Goal: Task Accomplishment & Management: Use online tool/utility

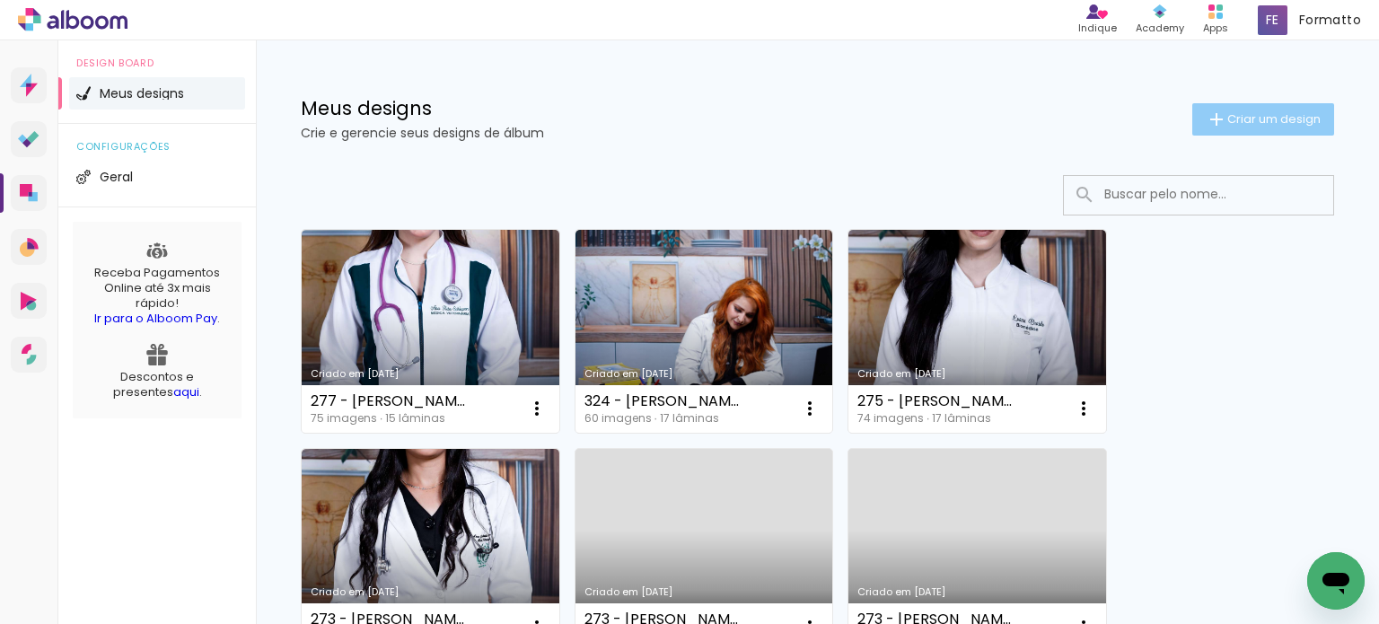
click at [1264, 121] on span "Criar um design" at bounding box center [1273, 119] width 93 height 12
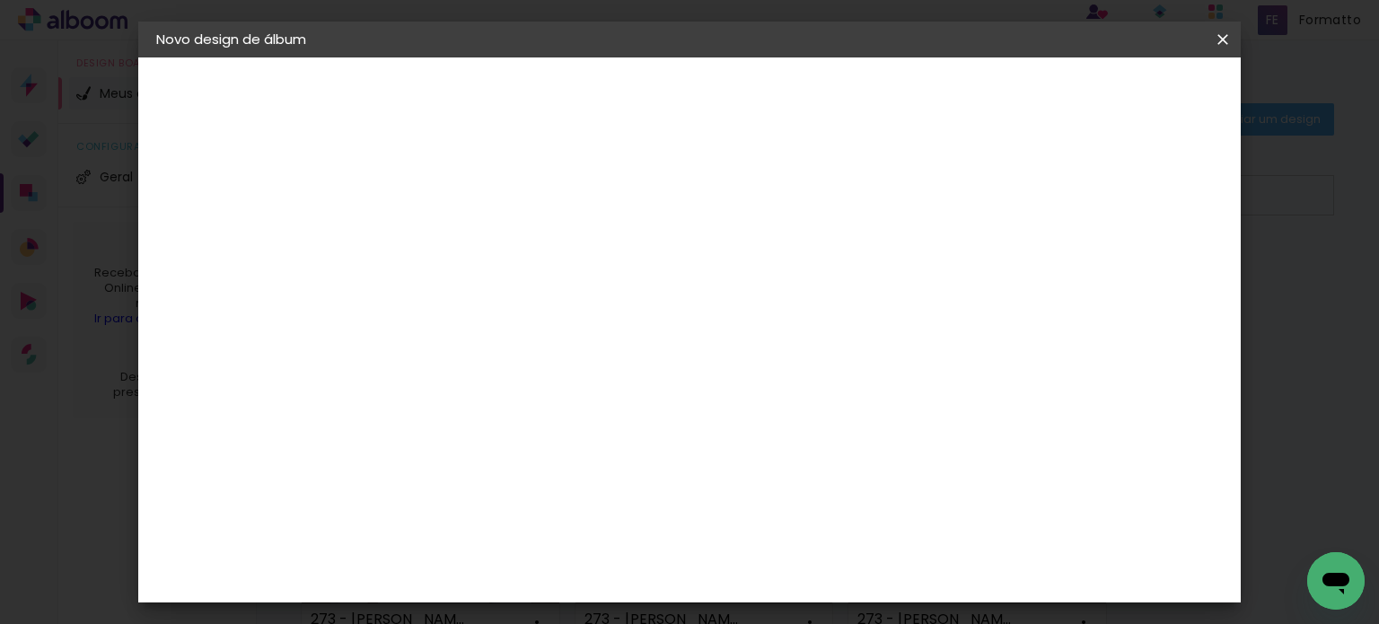
click at [450, 247] on input at bounding box center [450, 241] width 0 height 28
type input "445 - [PERSON_NAME]"
click at [0, 0] on slot "Avançar" at bounding box center [0, 0] width 0 height 0
click at [592, 287] on paper-item "Canaan Álbuns" at bounding box center [496, 310] width 194 height 47
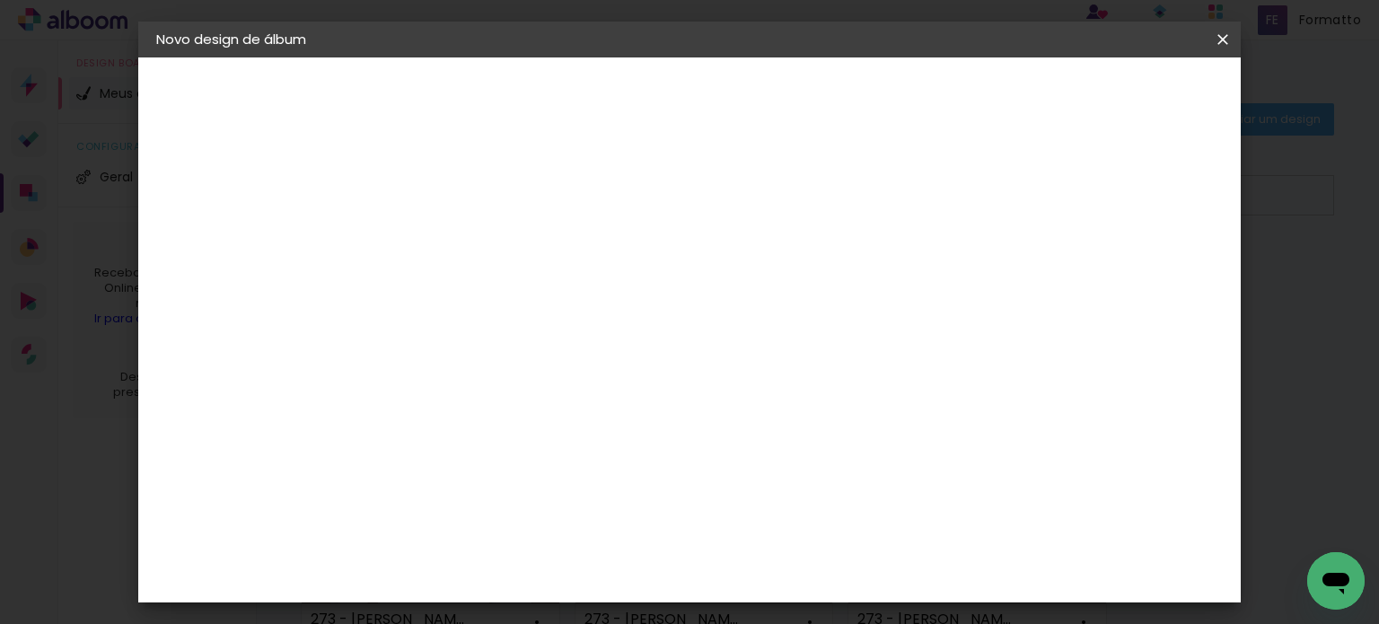
click at [0, 0] on slot "Avançar" at bounding box center [0, 0] width 0 height 0
drag, startPoint x: 1136, startPoint y: 93, endPoint x: 1131, endPoint y: 116, distance: 22.9
click at [742, 93] on paper-button "Avançar" at bounding box center [698, 95] width 88 height 31
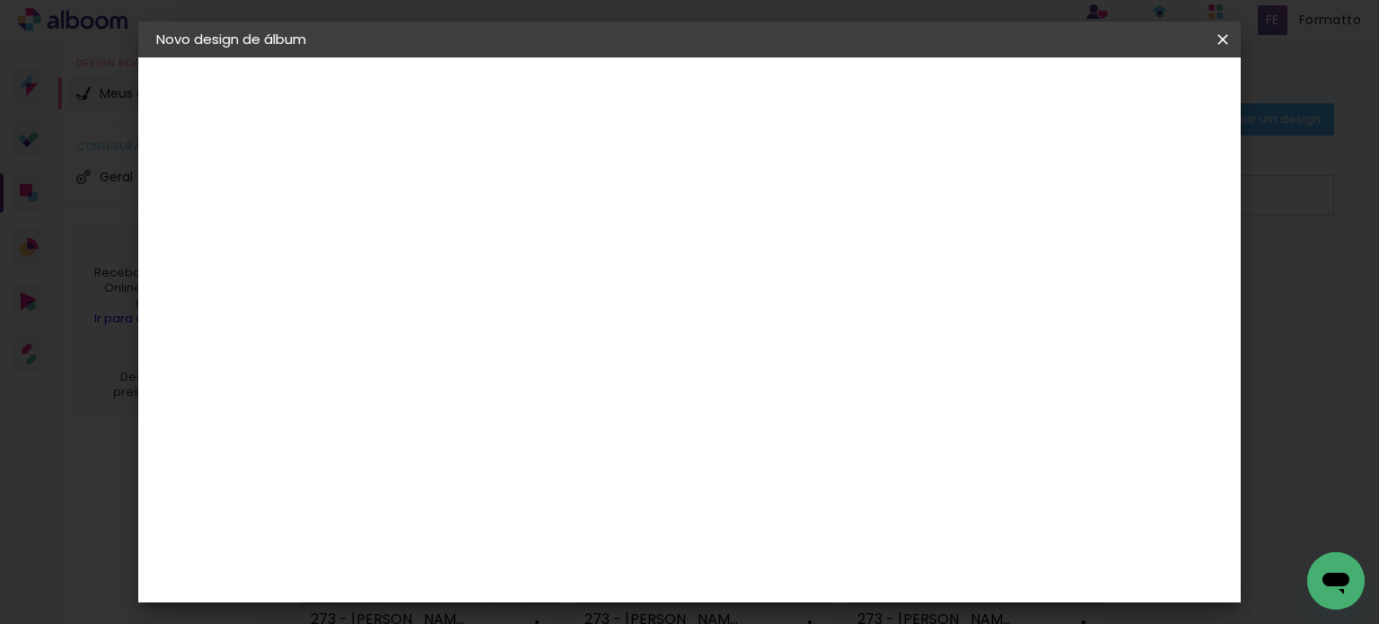
click at [803, 92] on span "Iniciar design" at bounding box center [776, 101] width 51 height 25
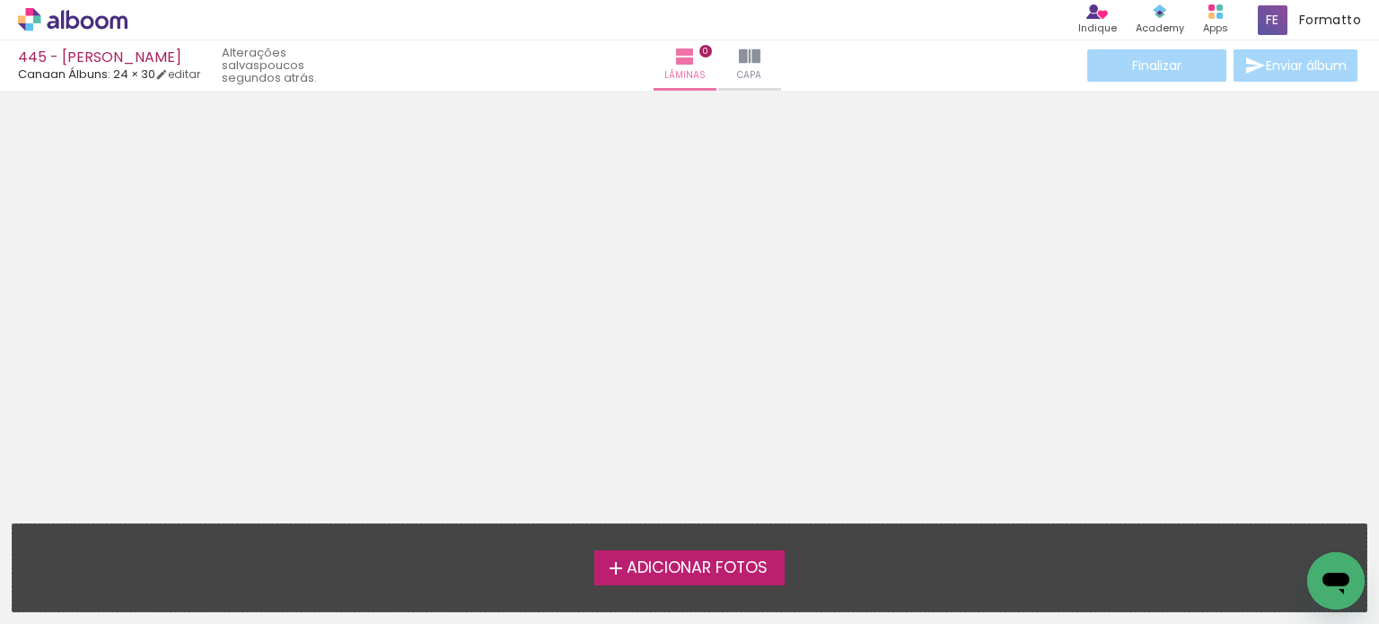
click at [671, 572] on span "Adicionar Fotos" at bounding box center [697, 568] width 141 height 16
click at [0, 0] on input "file" at bounding box center [0, 0] width 0 height 0
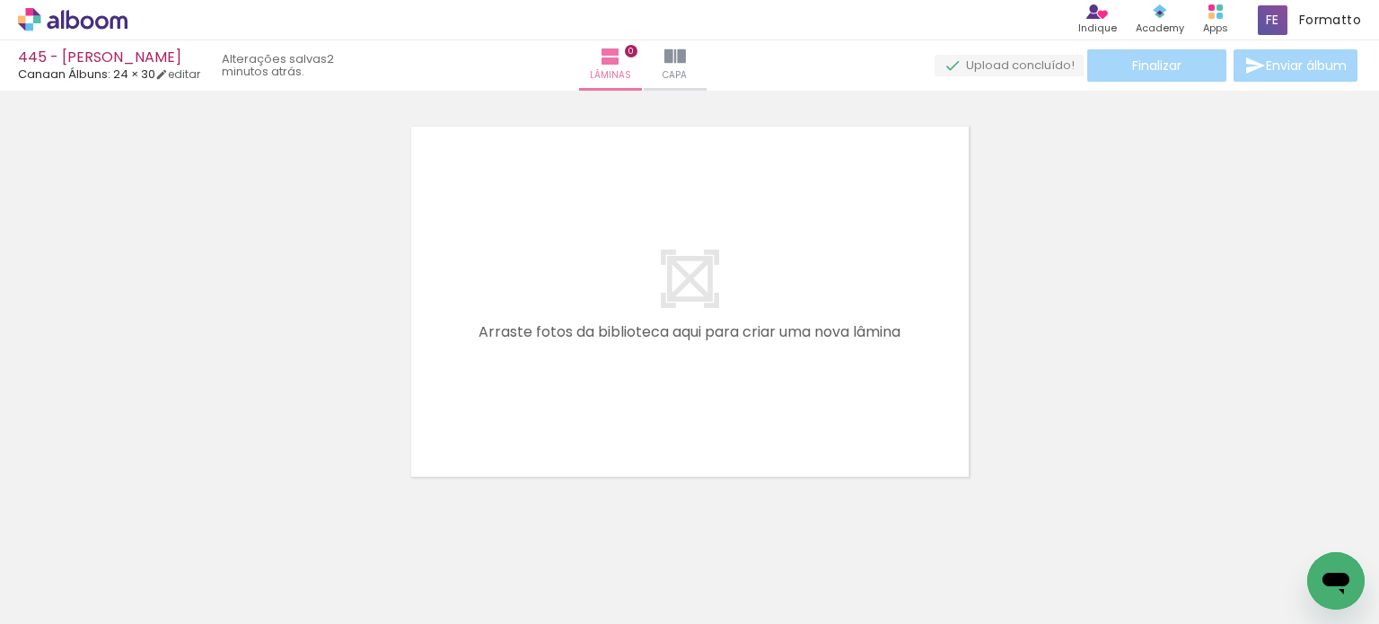
click at [48, 597] on span "Adicionar Fotos" at bounding box center [64, 600] width 54 height 20
click at [0, 0] on input "file" at bounding box center [0, 0] width 0 height 0
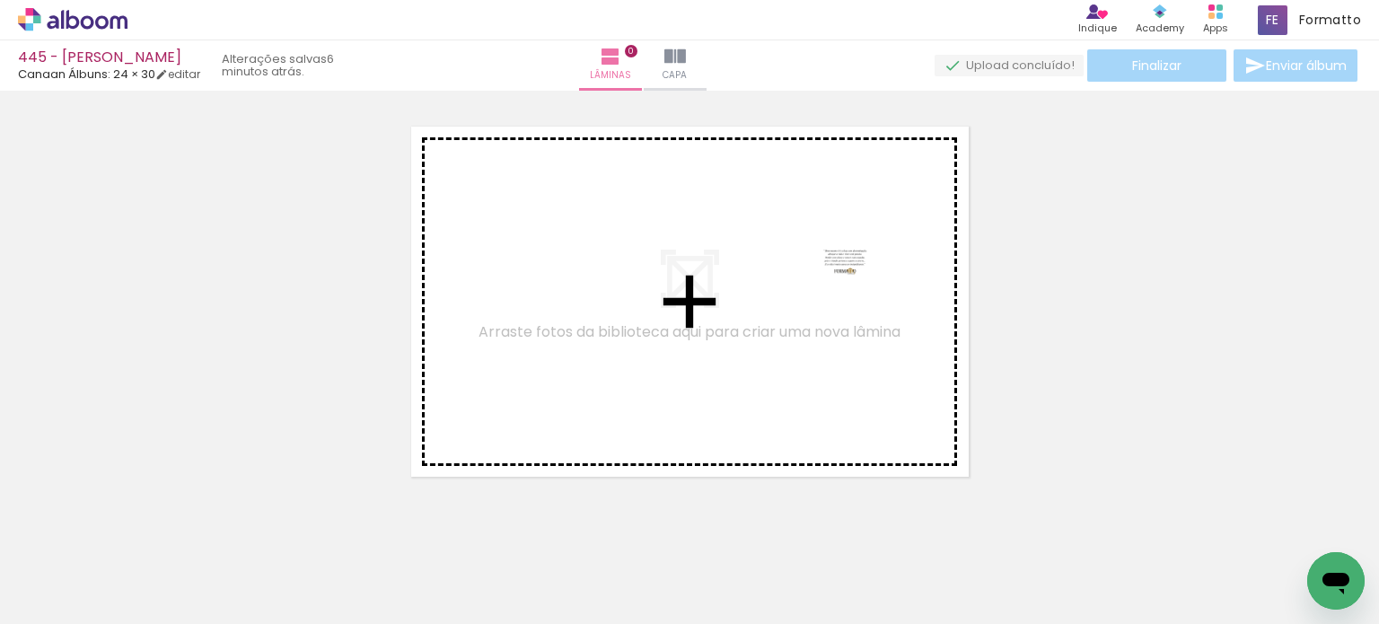
drag, startPoint x: 1282, startPoint y: 569, endPoint x: 858, endPoint y: 295, distance: 504.5
click at [858, 295] on quentale-workspace at bounding box center [689, 312] width 1379 height 624
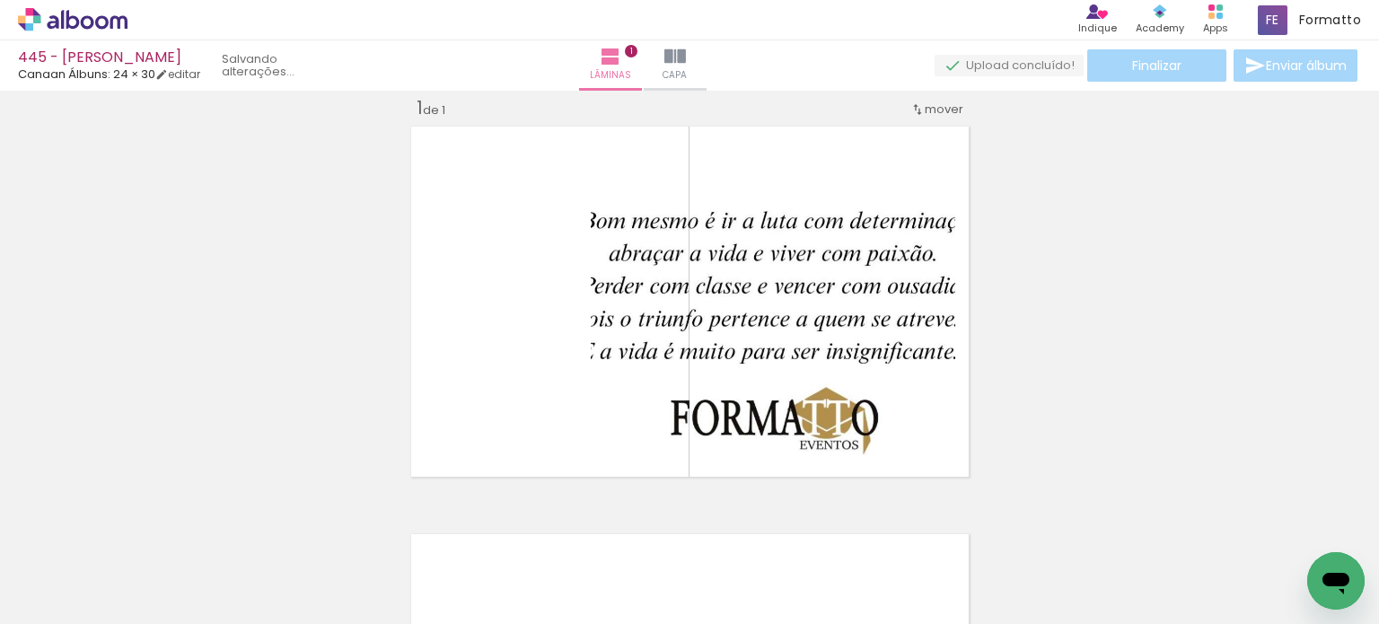
scroll to position [22, 0]
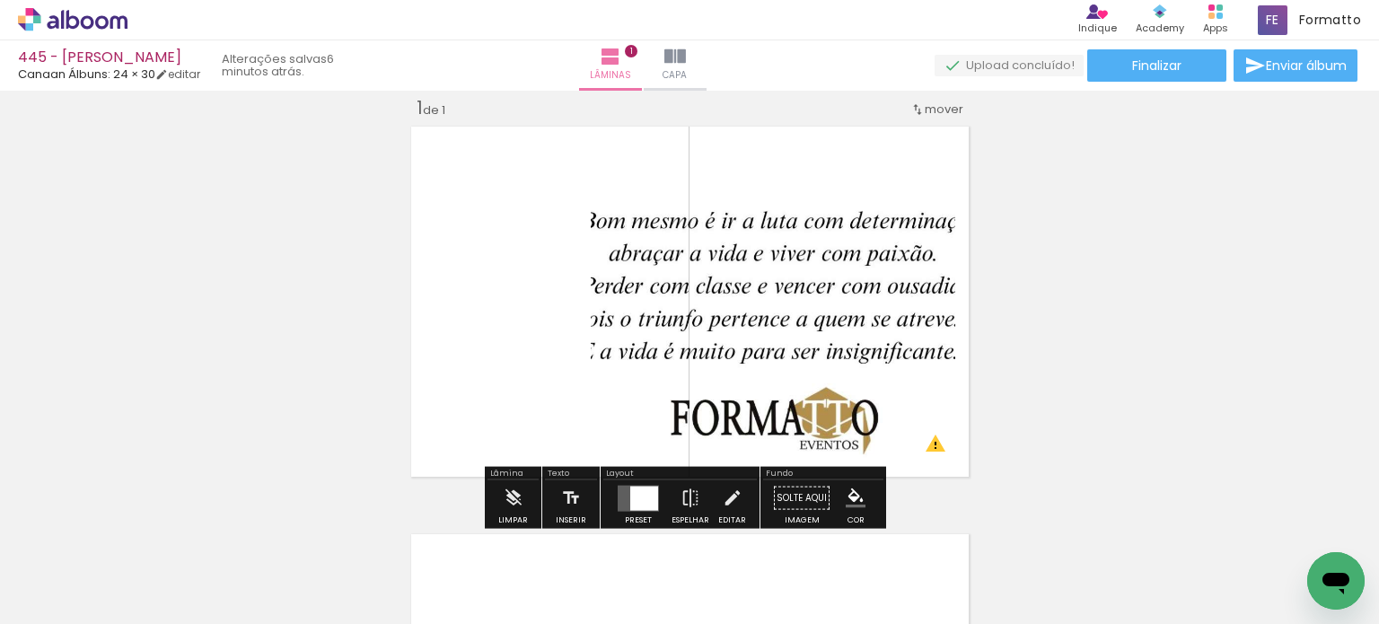
click at [97, 570] on iron-icon at bounding box center [91, 570] width 14 height 14
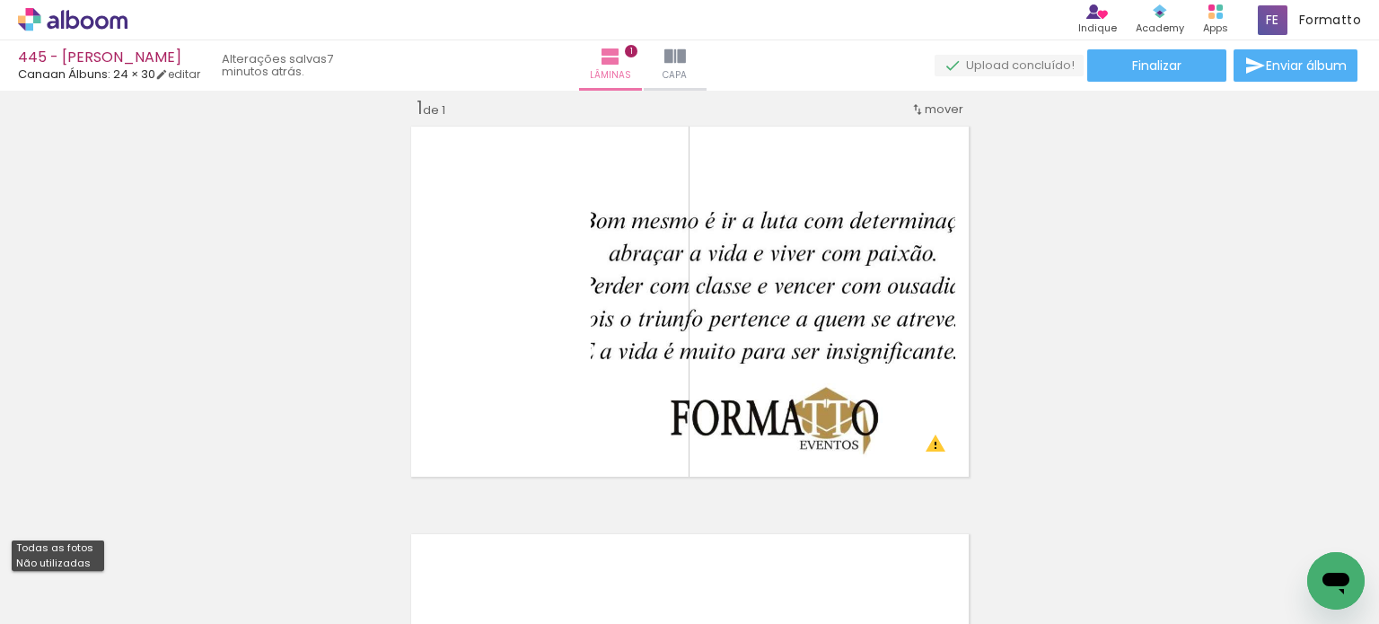
click at [0, 0] on slot "Não utilizadas" at bounding box center [0, 0] width 0 height 0
type input "Não utilizadas"
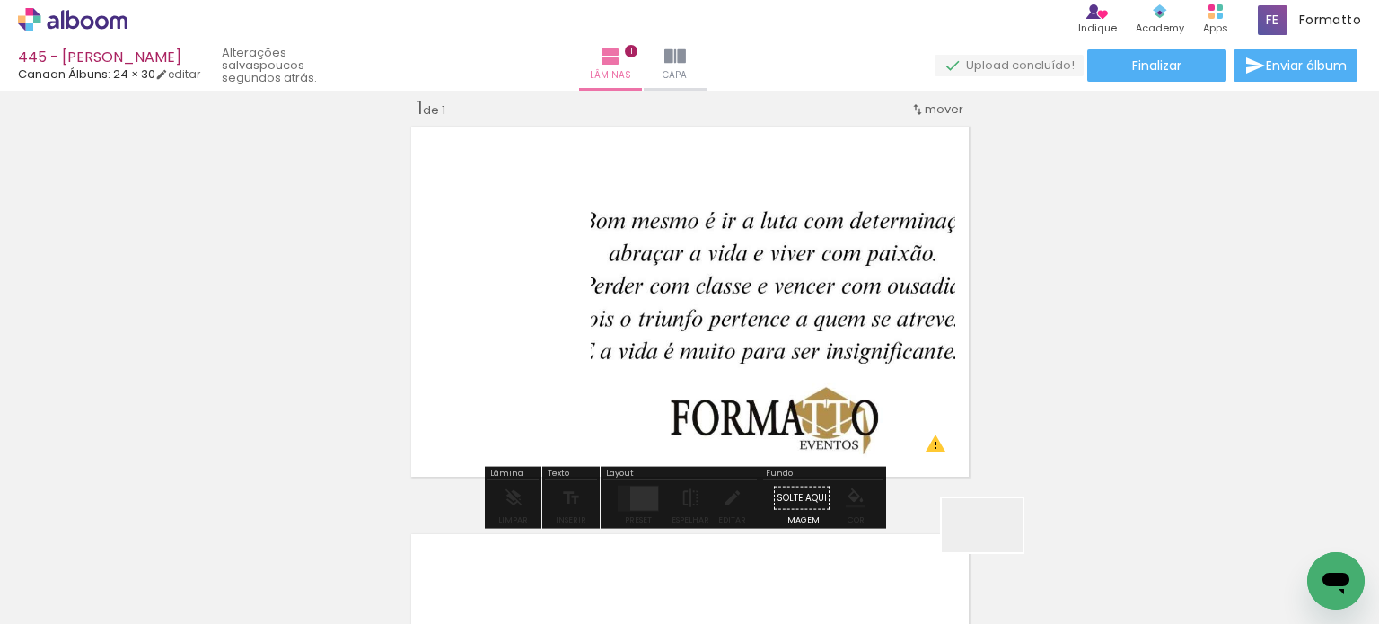
drag, startPoint x: 996, startPoint y: 552, endPoint x: 842, endPoint y: 410, distance: 209.0
click at [844, 412] on quentale-workspace at bounding box center [689, 312] width 1379 height 624
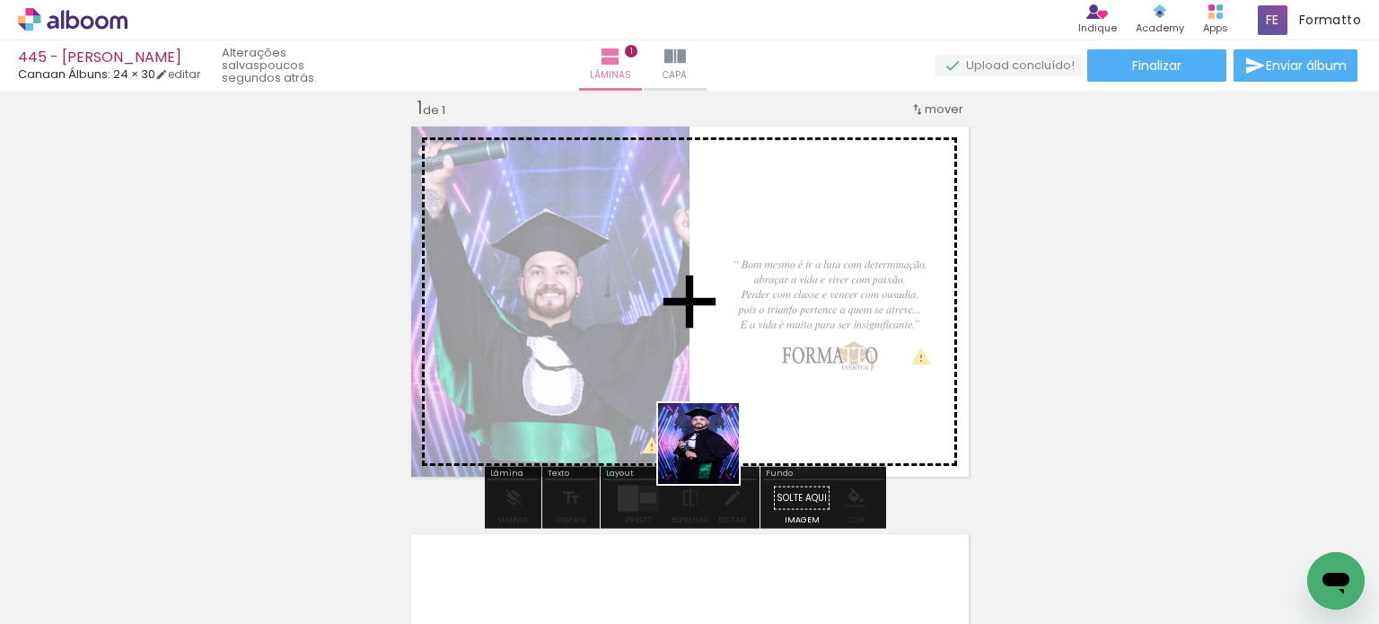
drag, startPoint x: 625, startPoint y: 550, endPoint x: 754, endPoint y: 347, distance: 241.3
click at [754, 347] on quentale-workspace at bounding box center [689, 312] width 1379 height 624
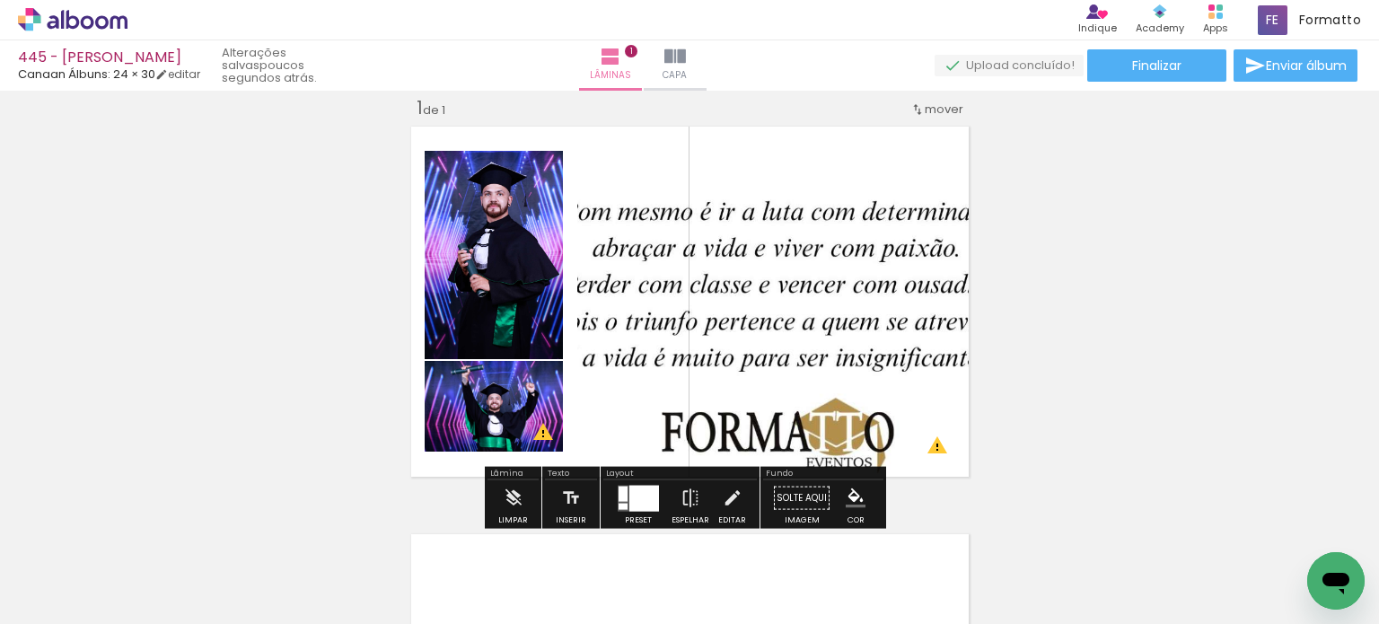
click at [642, 502] on div at bounding box center [644, 498] width 30 height 26
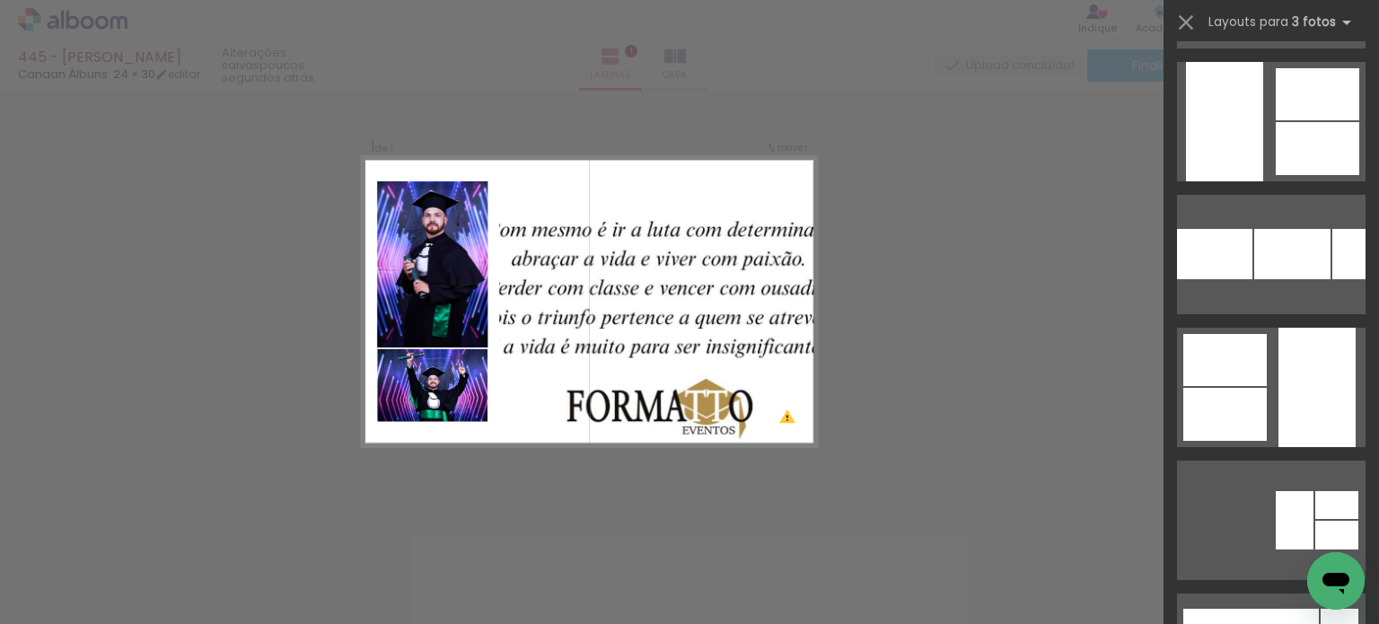
scroll to position [4309, 0]
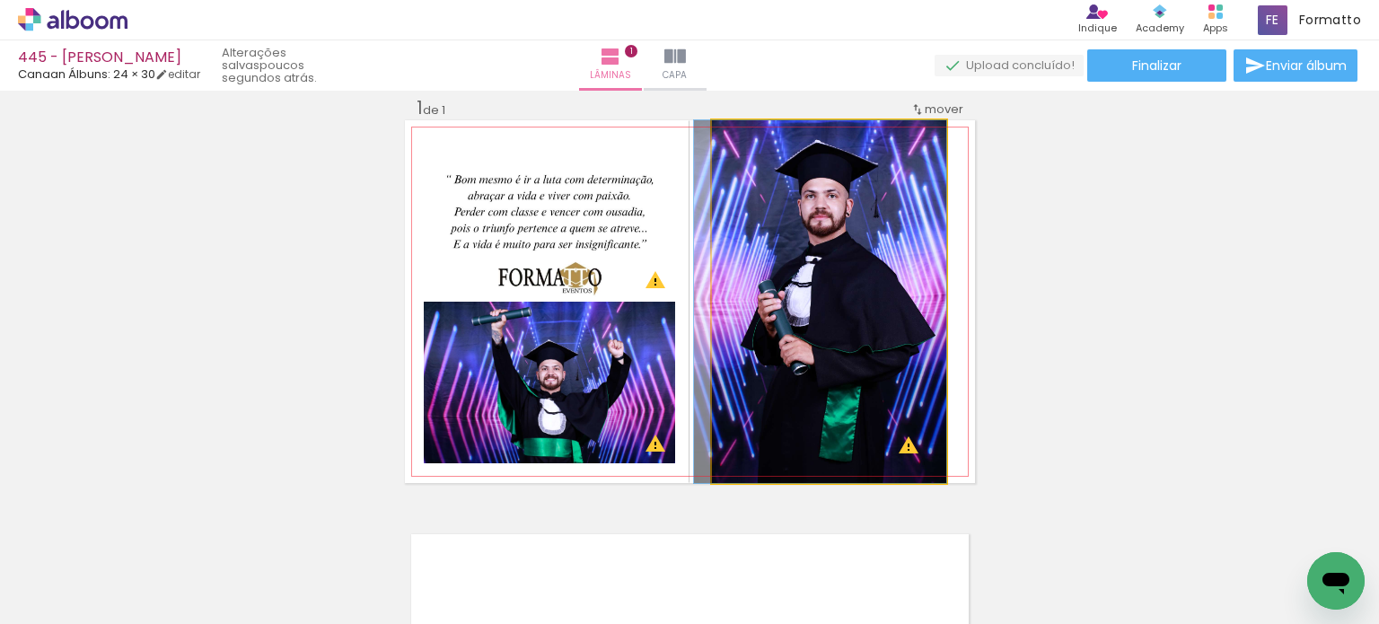
drag, startPoint x: 916, startPoint y: 319, endPoint x: 899, endPoint y: 316, distance: 17.3
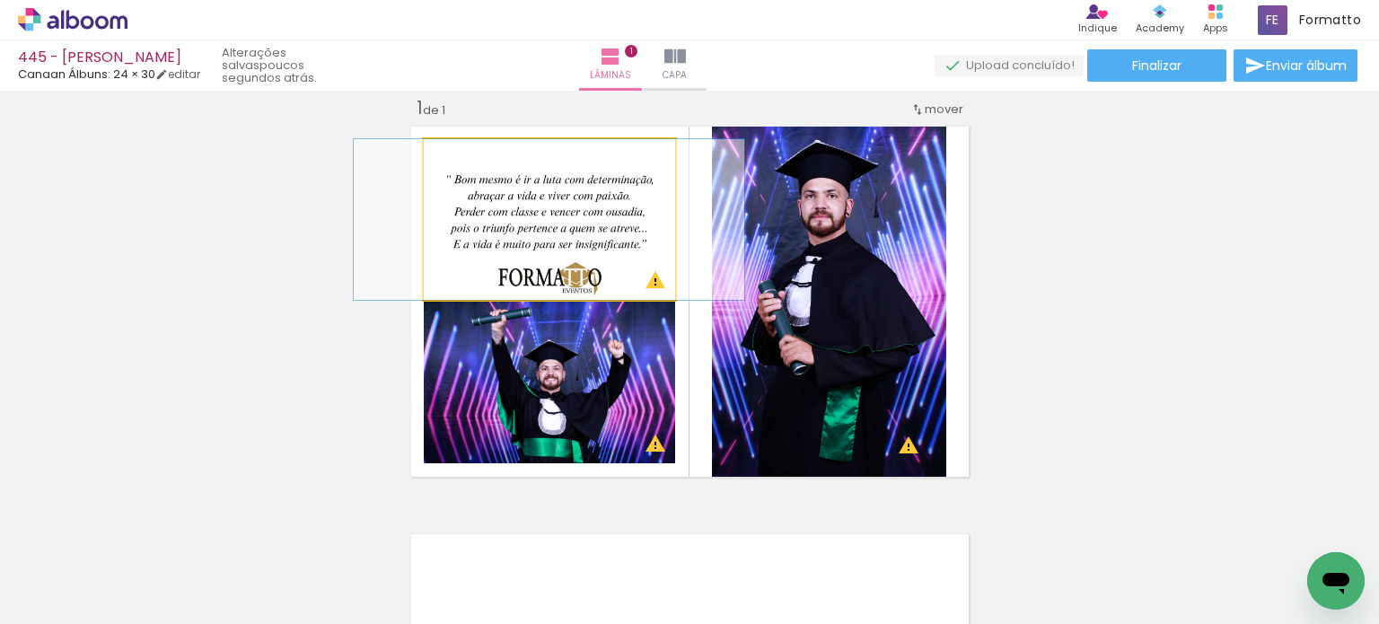
drag, startPoint x: 578, startPoint y: 226, endPoint x: 576, endPoint y: 310, distance: 83.5
click at [0, 0] on slot at bounding box center [0, 0] width 0 height 0
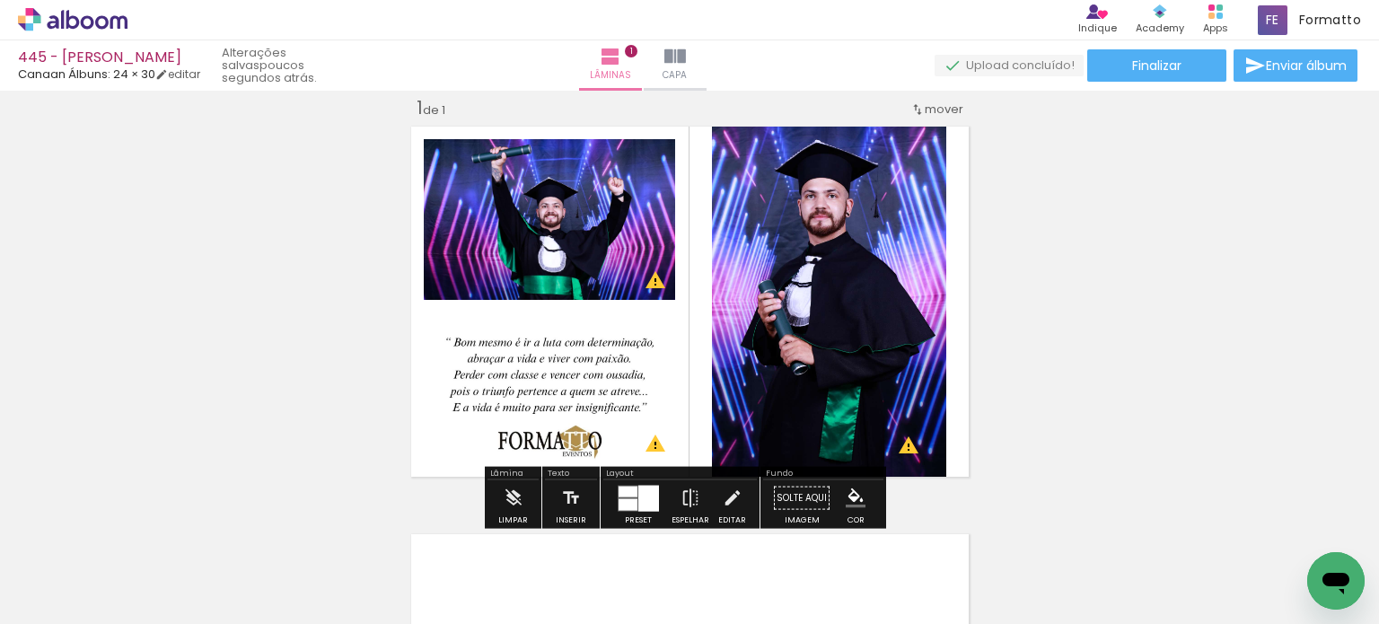
click at [1045, 295] on div "Inserir lâmina 1 de 1 O Designbox precisará aumentar a sua imagem em 248% para …" at bounding box center [689, 483] width 1379 height 816
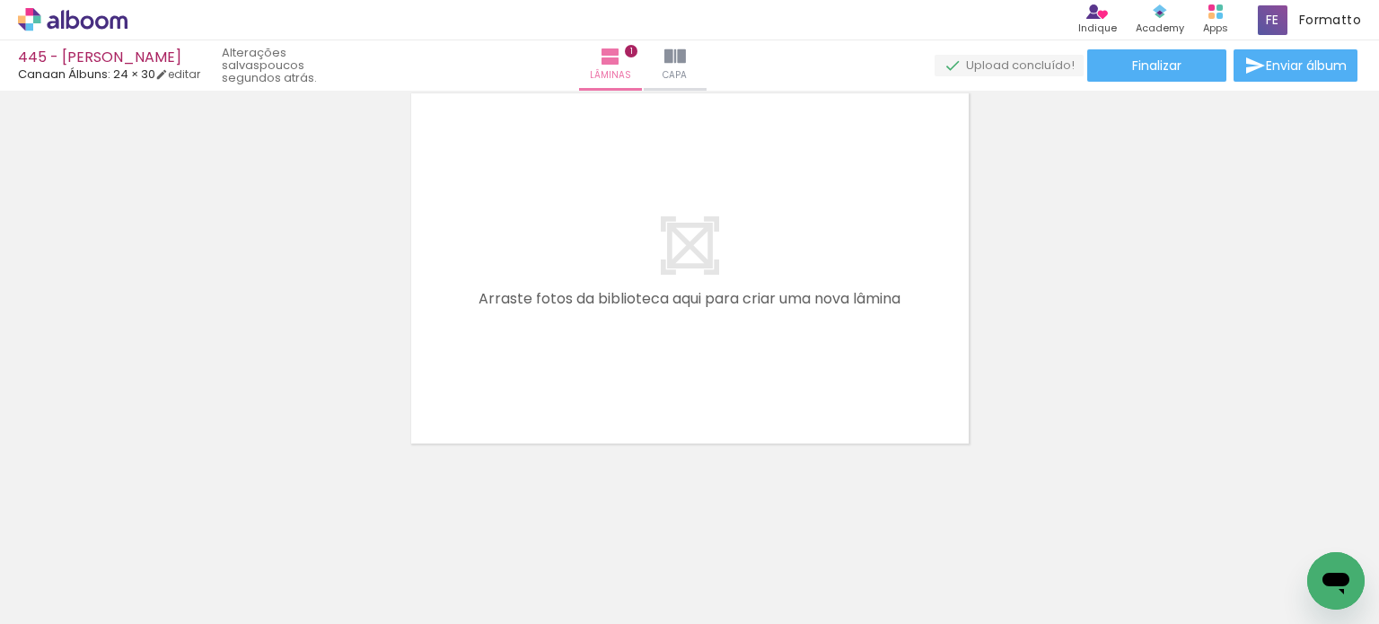
scroll to position [0, 6453]
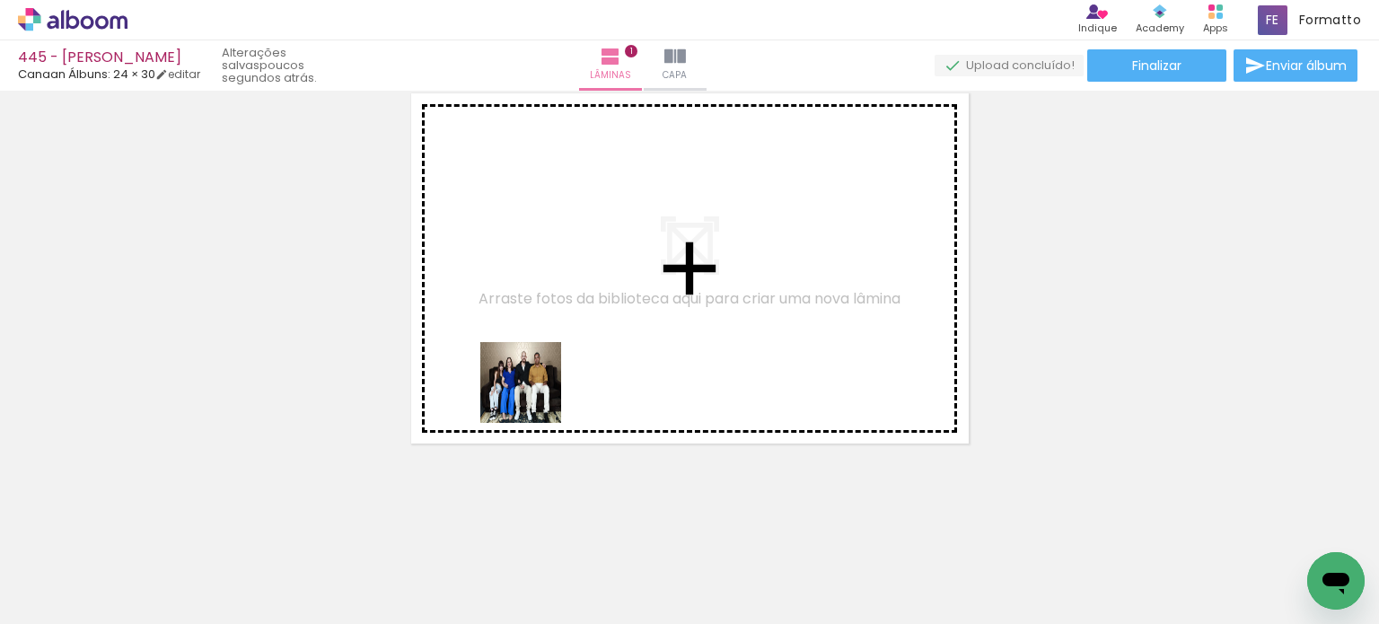
drag, startPoint x: 470, startPoint y: 566, endPoint x: 535, endPoint y: 435, distance: 146.1
click at [539, 361] on quentale-workspace at bounding box center [689, 312] width 1379 height 624
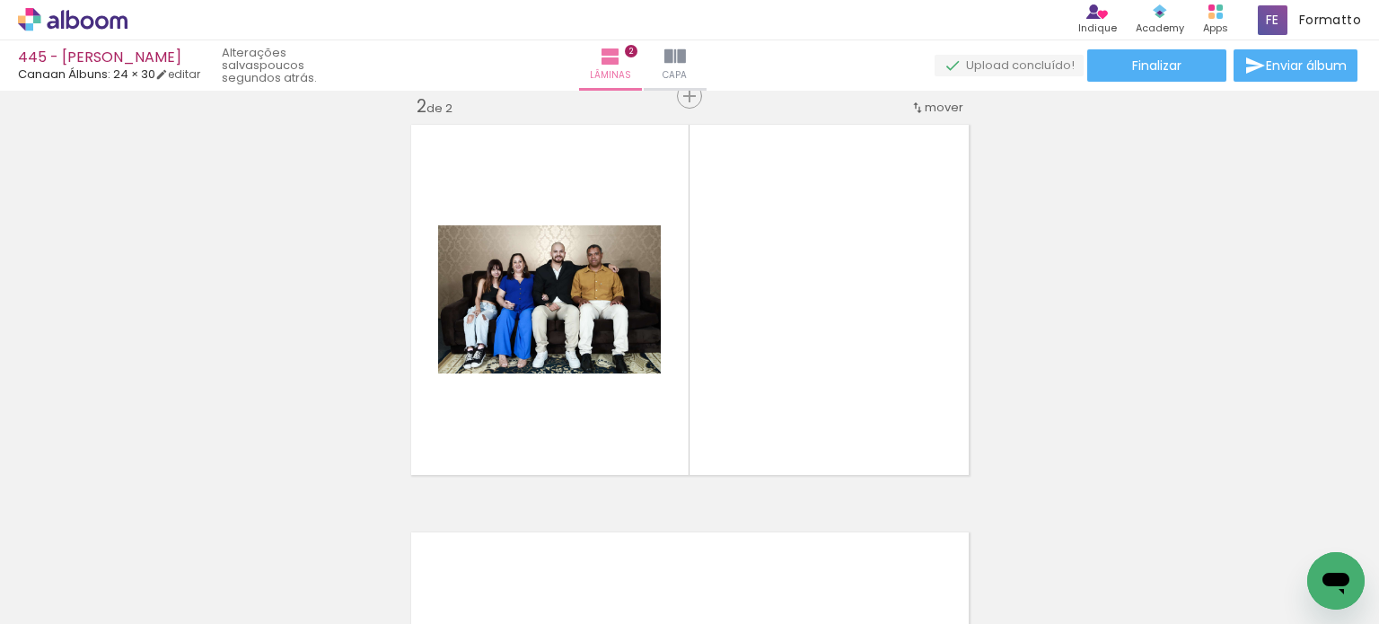
scroll to position [430, 0]
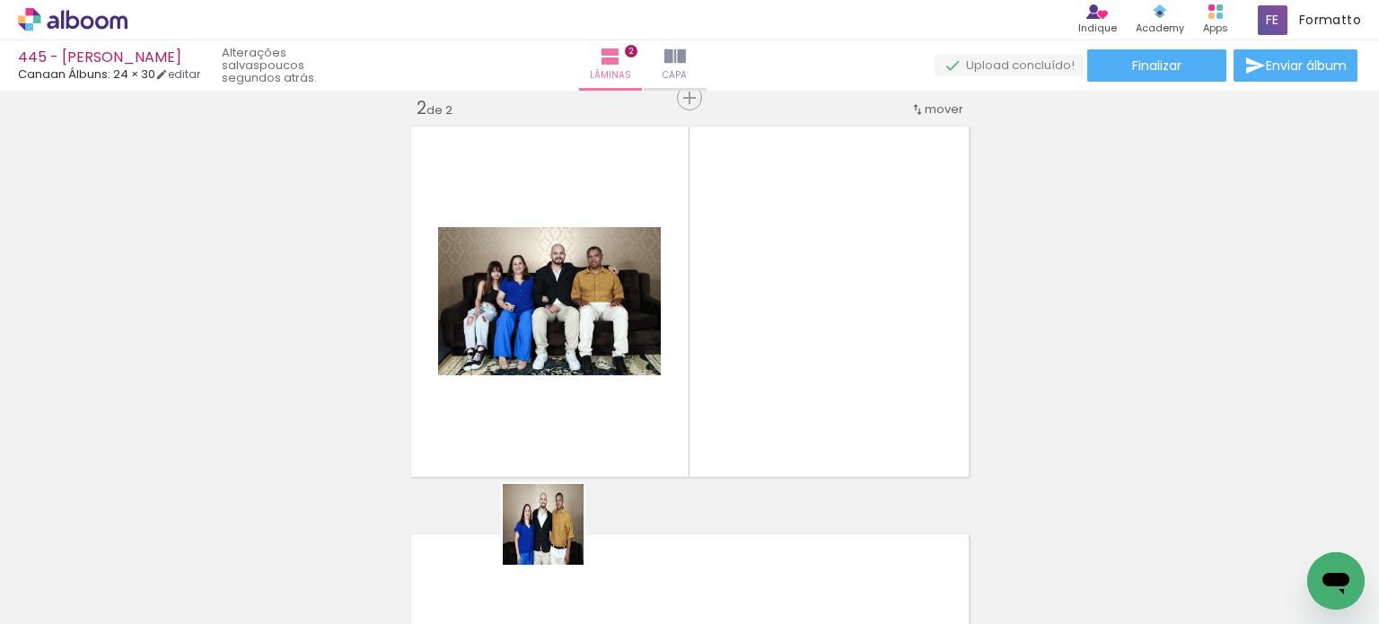
drag, startPoint x: 555, startPoint y: 568, endPoint x: 561, endPoint y: 428, distance: 140.2
click at [563, 410] on quentale-workspace at bounding box center [689, 312] width 1379 height 624
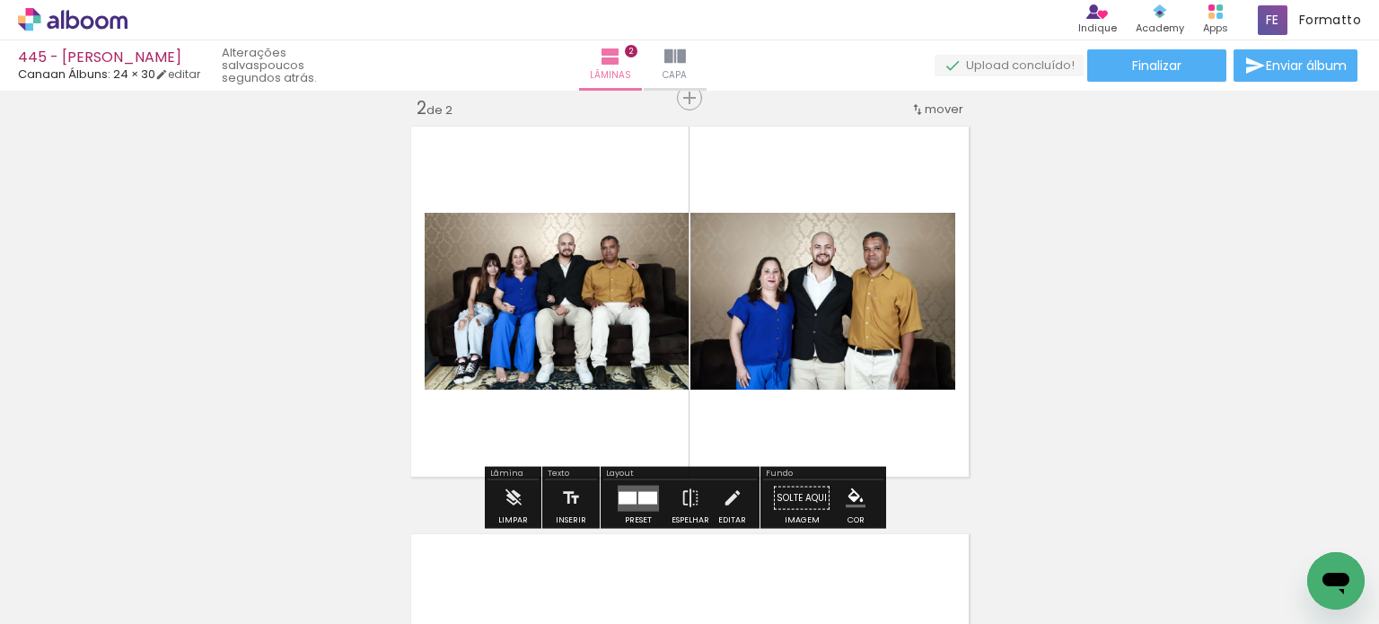
drag, startPoint x: 673, startPoint y: 557, endPoint x: 677, endPoint y: 401, distance: 156.2
click at [677, 401] on quentale-workspace at bounding box center [689, 312] width 1379 height 624
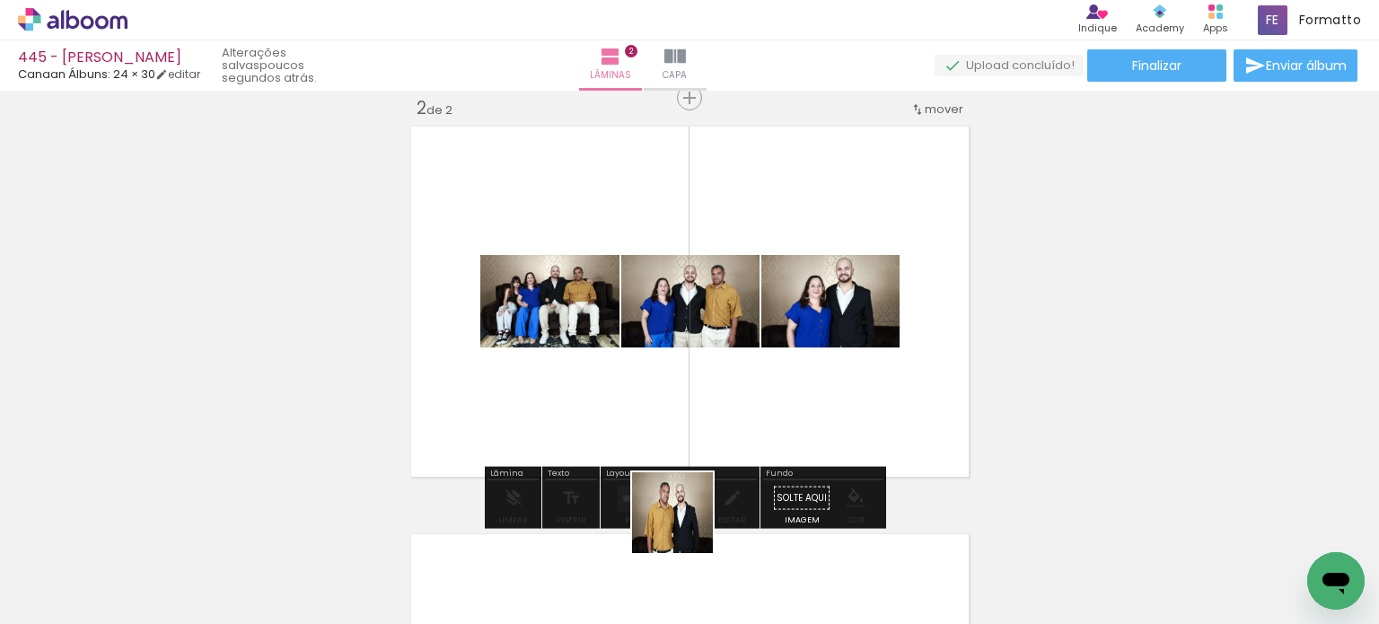
drag, startPoint x: 686, startPoint y: 559, endPoint x: 686, endPoint y: 398, distance: 161.6
click at [686, 398] on quentale-workspace at bounding box center [689, 312] width 1379 height 624
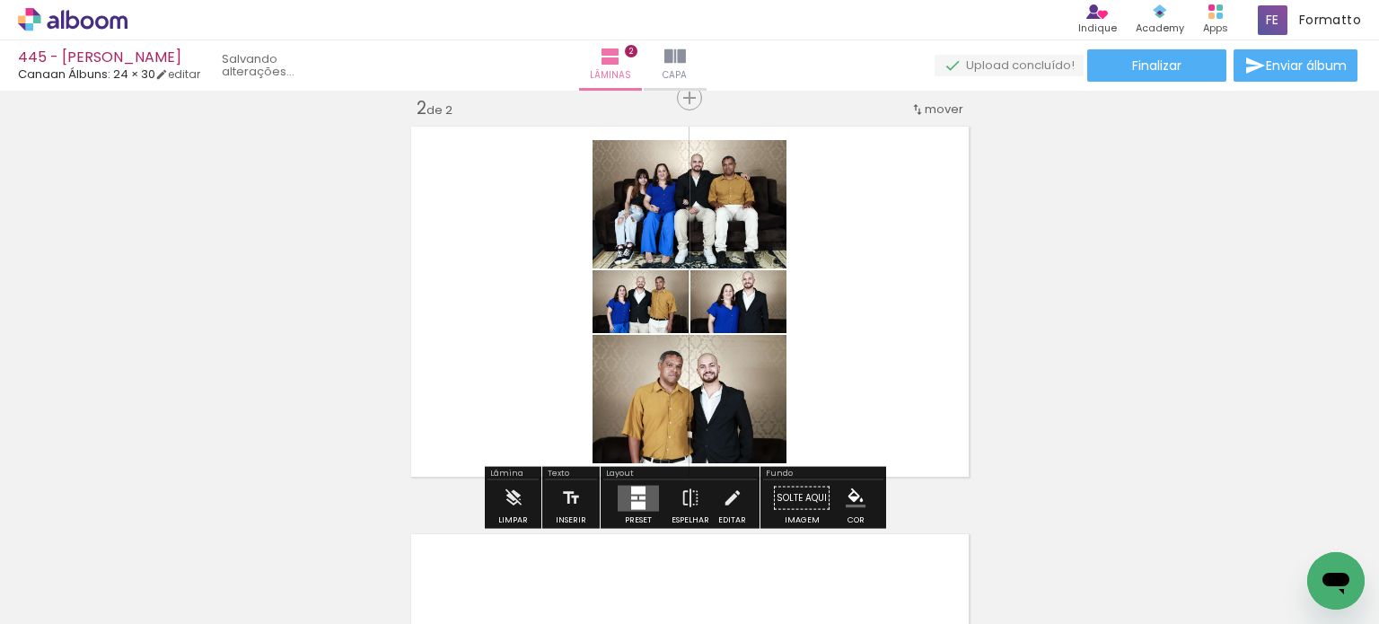
scroll to position [0, 6414]
drag, startPoint x: 705, startPoint y: 558, endPoint x: 705, endPoint y: 400, distance: 158.0
click at [705, 400] on quentale-workspace at bounding box center [689, 312] width 1379 height 624
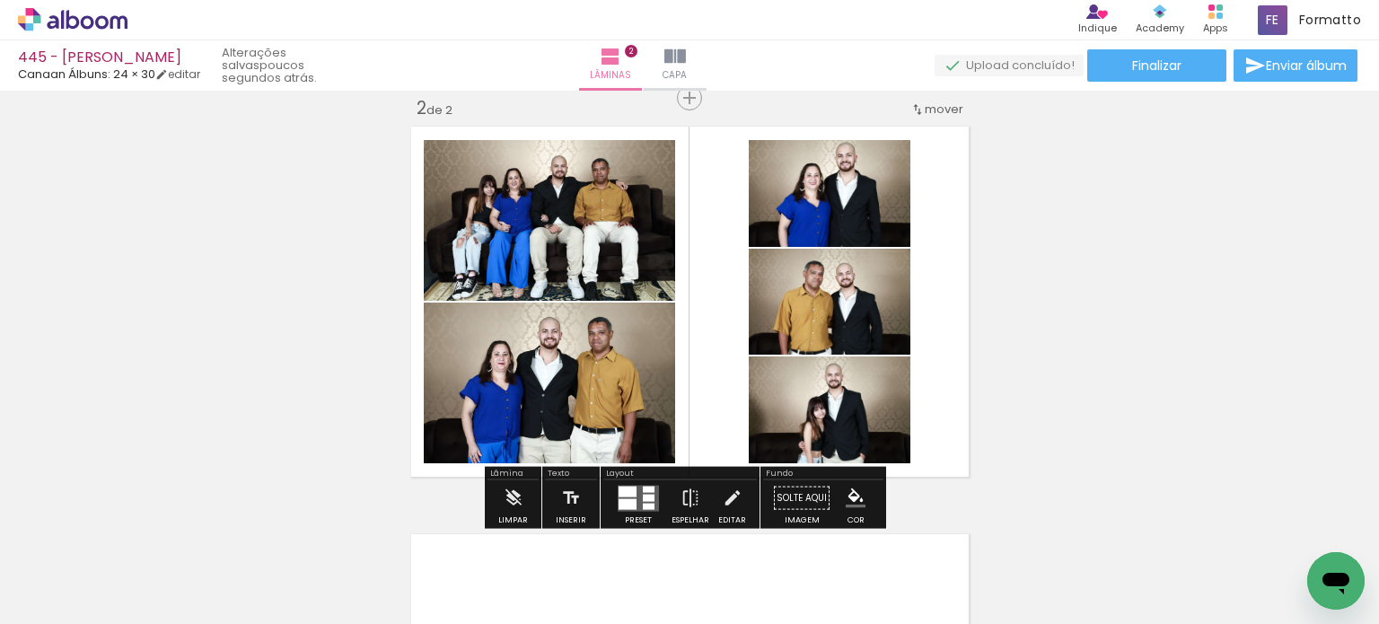
scroll to position [0, 6314]
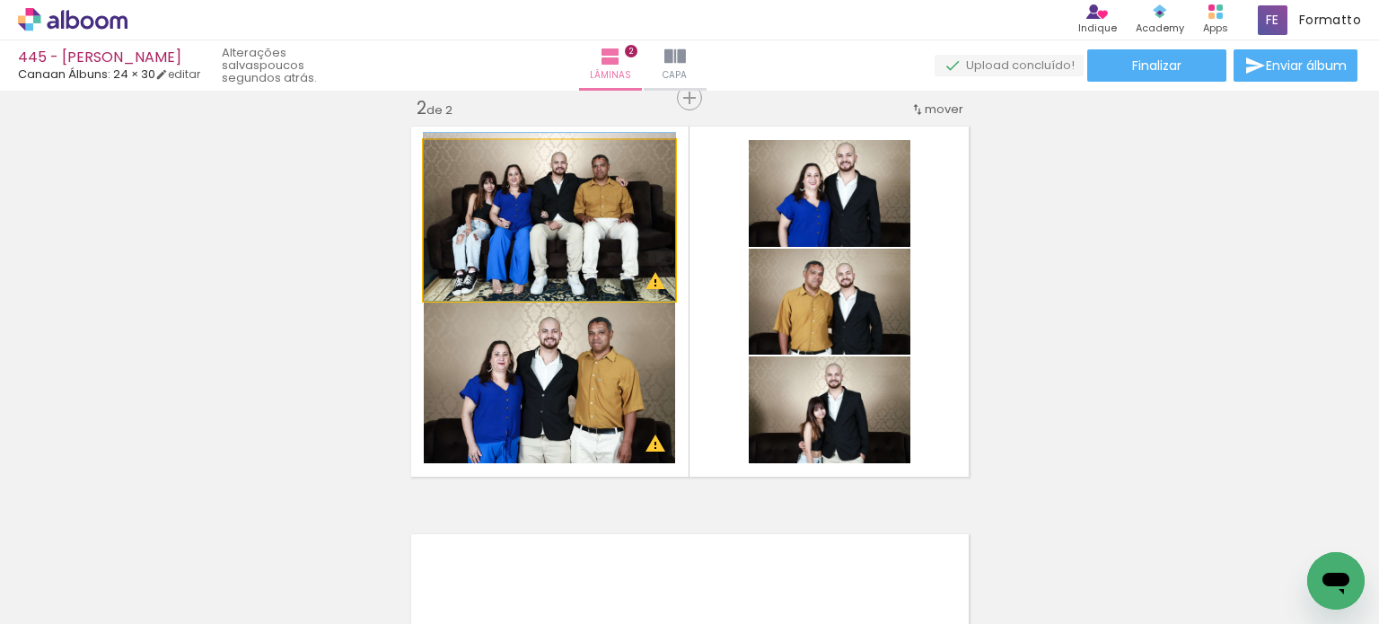
drag, startPoint x: 598, startPoint y: 245, endPoint x: 596, endPoint y: 236, distance: 9.2
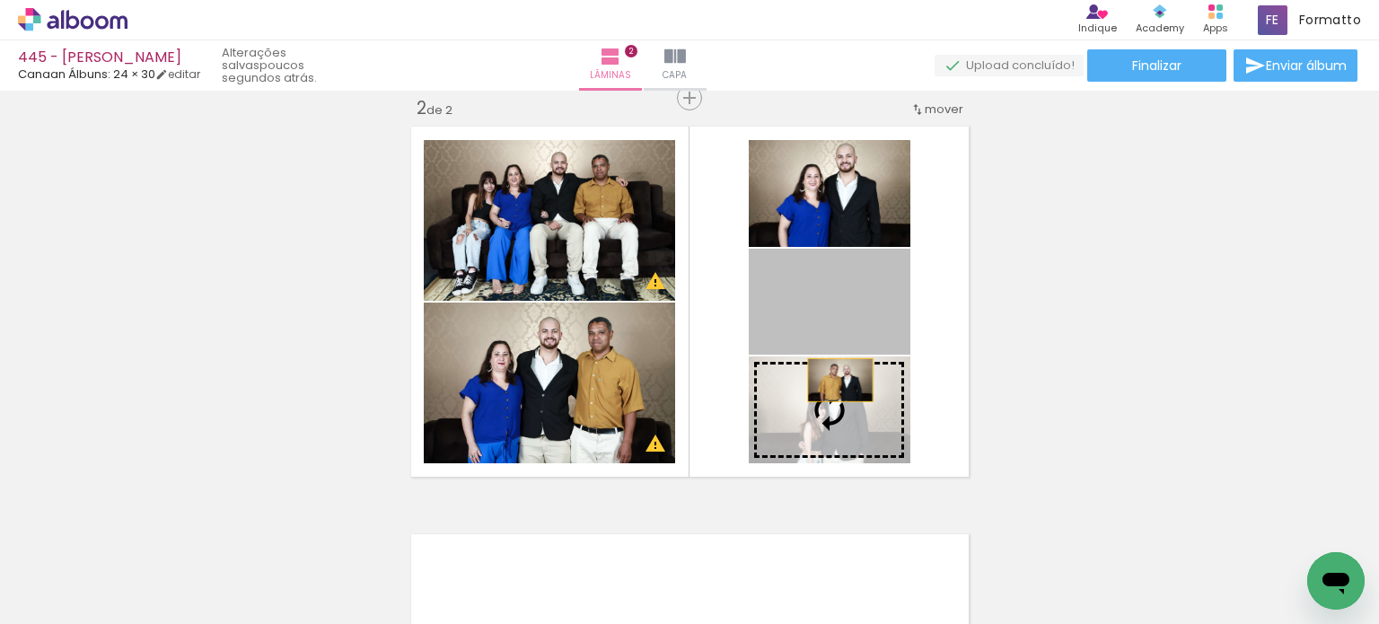
drag, startPoint x: 829, startPoint y: 315, endPoint x: 833, endPoint y: 401, distance: 86.3
click at [0, 0] on slot at bounding box center [0, 0] width 0 height 0
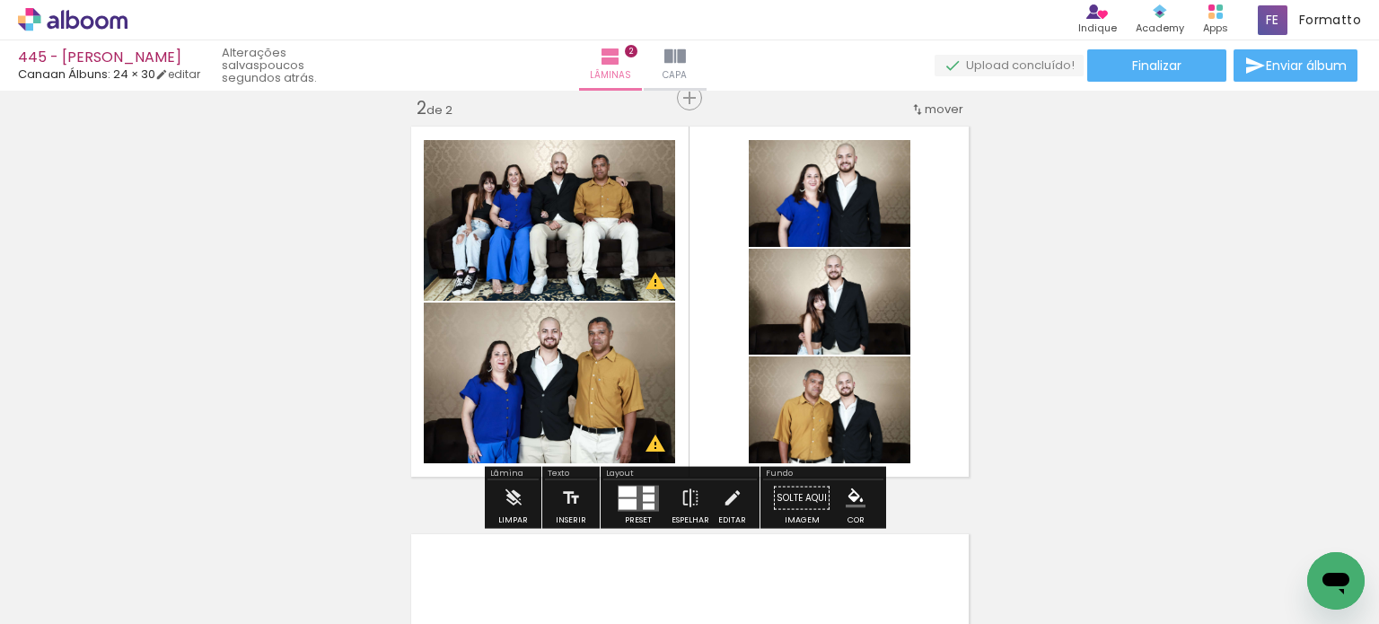
click at [1055, 301] on div "Inserir lâmina 1 de 2 Inserir lâmina 2 de 2 O Designbox precisará aumentar a su…" at bounding box center [689, 279] width 1379 height 1224
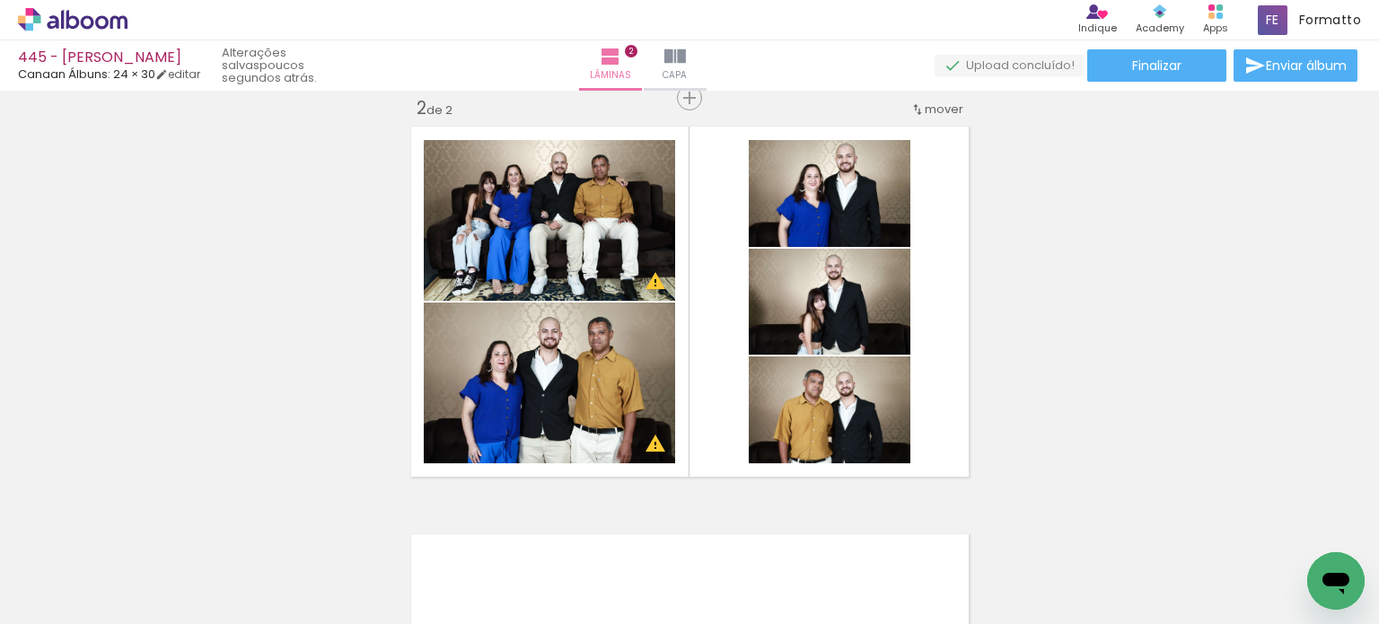
click at [1022, 294] on div "Inserir lâmina 1 de 2 Inserir lâmina 2 de 2 O Designbox precisará aumentar a su…" at bounding box center [689, 279] width 1379 height 1224
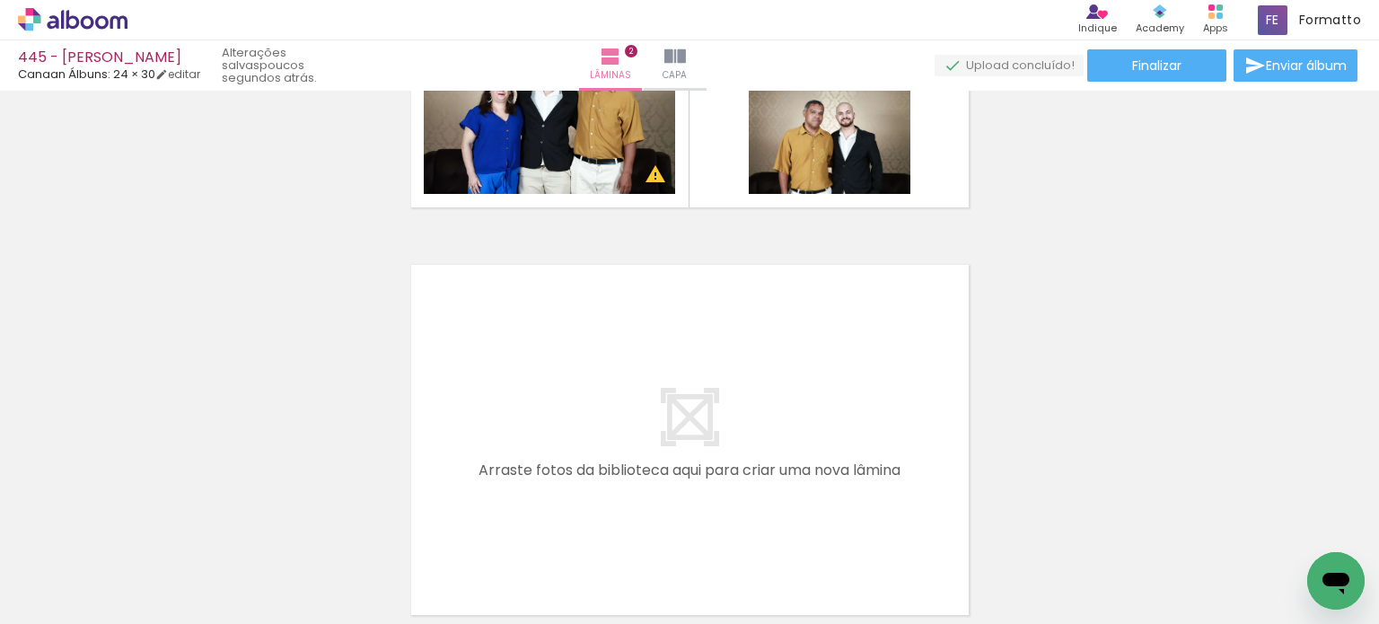
scroll to position [871, 0]
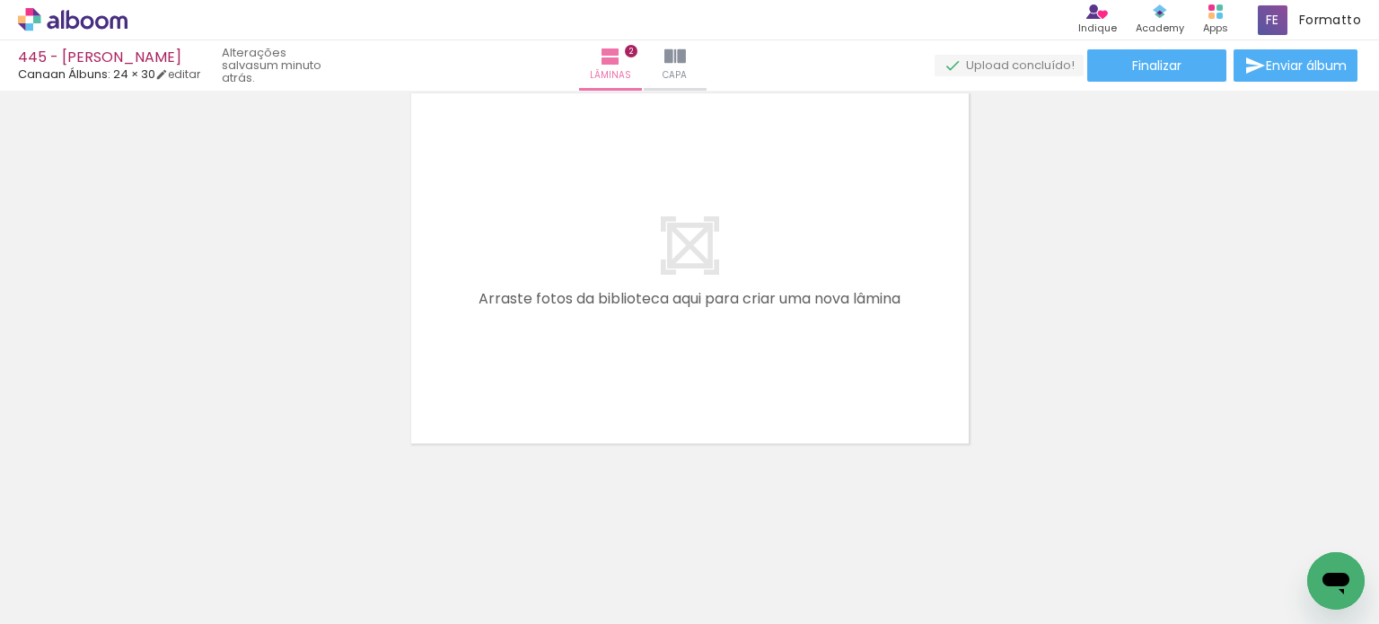
scroll to position [0, 250]
drag, startPoint x: 739, startPoint y: 505, endPoint x: 702, endPoint y: 501, distance: 37.0
click at [740, 399] on quentale-workspace at bounding box center [689, 312] width 1379 height 624
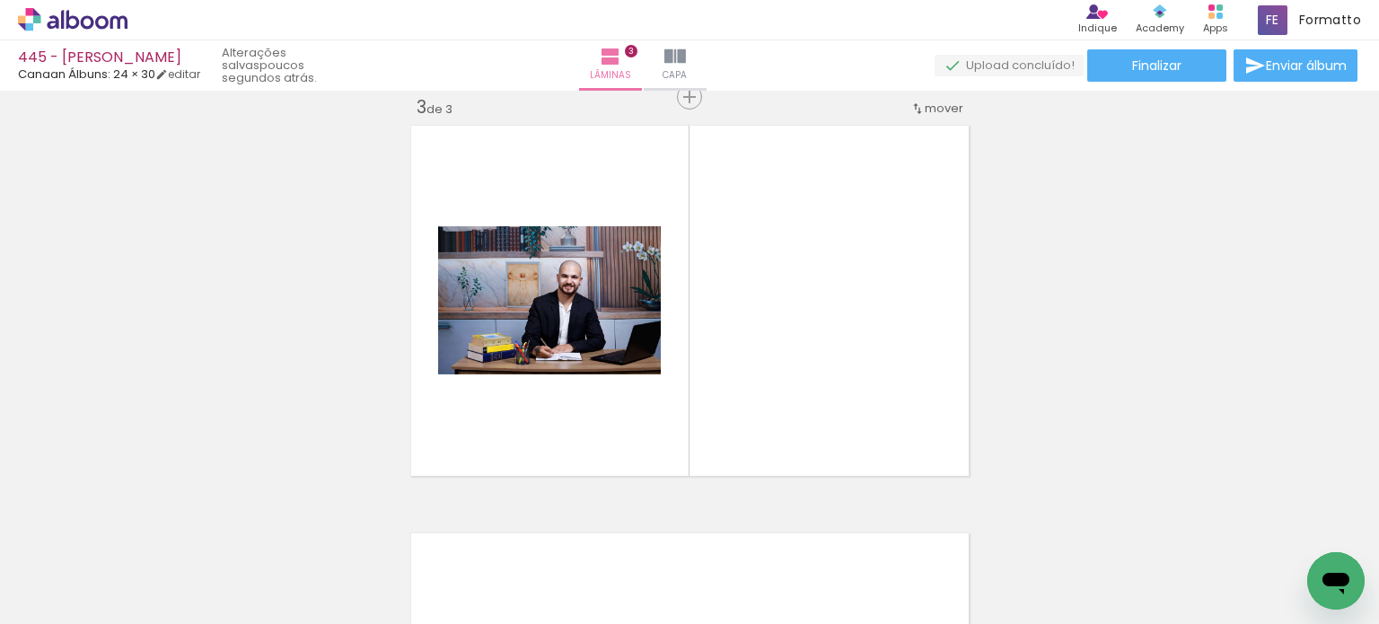
scroll to position [838, 0]
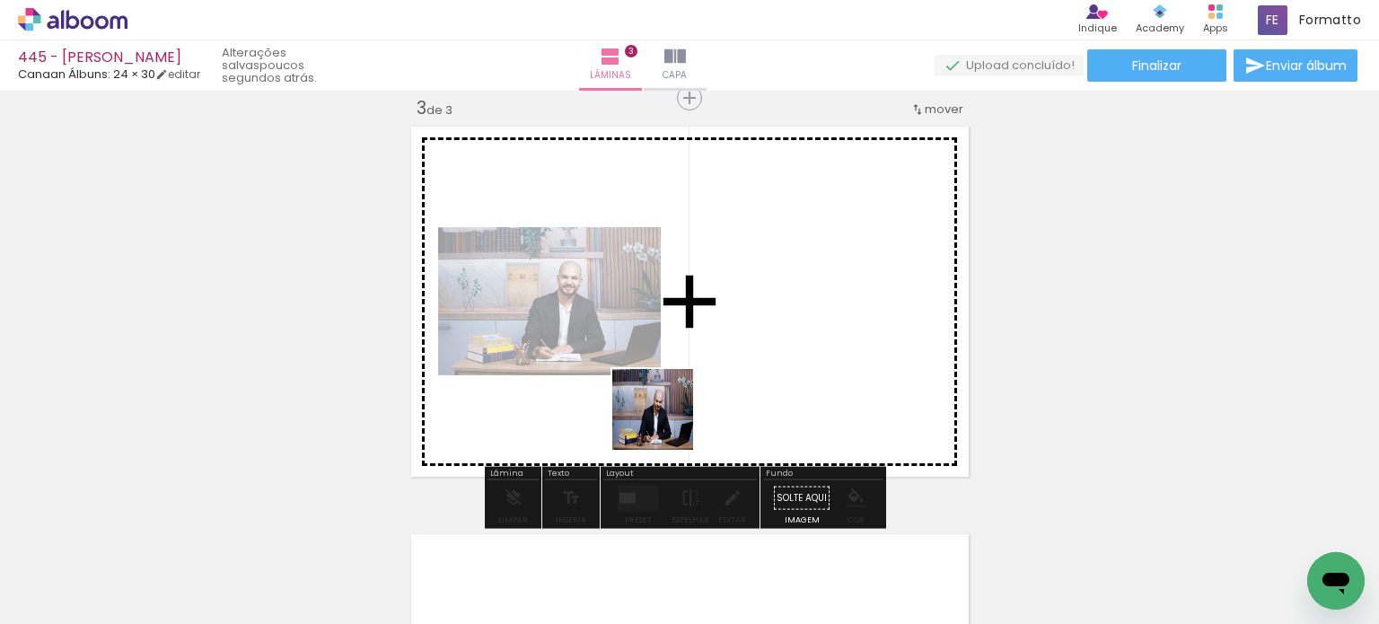
drag, startPoint x: 654, startPoint y: 562, endPoint x: 619, endPoint y: 469, distance: 98.9
click at [669, 381] on quentale-workspace at bounding box center [689, 312] width 1379 height 624
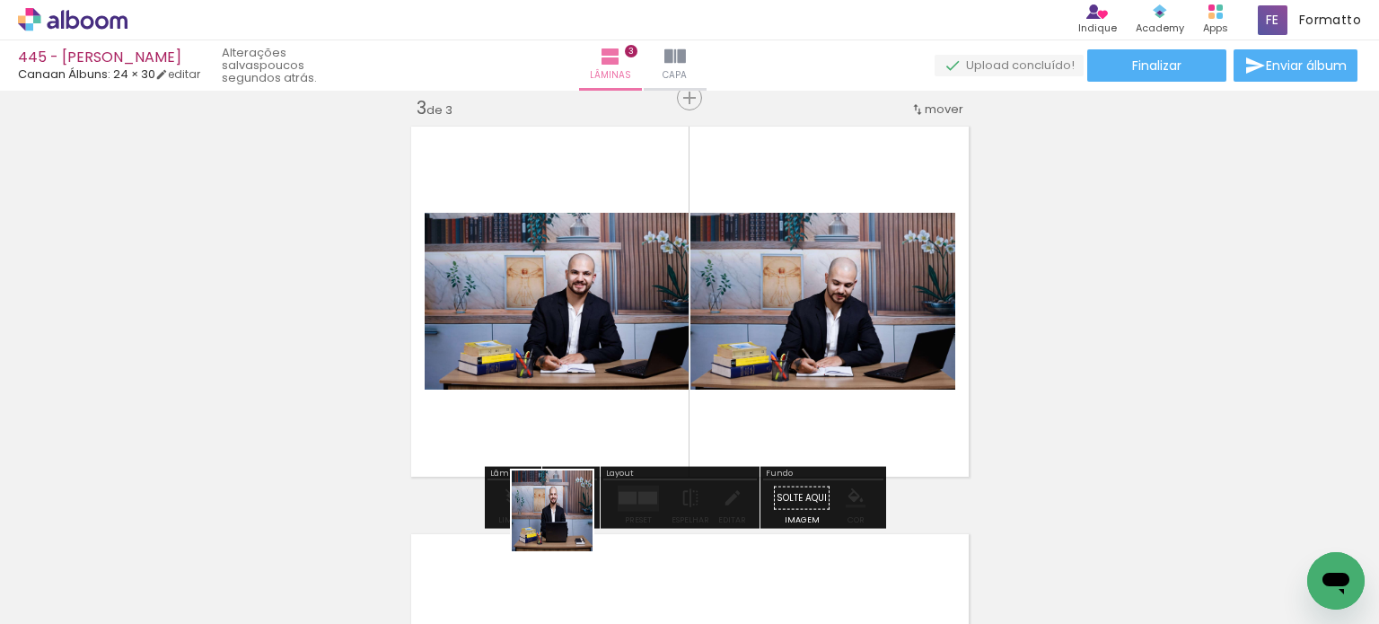
drag, startPoint x: 566, startPoint y: 524, endPoint x: 474, endPoint y: 473, distance: 104.9
click at [600, 372] on quentale-workspace at bounding box center [689, 312] width 1379 height 624
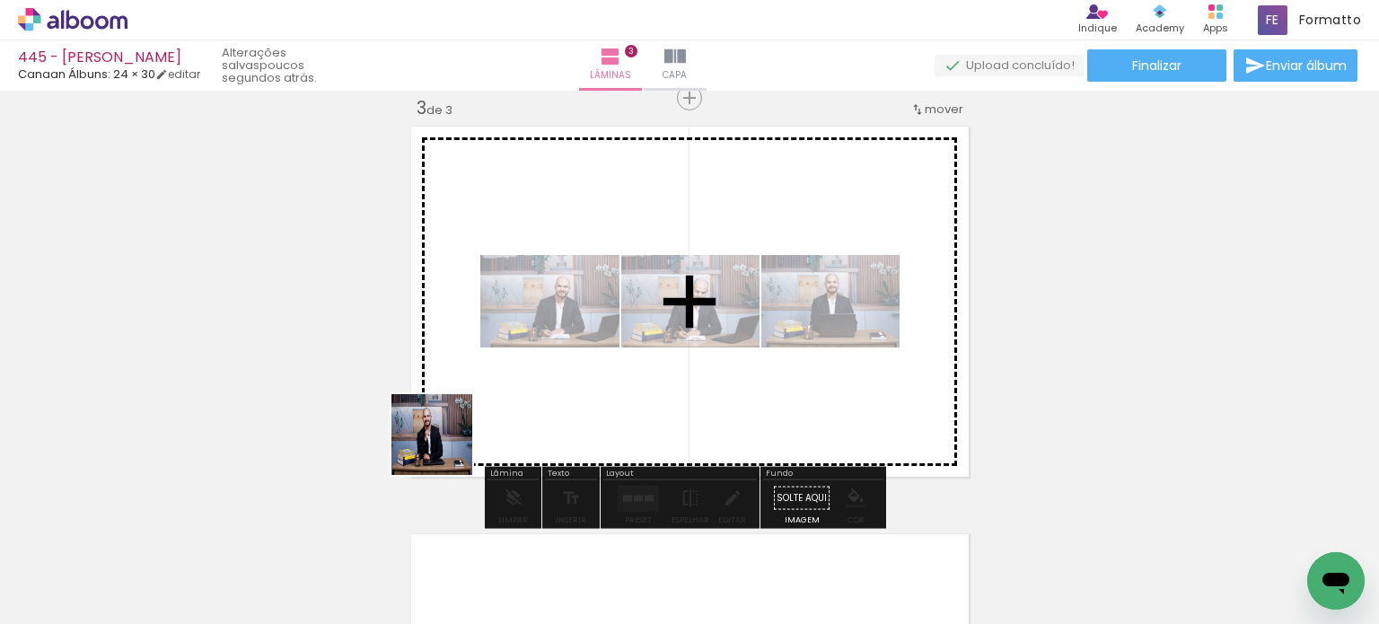
drag, startPoint x: 349, startPoint y: 559, endPoint x: 502, endPoint y: 409, distance: 213.9
click at [521, 369] on quentale-workspace at bounding box center [689, 312] width 1379 height 624
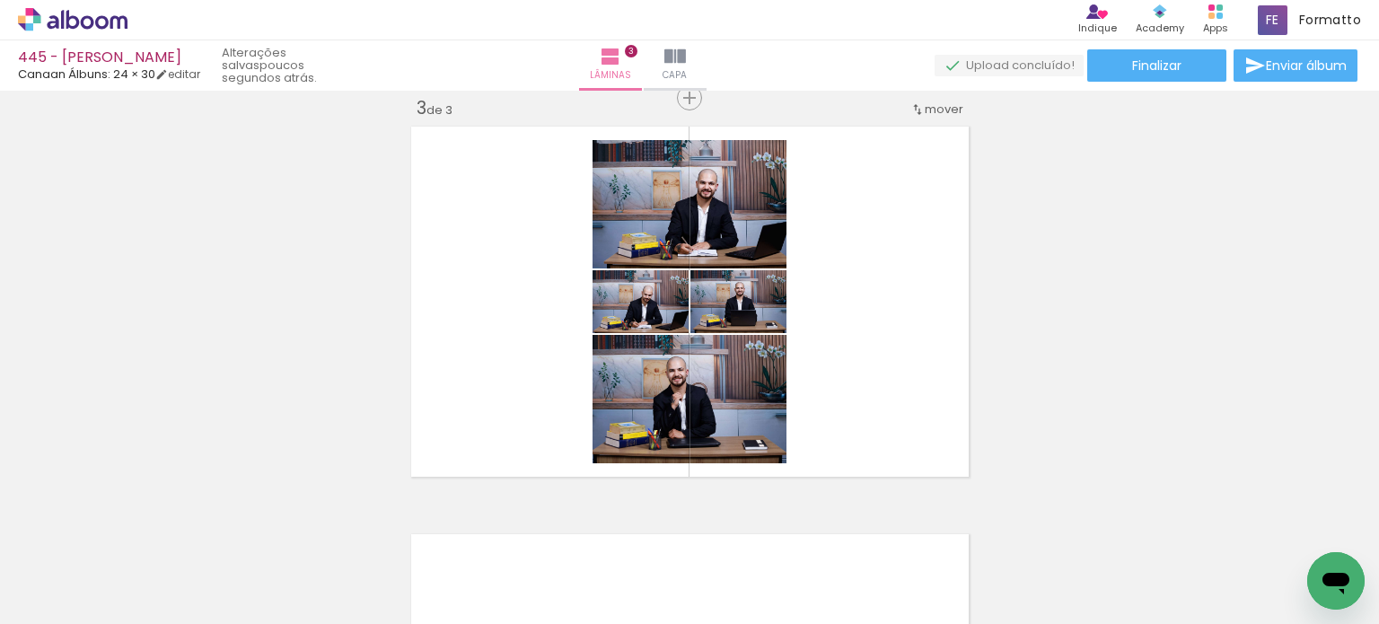
scroll to position [0, 566]
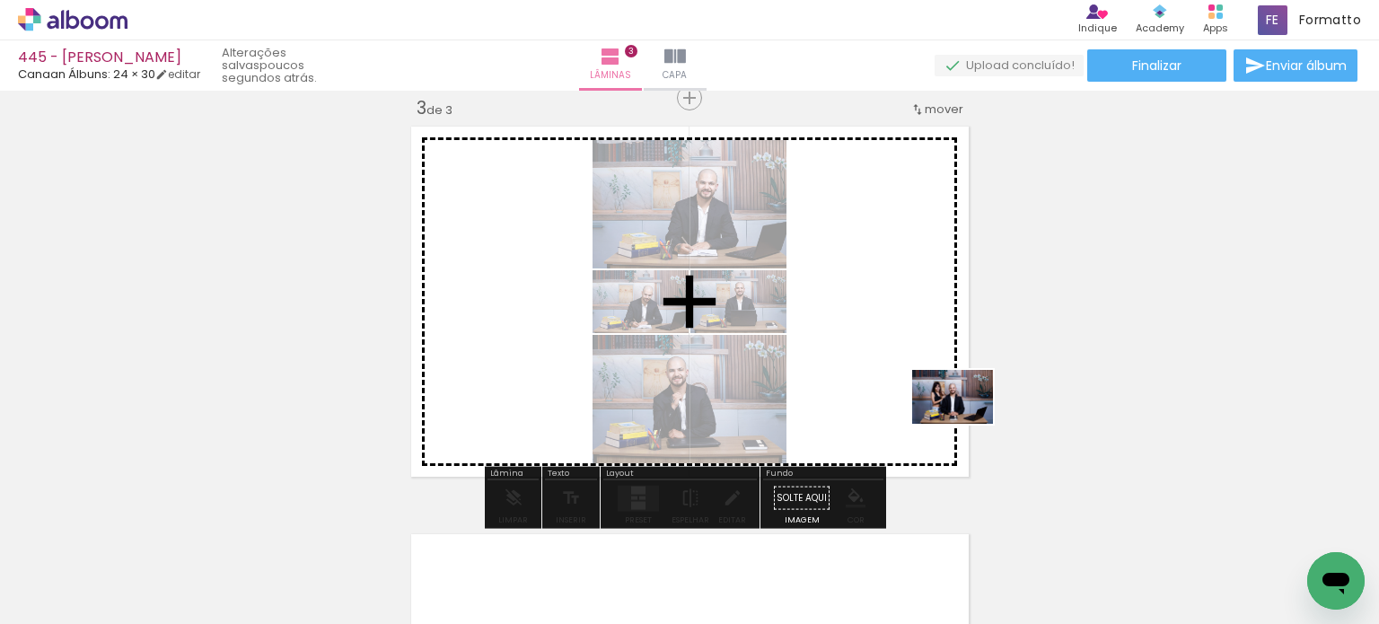
drag, startPoint x: 1103, startPoint y: 558, endPoint x: 922, endPoint y: 444, distance: 214.2
click at [923, 399] on quentale-workspace at bounding box center [689, 312] width 1379 height 624
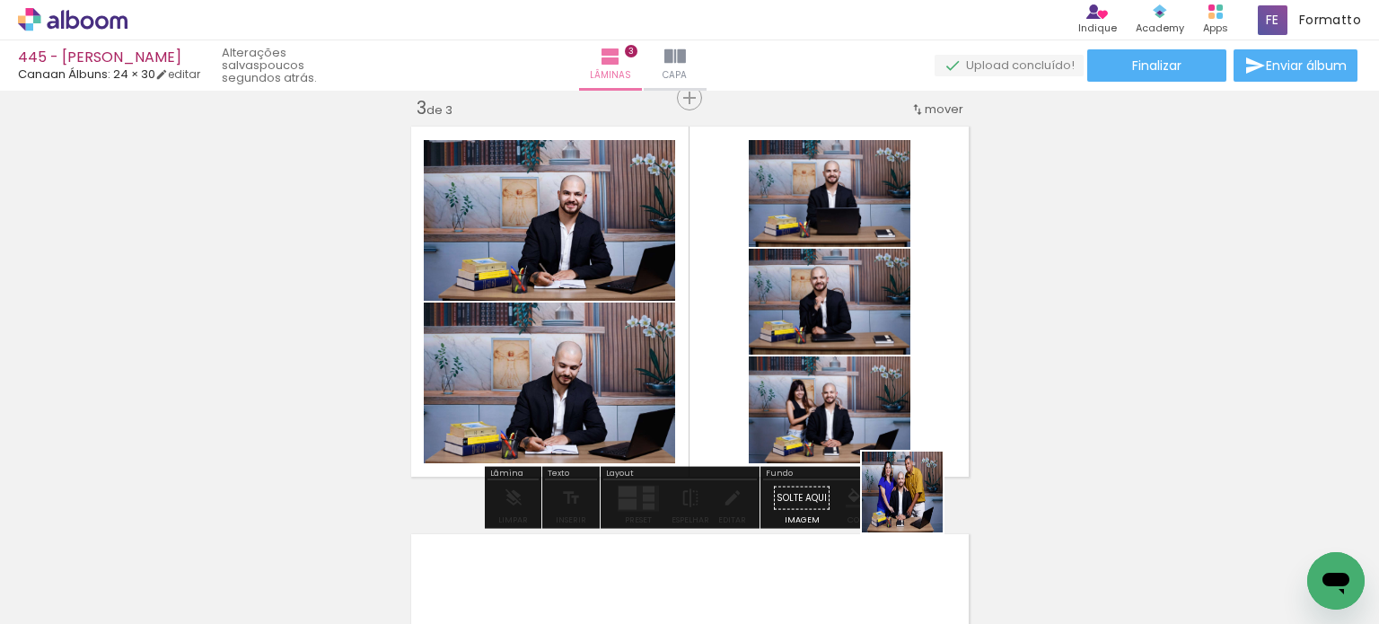
drag, startPoint x: 921, startPoint y: 550, endPoint x: 894, endPoint y: 425, distance: 128.5
click at [894, 425] on quentale-workspace at bounding box center [689, 312] width 1379 height 624
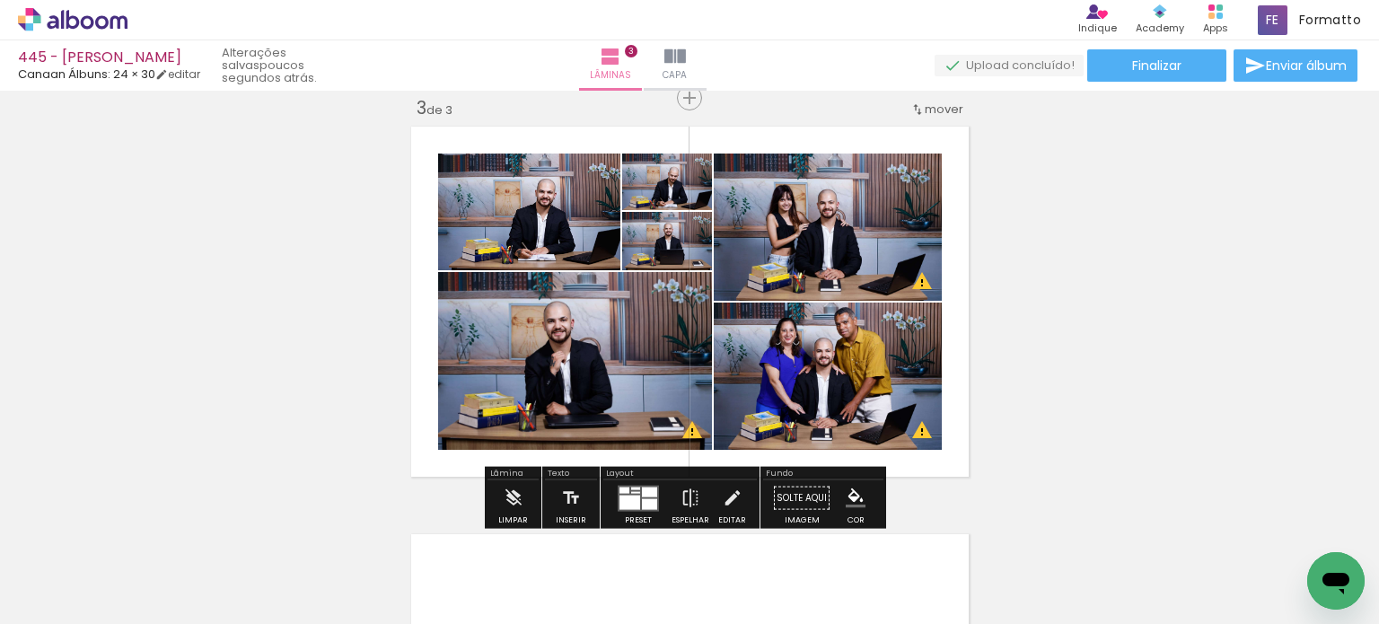
click at [642, 498] on div at bounding box center [649, 503] width 15 height 11
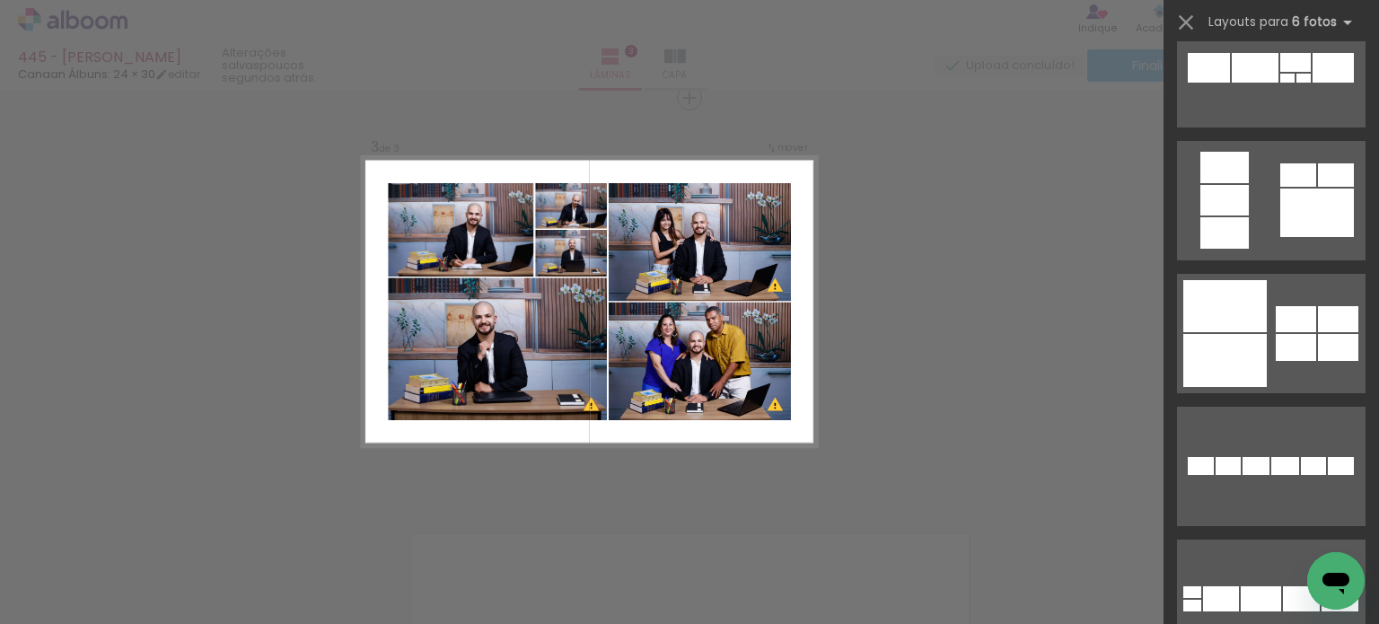
scroll to position [3501, 0]
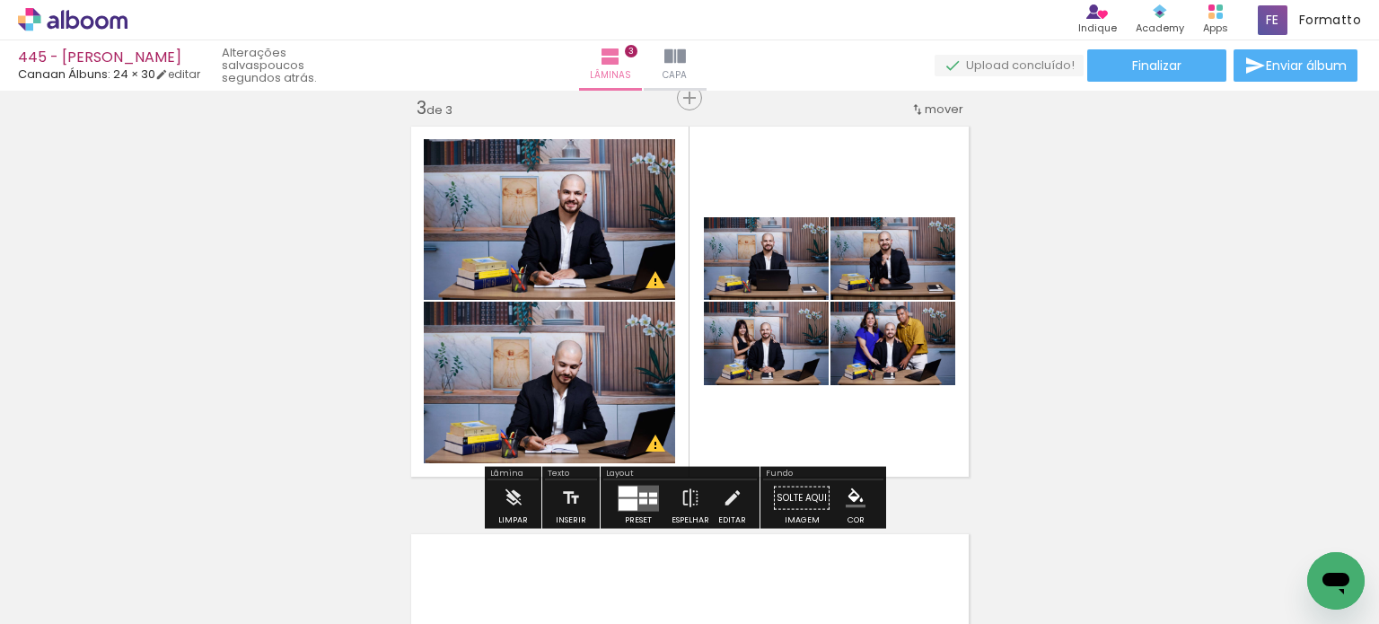
click at [649, 493] on div at bounding box center [653, 494] width 8 height 4
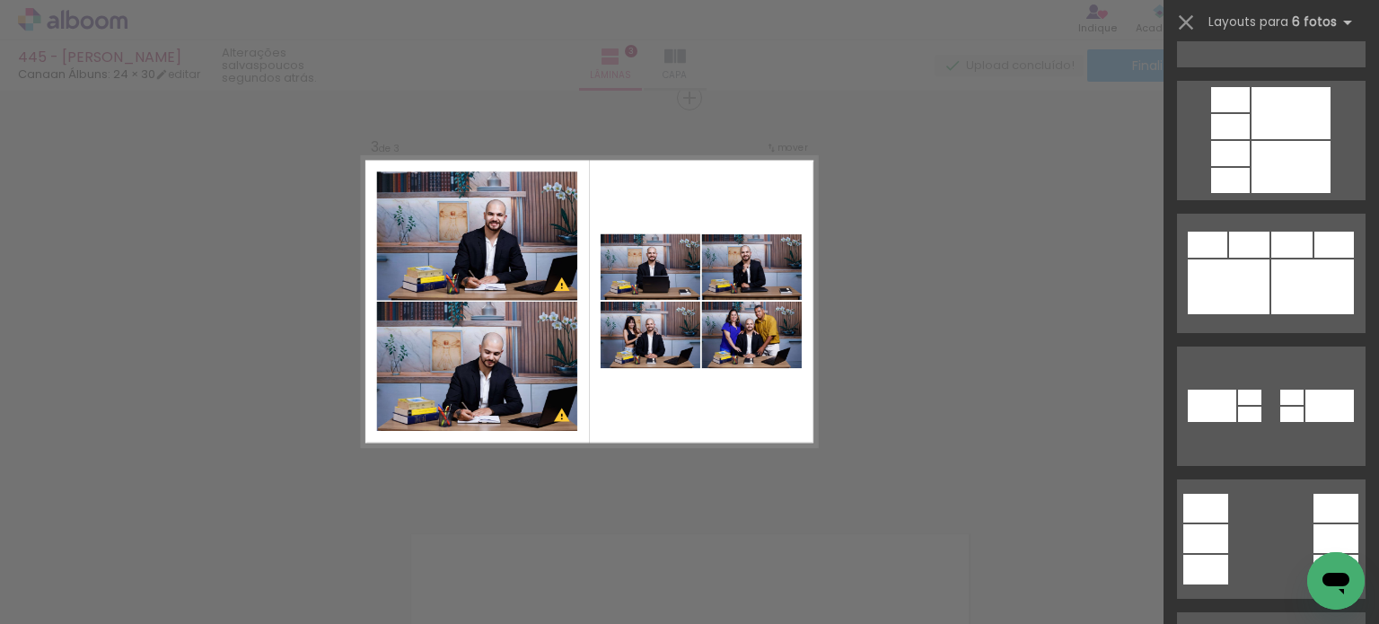
scroll to position [4126, 0]
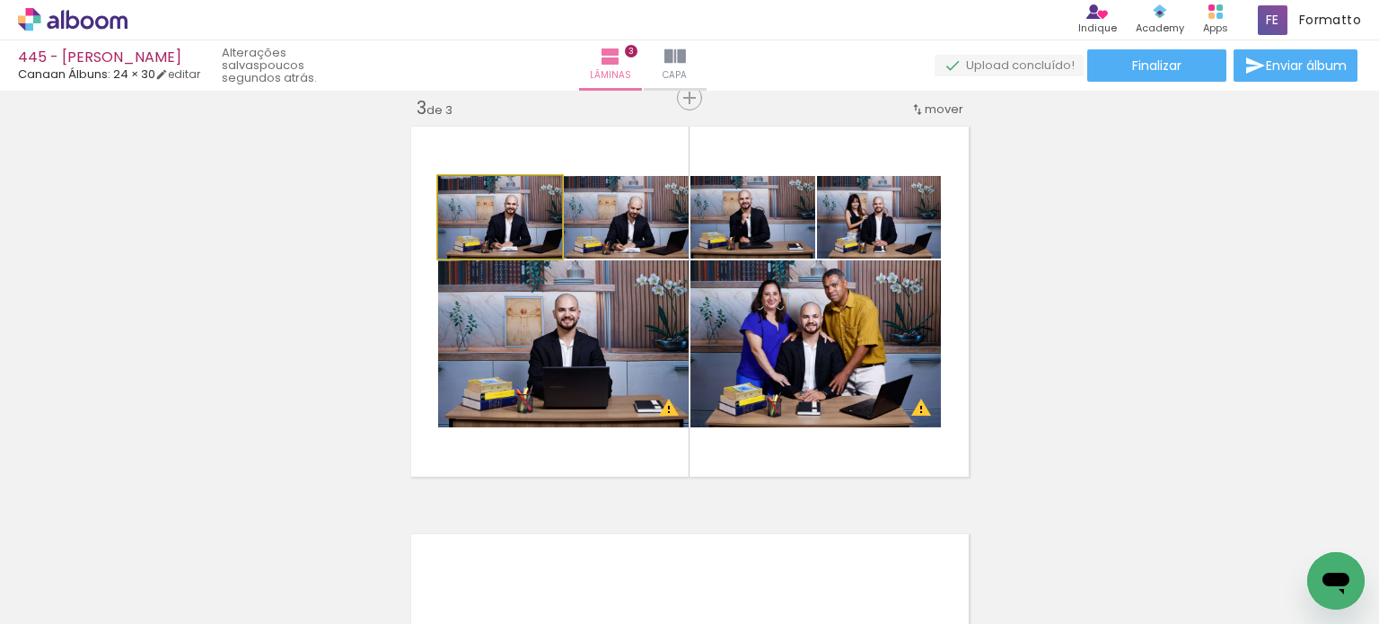
drag, startPoint x: 527, startPoint y: 233, endPoint x: 515, endPoint y: 232, distance: 11.8
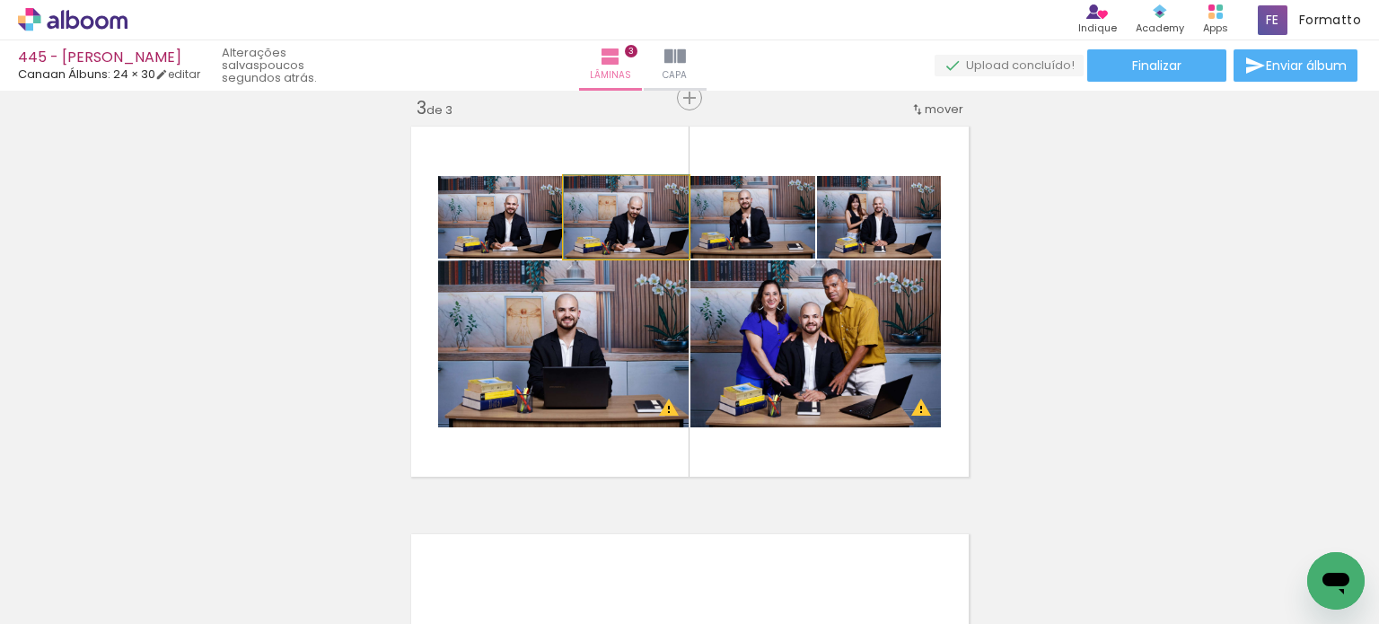
drag, startPoint x: 649, startPoint y: 234, endPoint x: 638, endPoint y: 229, distance: 12.0
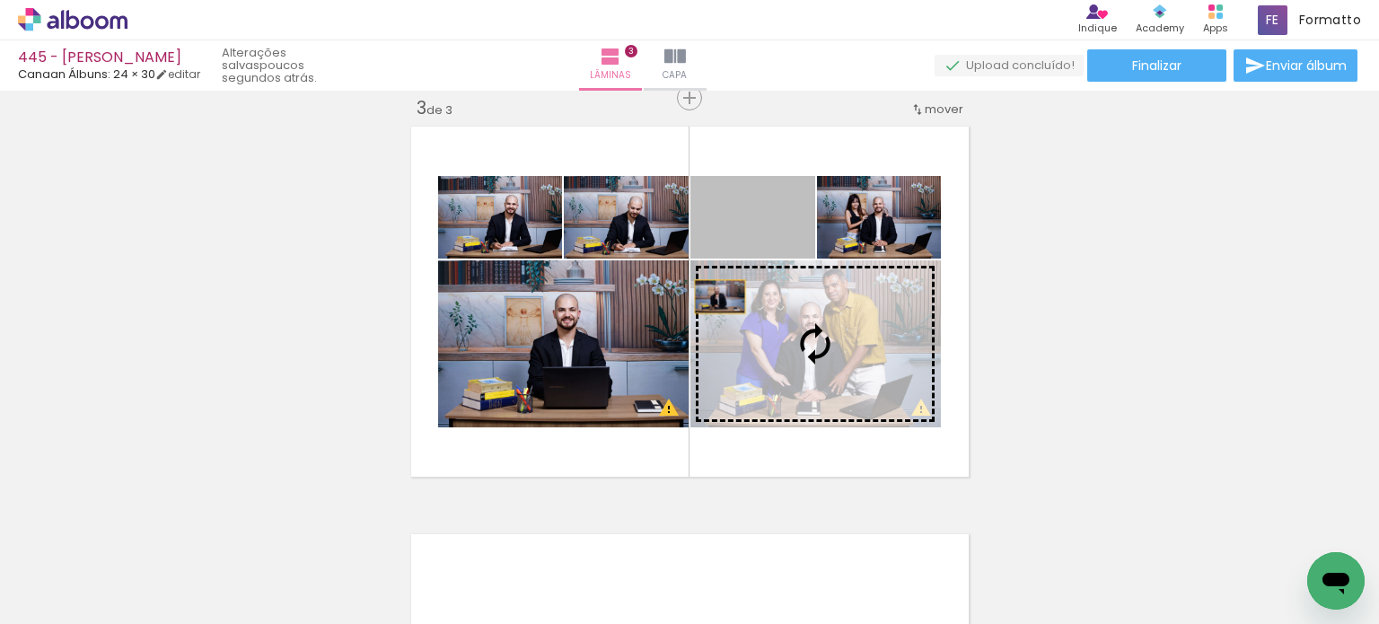
drag, startPoint x: 779, startPoint y: 226, endPoint x: 646, endPoint y: 338, distance: 173.3
click at [0, 0] on slot at bounding box center [0, 0] width 0 height 0
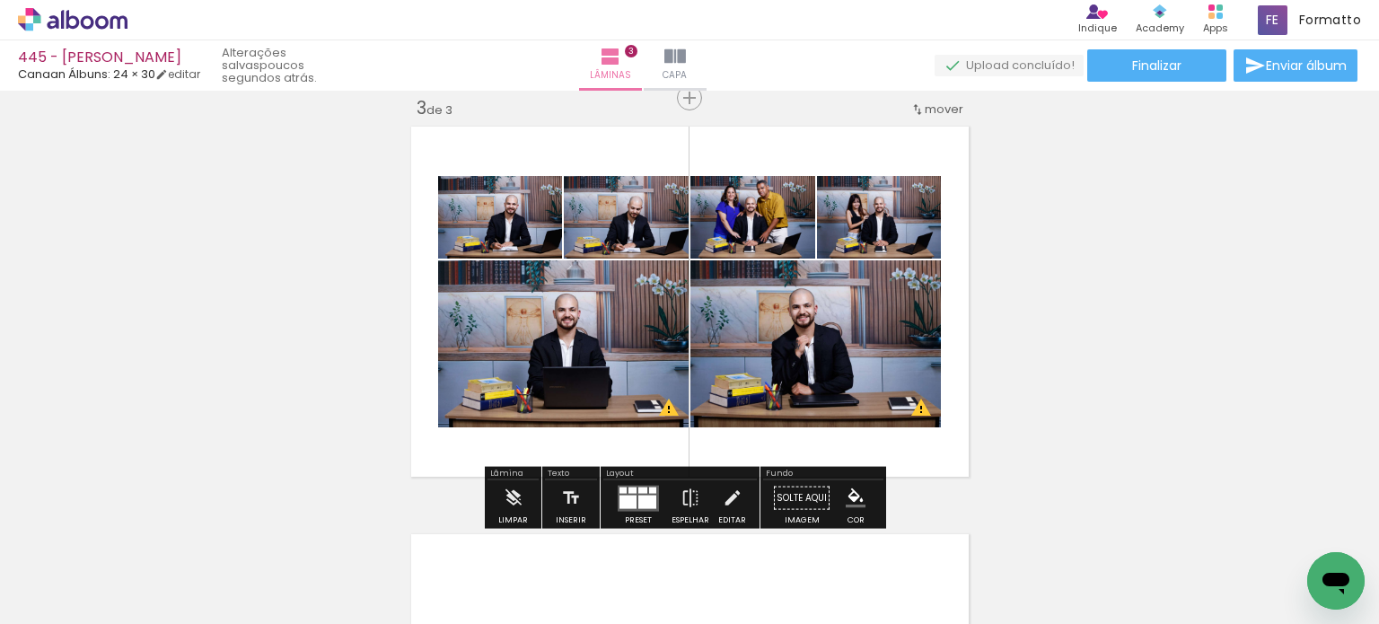
click at [1082, 259] on div "Inserir lâmina 1 de 3 Inserir lâmina 2 de 3 Inserir lâmina 3 de 3 O Designbox p…" at bounding box center [689, 74] width 1379 height 1631
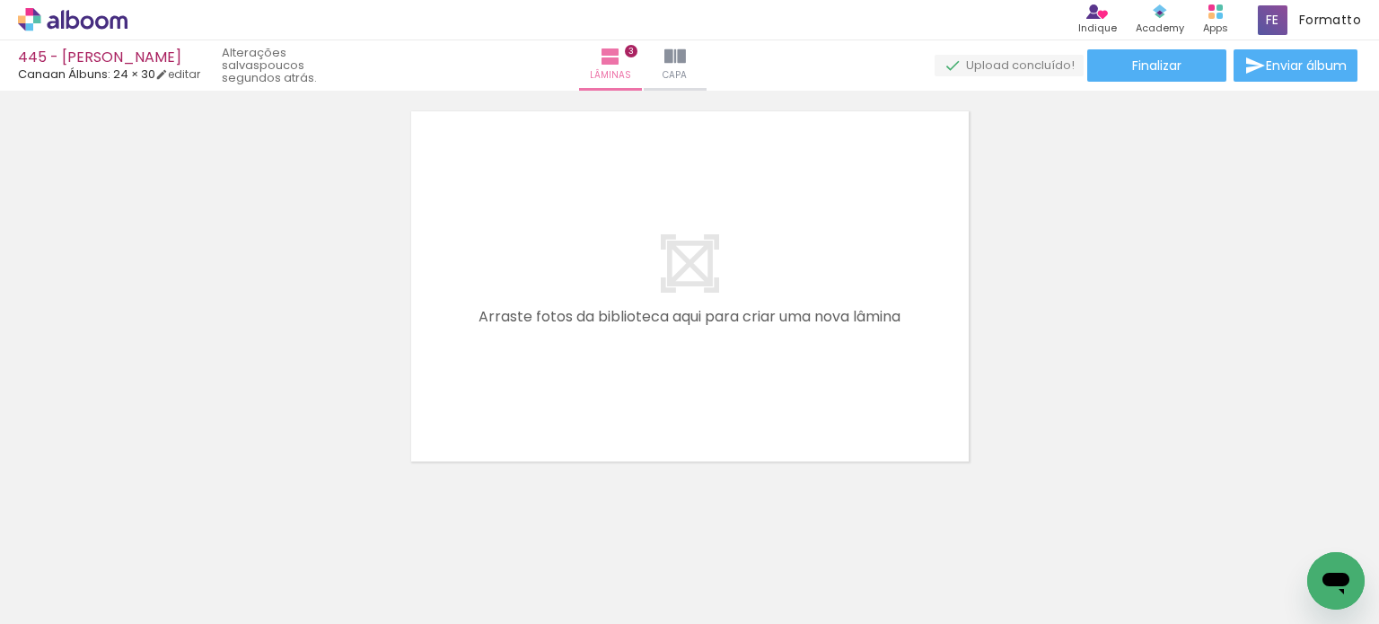
scroll to position [1278, 0]
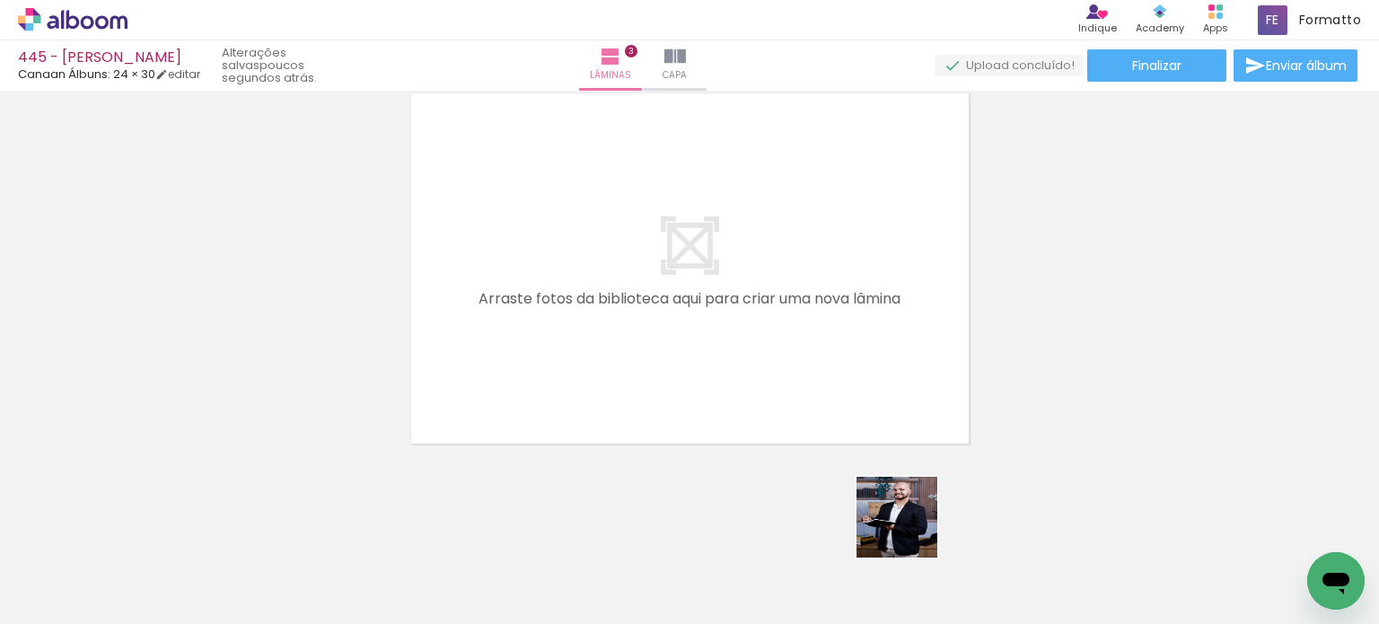
drag, startPoint x: 908, startPoint y: 559, endPoint x: 916, endPoint y: 321, distance: 238.0
click at [916, 322] on quentale-workspace at bounding box center [689, 312] width 1379 height 624
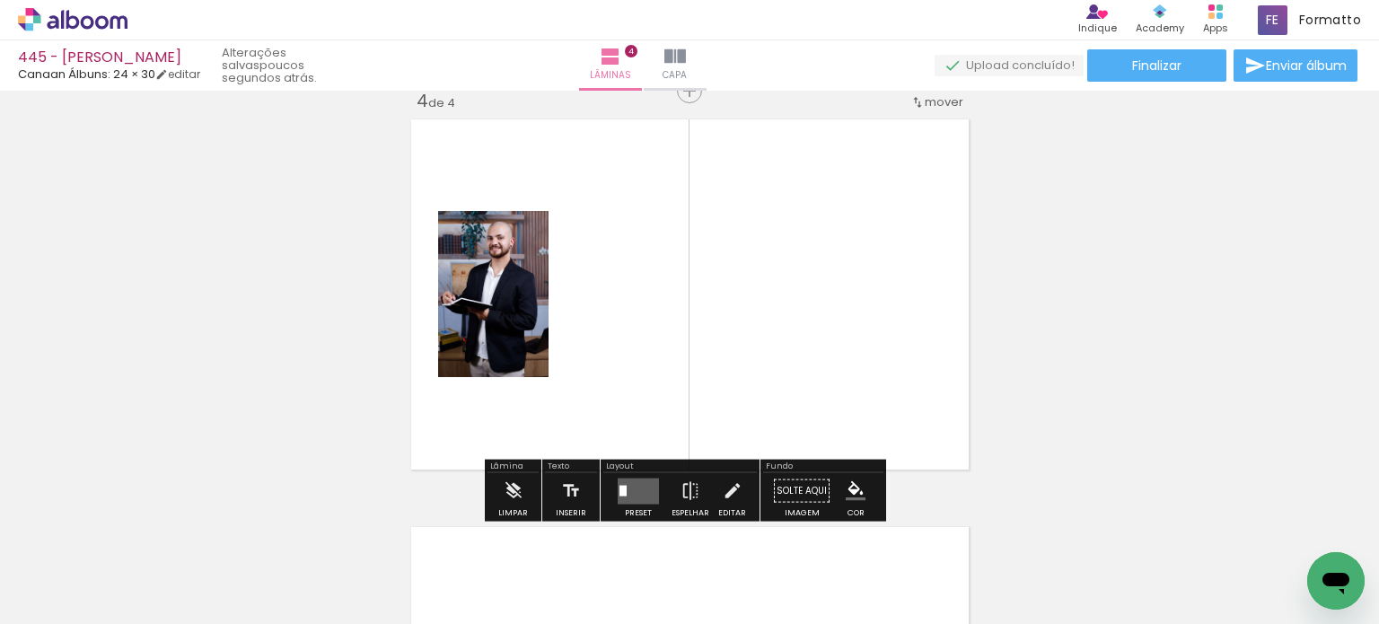
scroll to position [1245, 0]
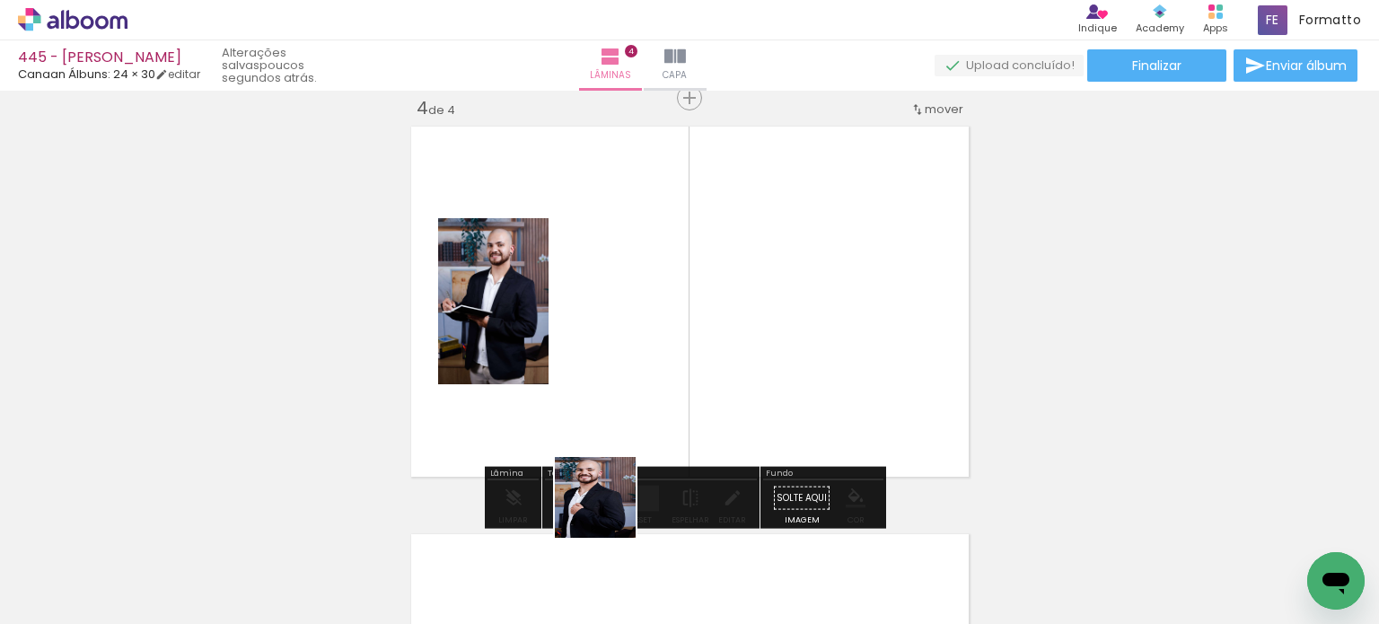
drag, startPoint x: 596, startPoint y: 557, endPoint x: 654, endPoint y: 380, distance: 185.9
click at [654, 380] on quentale-workspace at bounding box center [689, 312] width 1379 height 624
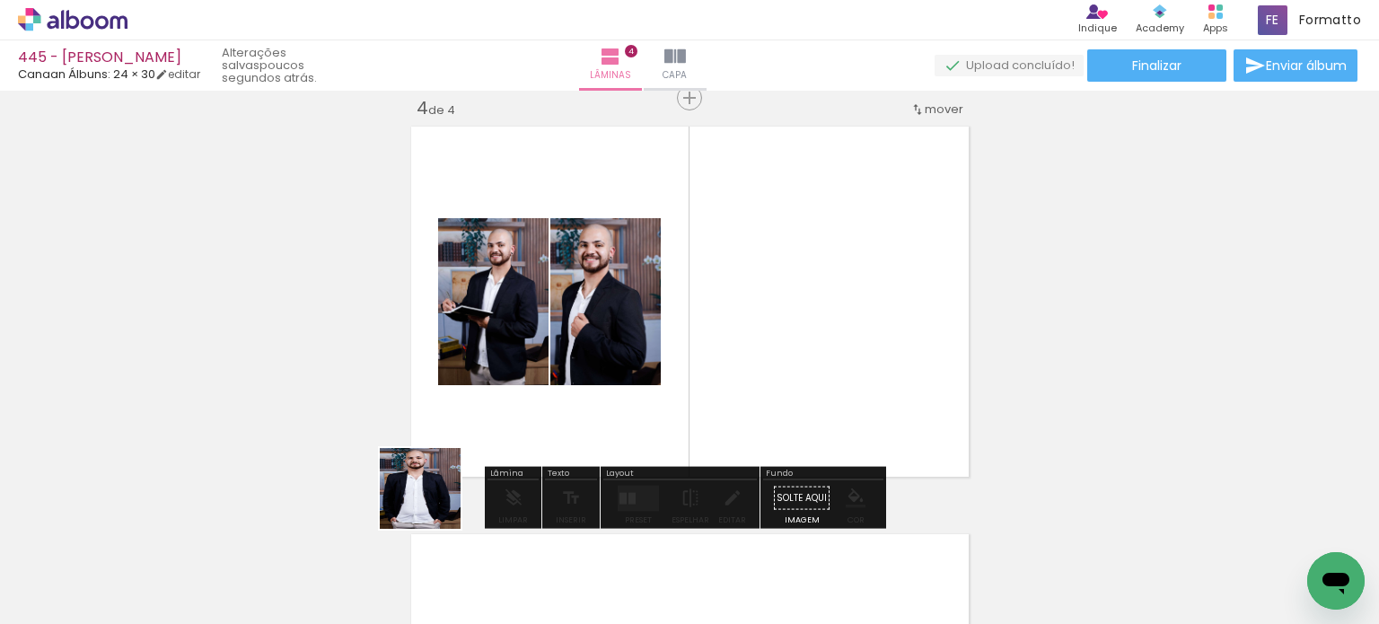
drag, startPoint x: 408, startPoint y: 547, endPoint x: 478, endPoint y: 409, distance: 154.2
click at [478, 409] on quentale-workspace at bounding box center [689, 312] width 1379 height 624
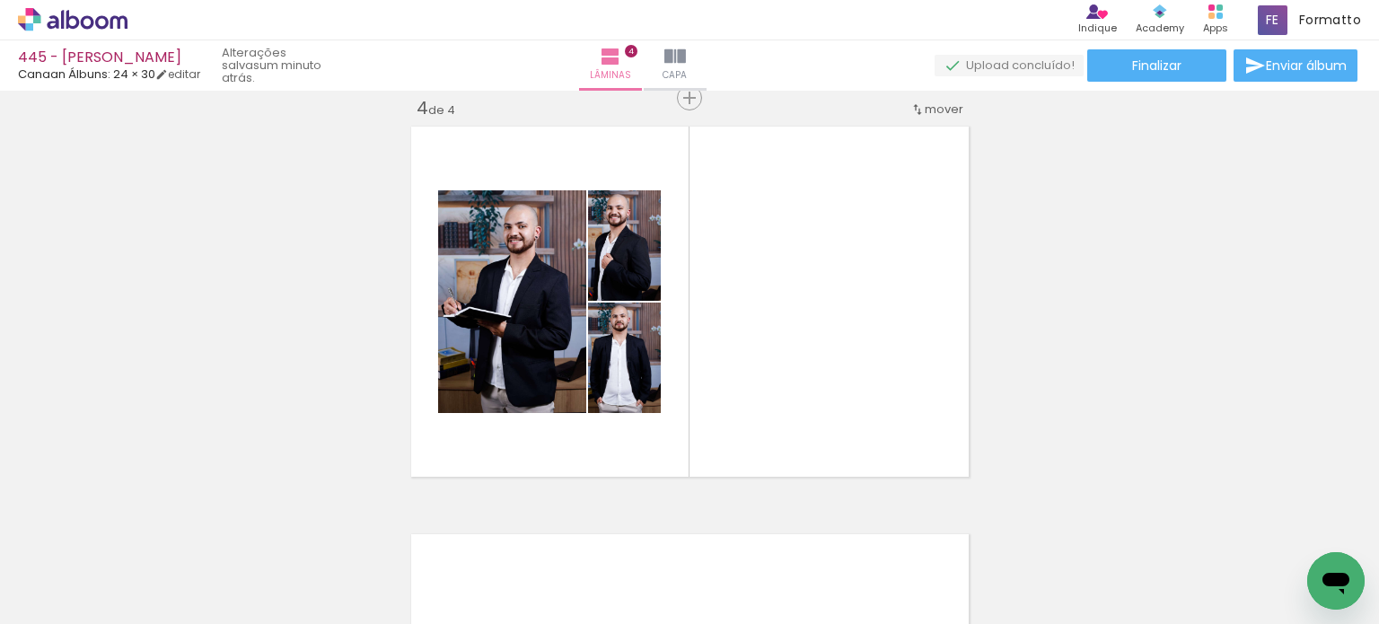
scroll to position [0, 0]
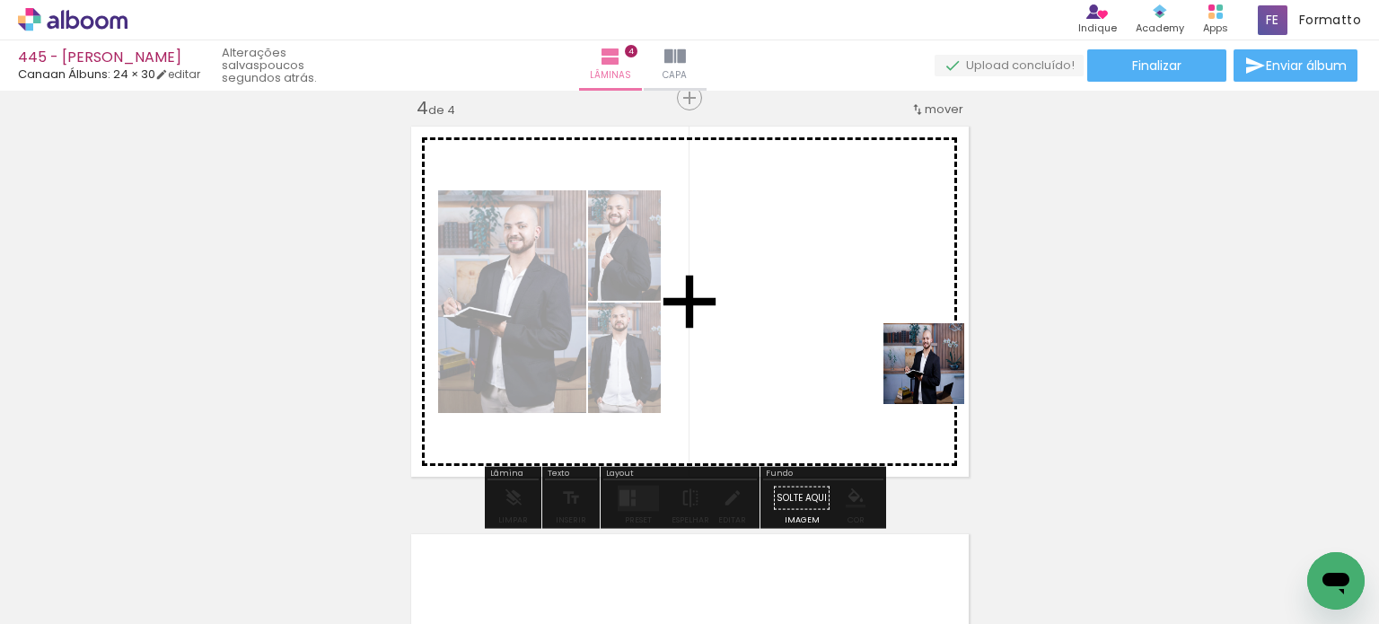
drag, startPoint x: 1074, startPoint y: 550, endPoint x: 929, endPoint y: 371, distance: 230.5
click at [930, 371] on quentale-workspace at bounding box center [689, 312] width 1379 height 624
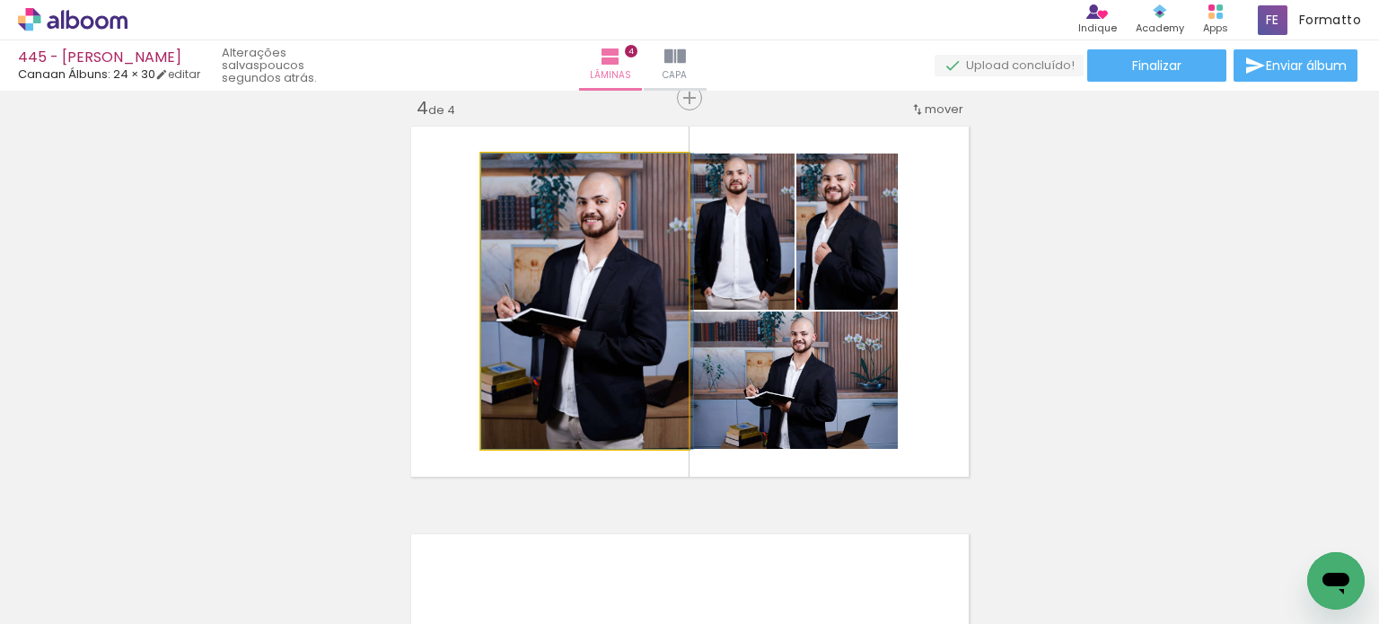
drag, startPoint x: 607, startPoint y: 349, endPoint x: 621, endPoint y: 349, distance: 14.4
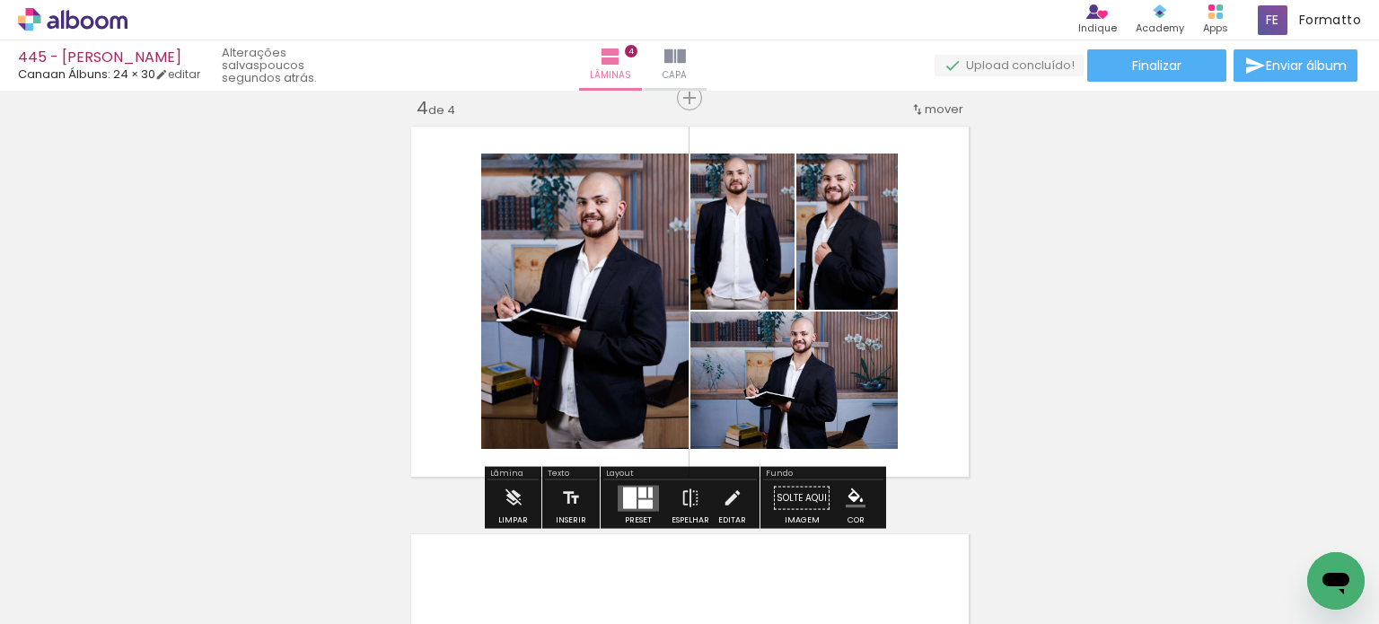
drag, startPoint x: 761, startPoint y: 262, endPoint x: 809, endPoint y: 267, distance: 47.8
click at [0, 0] on slot at bounding box center [0, 0] width 0 height 0
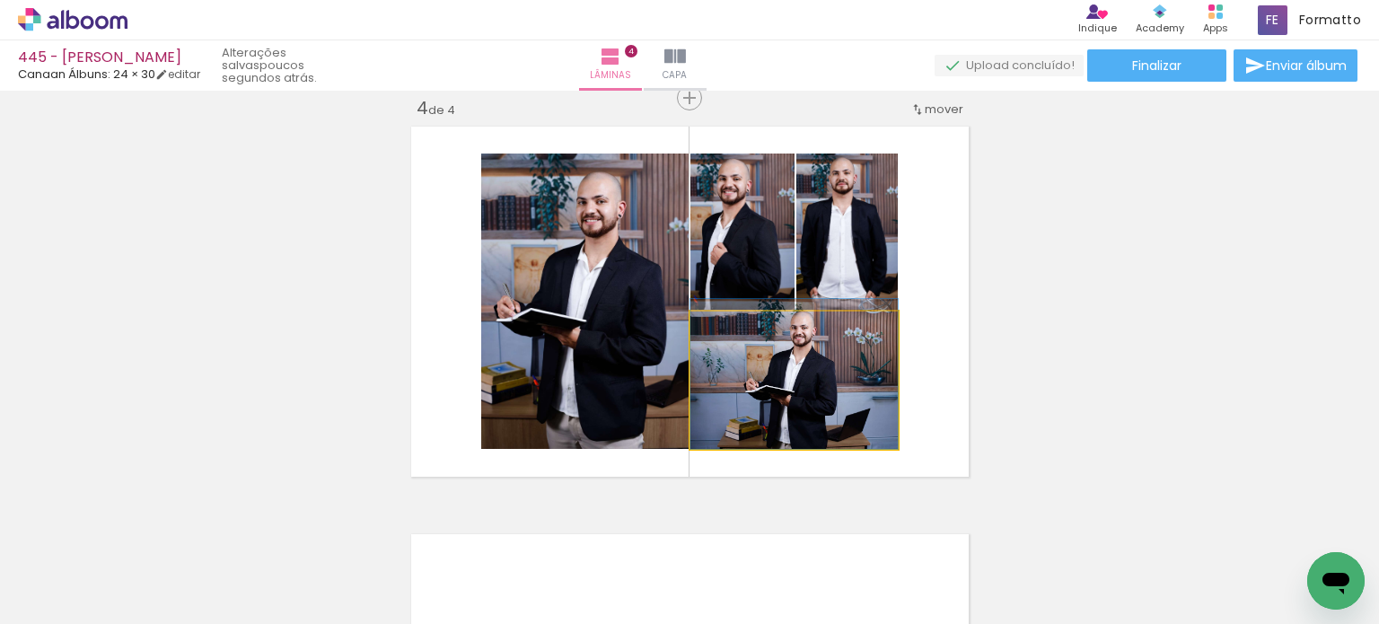
drag, startPoint x: 837, startPoint y: 373, endPoint x: 832, endPoint y: 362, distance: 12.5
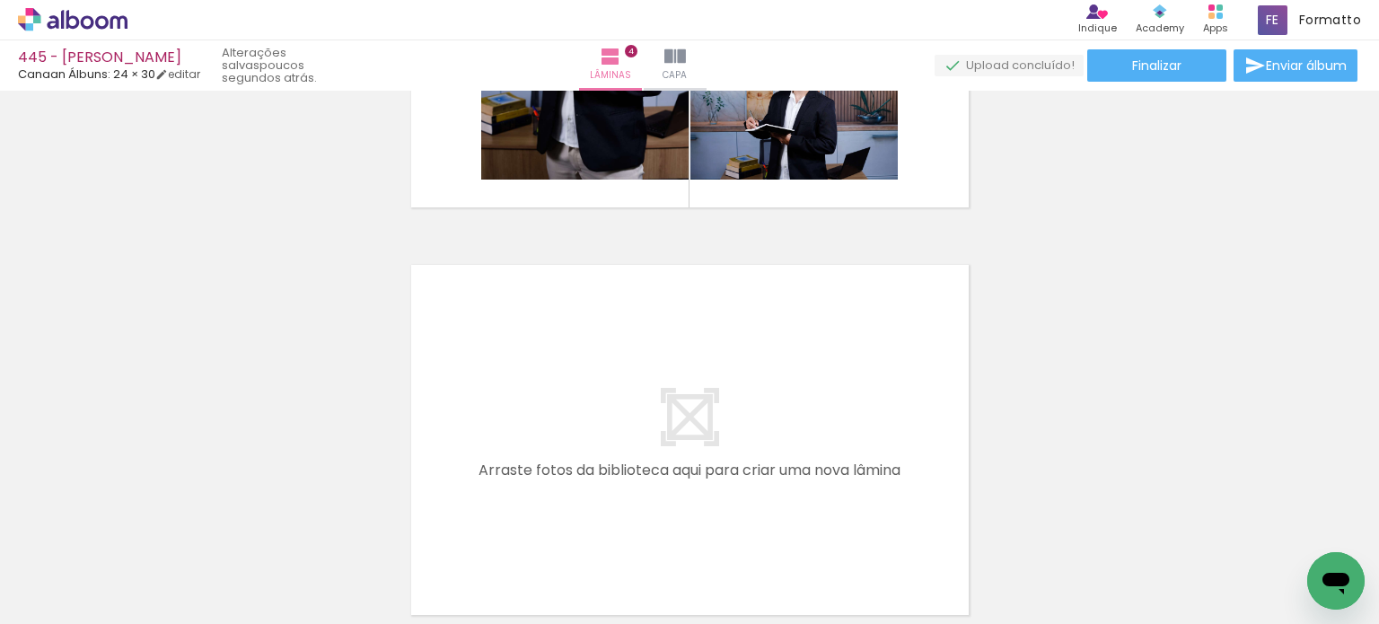
scroll to position [0, 1637]
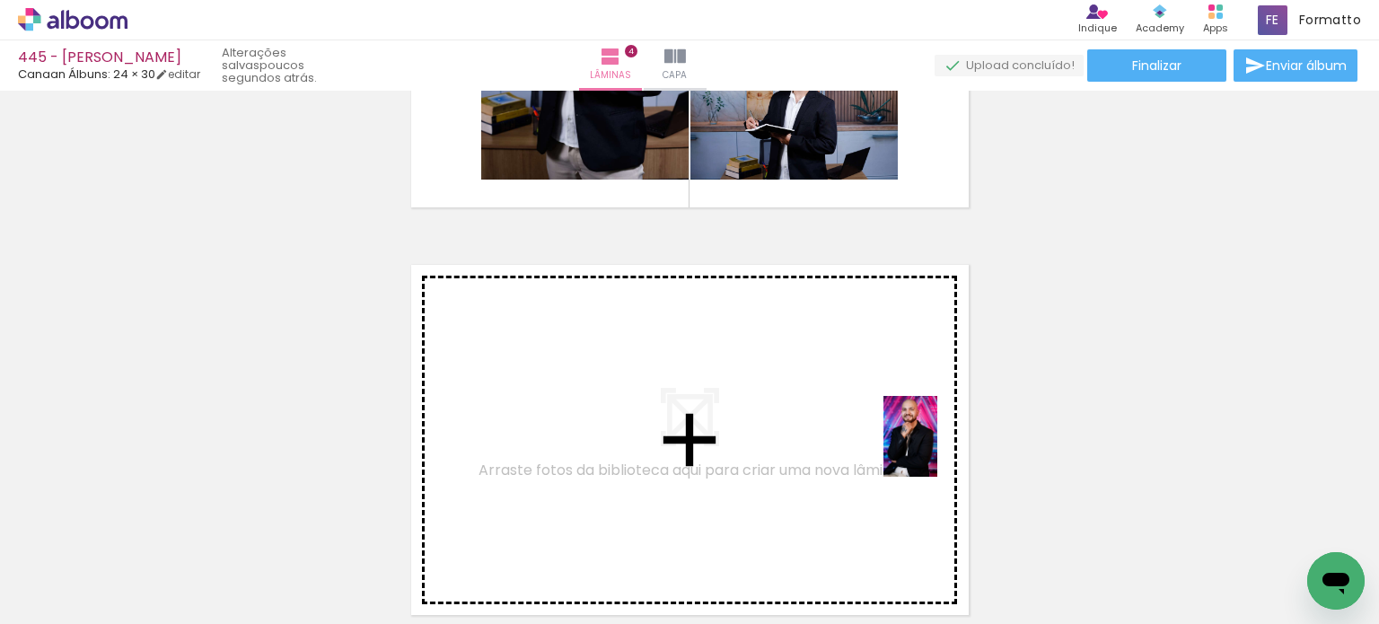
drag, startPoint x: 1074, startPoint y: 567, endPoint x: 935, endPoint y: 450, distance: 181.5
click at [935, 450] on quentale-workspace at bounding box center [689, 312] width 1379 height 624
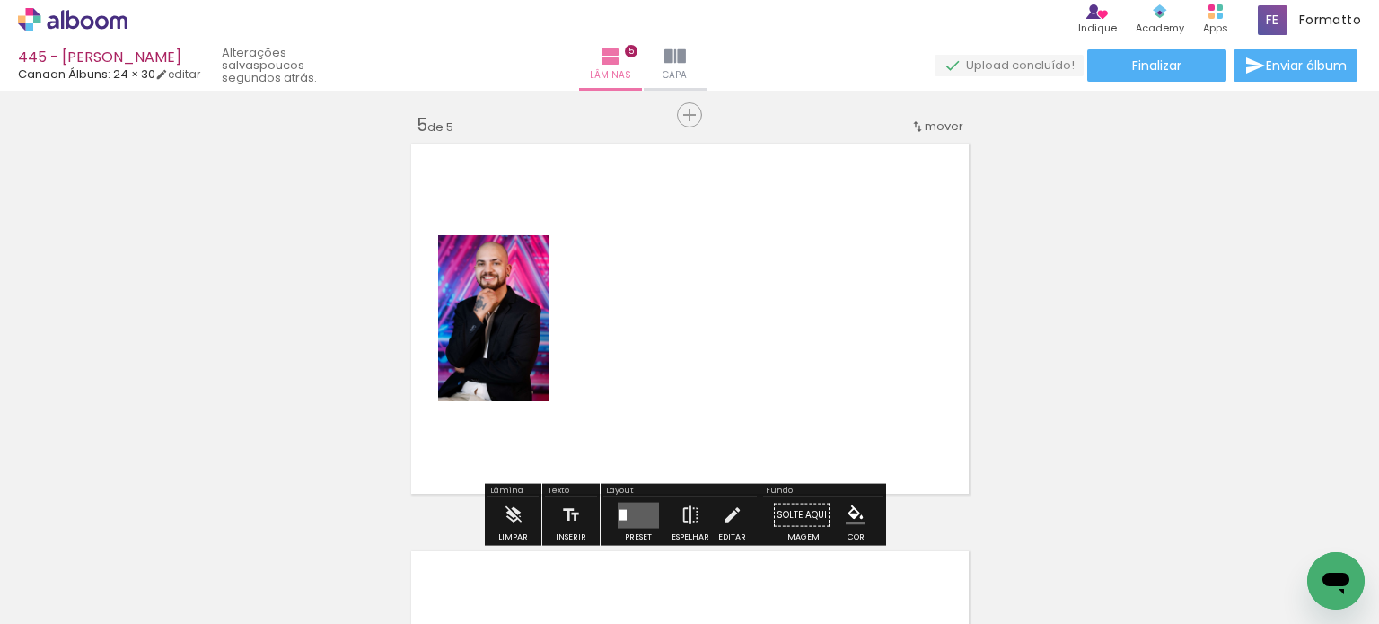
scroll to position [1653, 0]
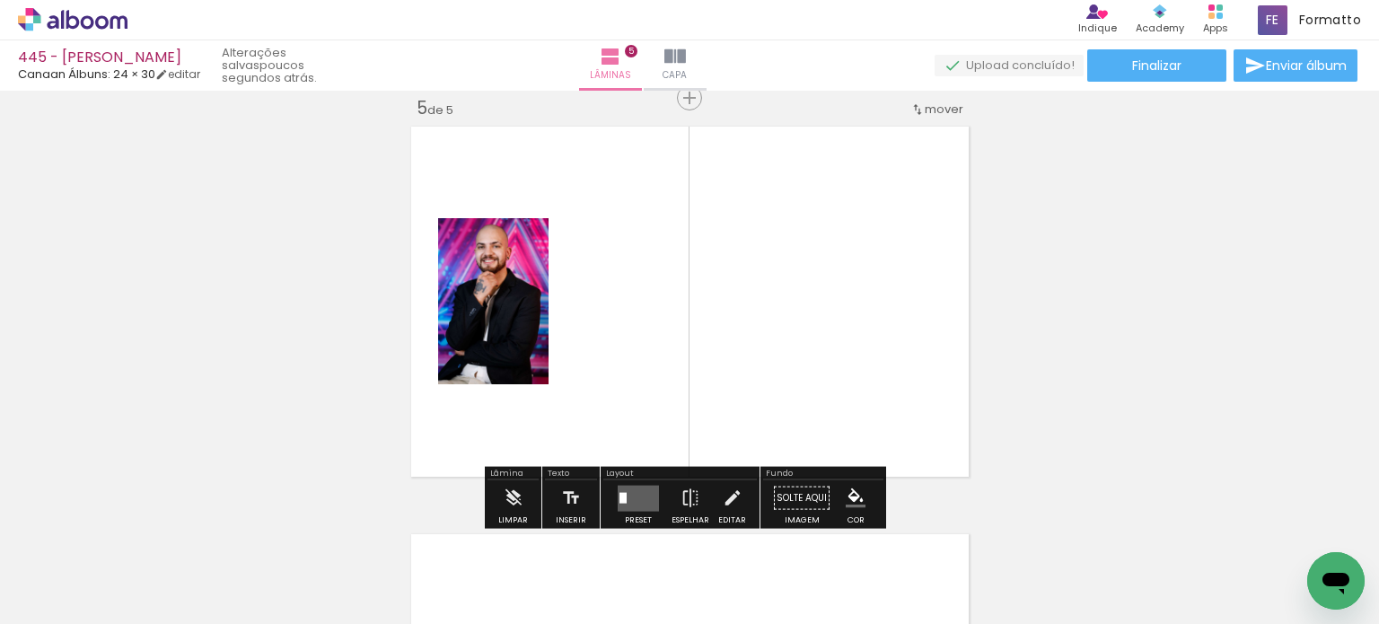
drag, startPoint x: 970, startPoint y: 548, endPoint x: 866, endPoint y: 395, distance: 185.0
click at [869, 397] on quentale-workspace at bounding box center [689, 312] width 1379 height 624
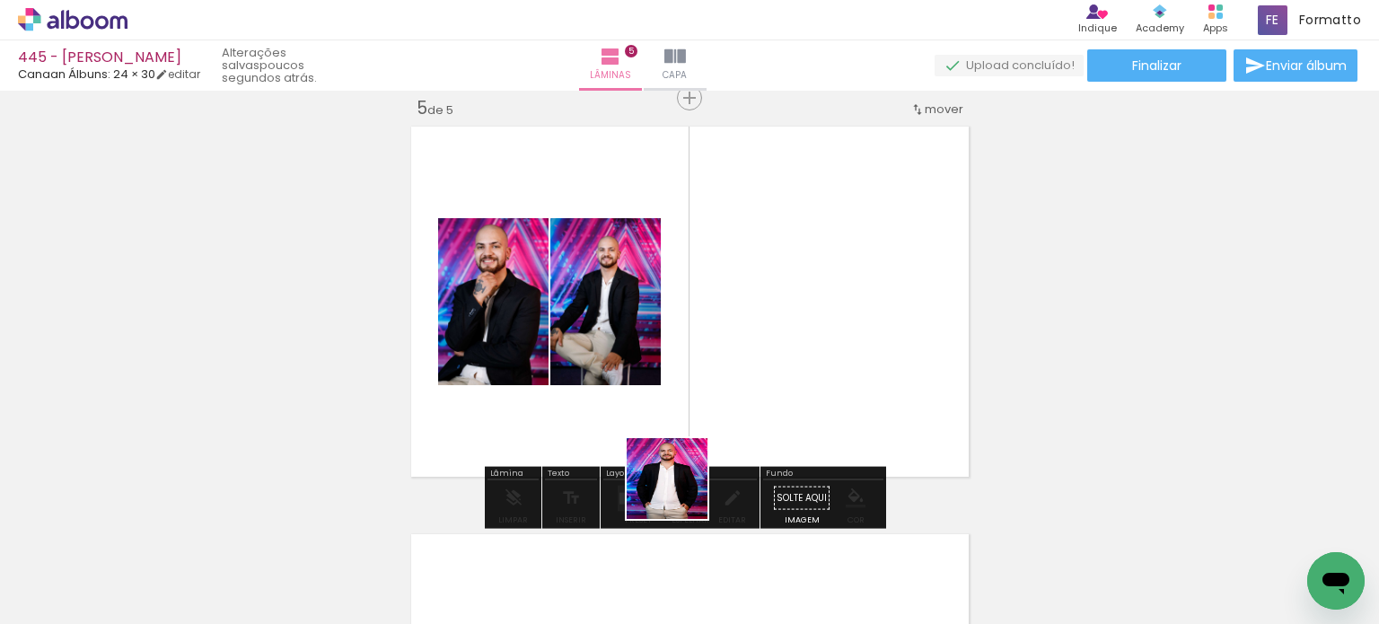
drag, startPoint x: 680, startPoint y: 492, endPoint x: 719, endPoint y: 401, distance: 98.5
click at [741, 376] on quentale-workspace at bounding box center [689, 312] width 1379 height 624
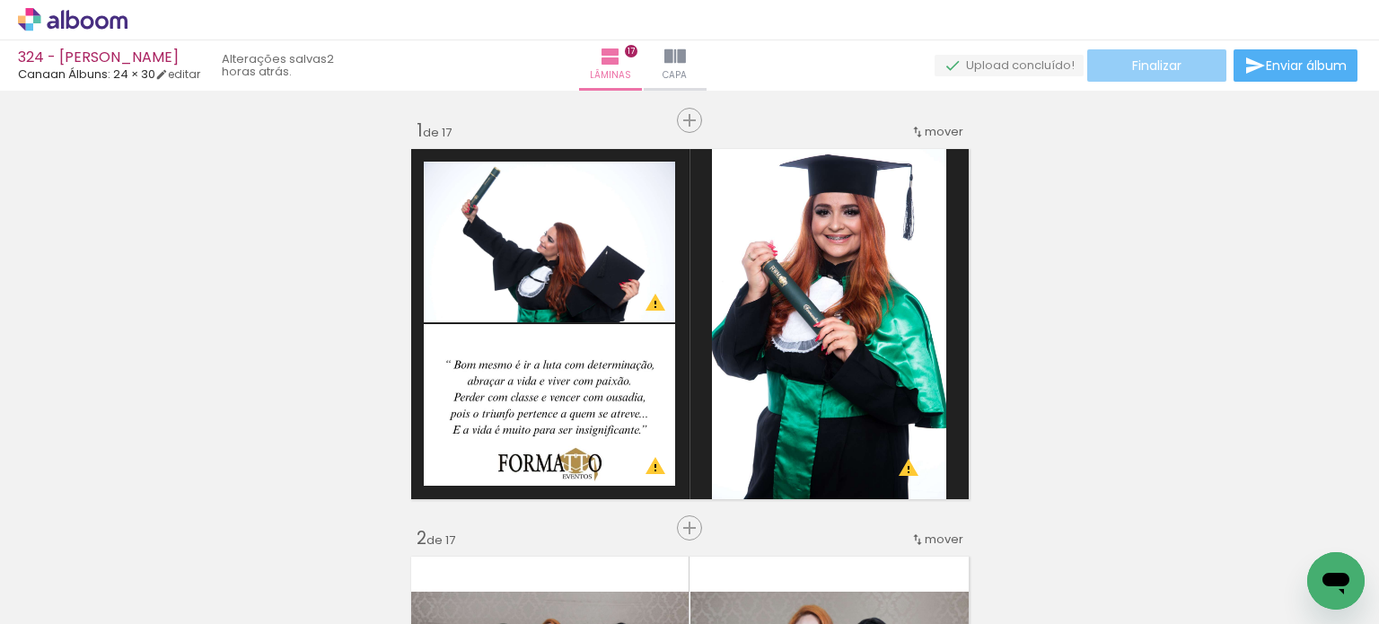
click at [1170, 72] on span "Finalizar" at bounding box center [1156, 65] width 49 height 13
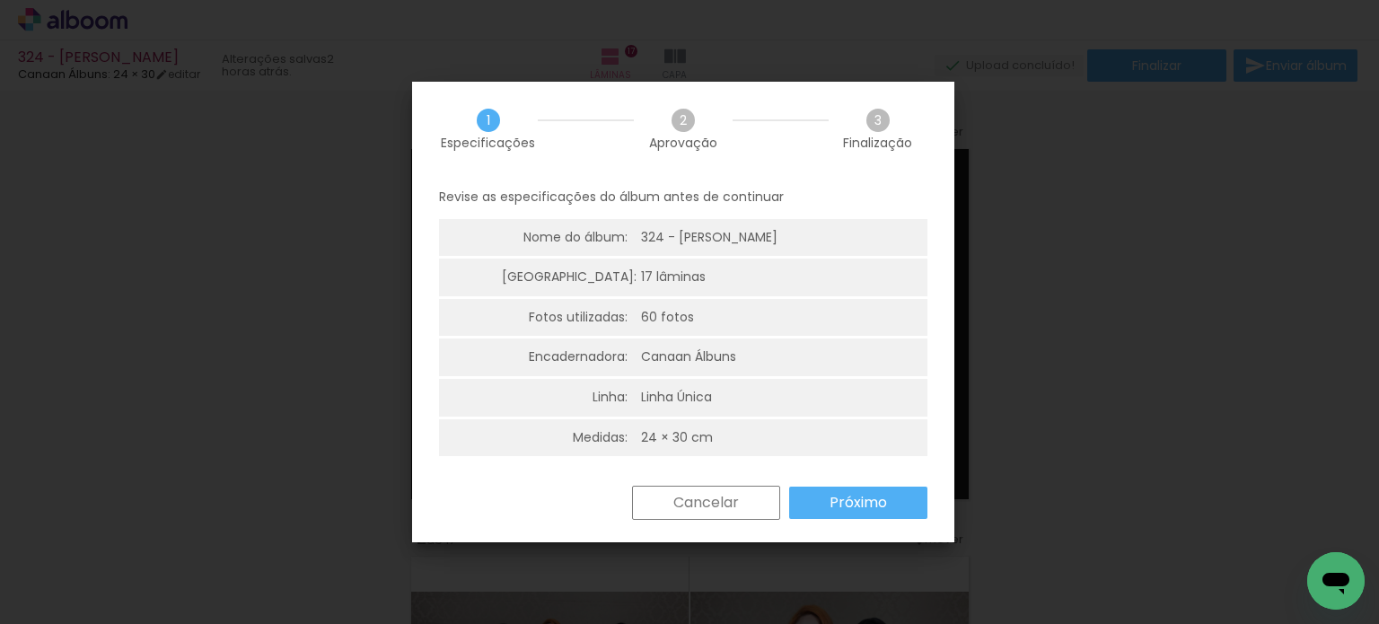
click at [0, 0] on slot "Próximo" at bounding box center [0, 0] width 0 height 0
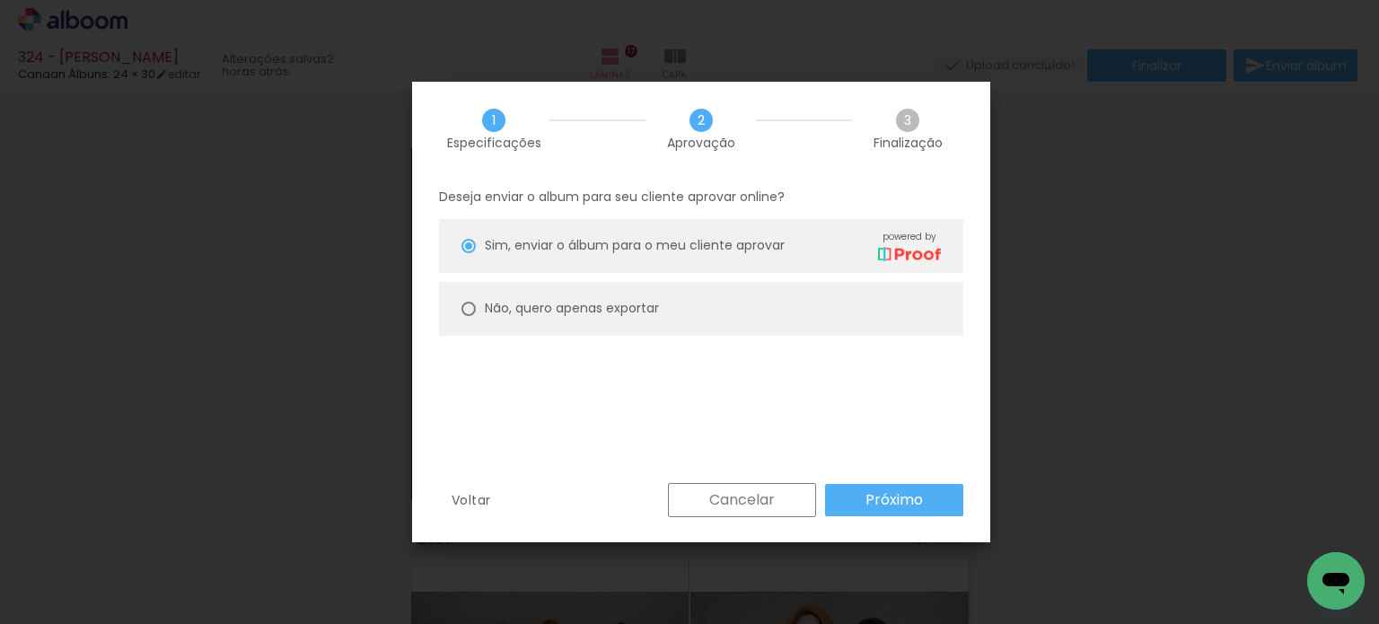
click at [0, 0] on slot "Não, quero apenas exportar" at bounding box center [0, 0] width 0 height 0
type paper-radio-button "on"
click at [0, 0] on slot "Próximo" at bounding box center [0, 0] width 0 height 0
type input "Alta, 300 DPI"
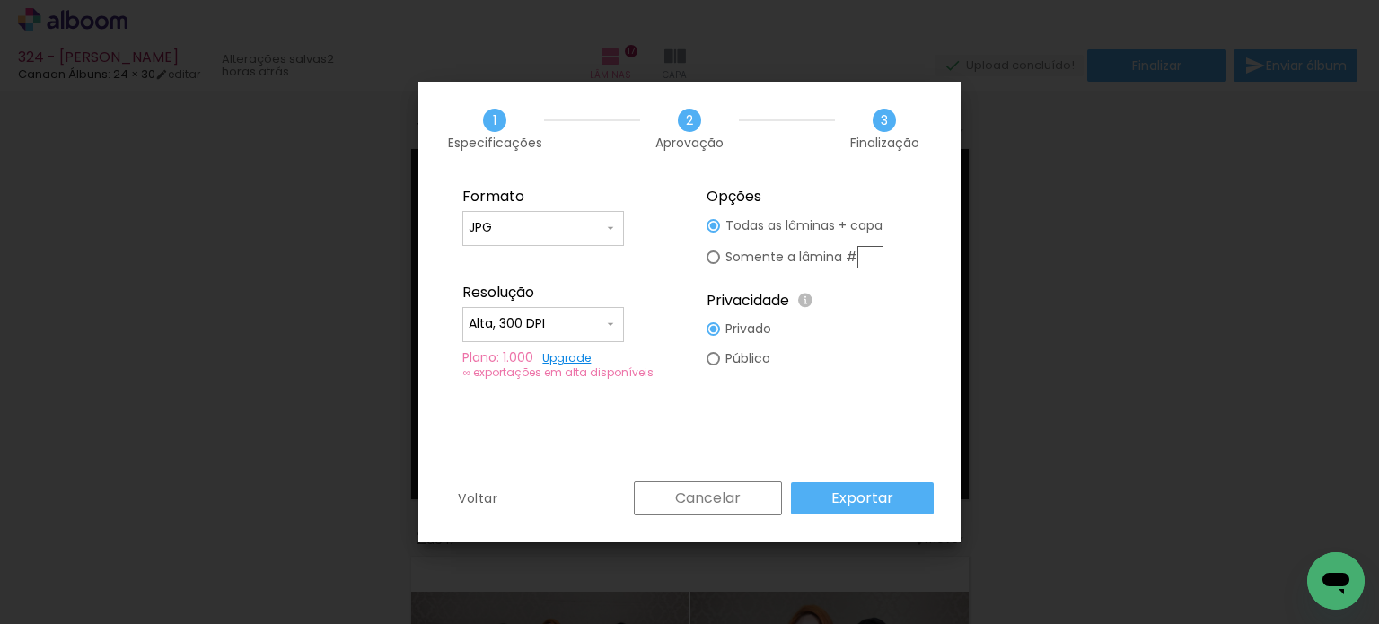
click at [0, 0] on slot "Exportar" at bounding box center [0, 0] width 0 height 0
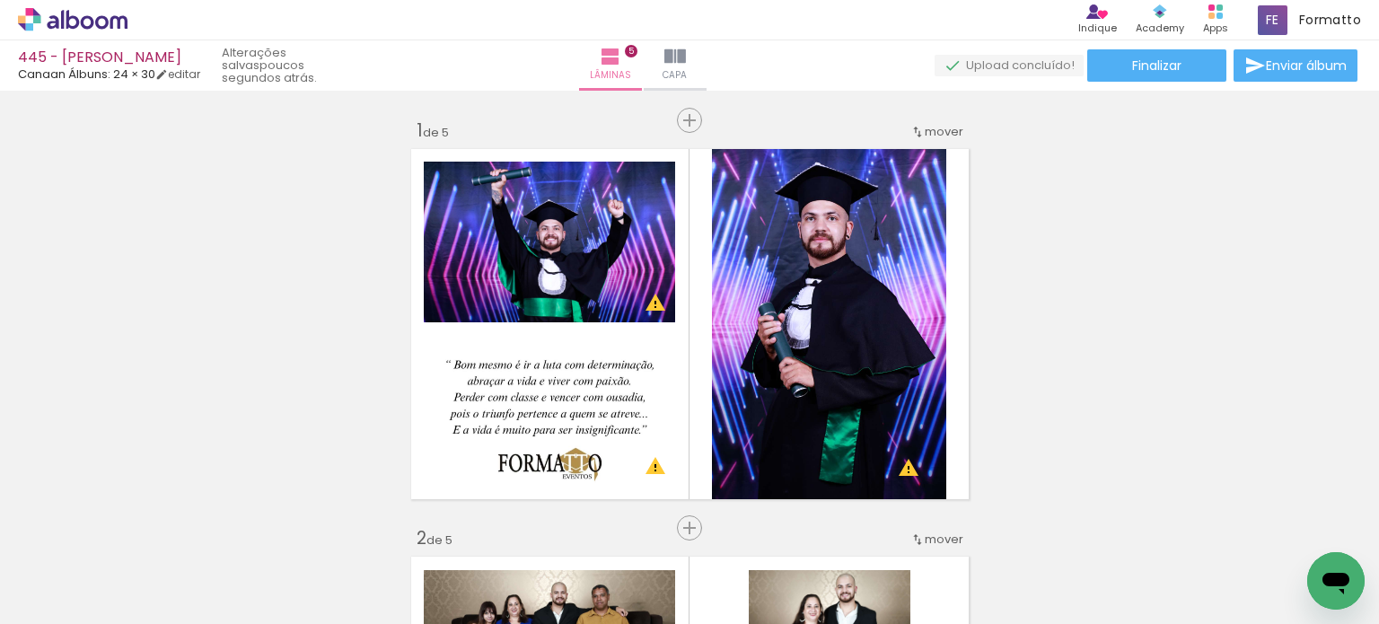
scroll to position [0, 1637]
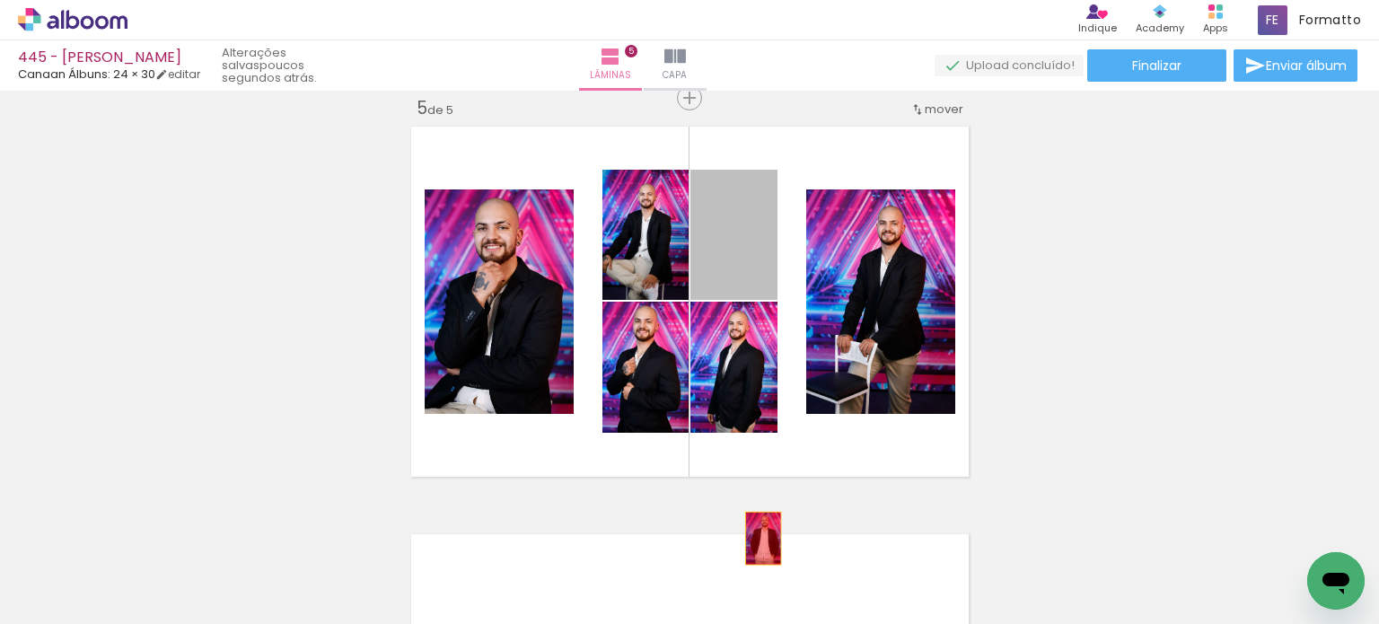
drag, startPoint x: 747, startPoint y: 258, endPoint x: 578, endPoint y: 395, distance: 217.6
click at [755, 547] on quentale-workspace at bounding box center [689, 312] width 1379 height 624
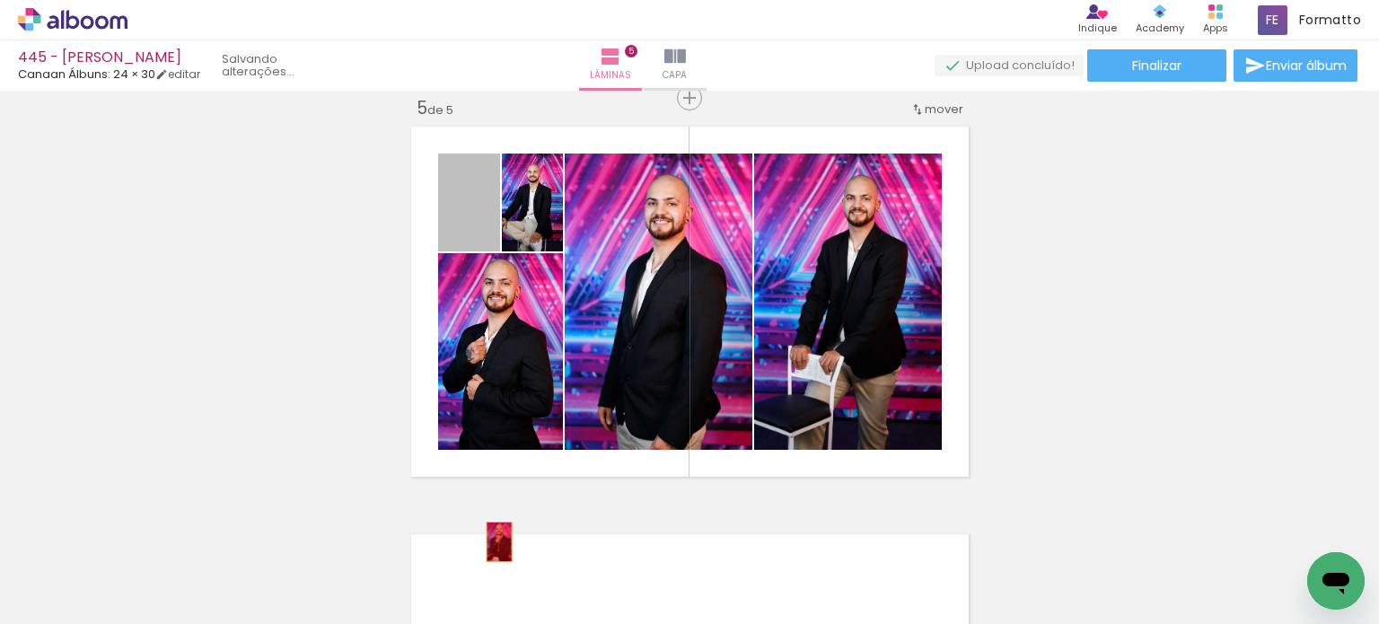
drag, startPoint x: 474, startPoint y: 213, endPoint x: 490, endPoint y: 559, distance: 346.9
click at [492, 548] on quentale-workspace at bounding box center [689, 312] width 1379 height 624
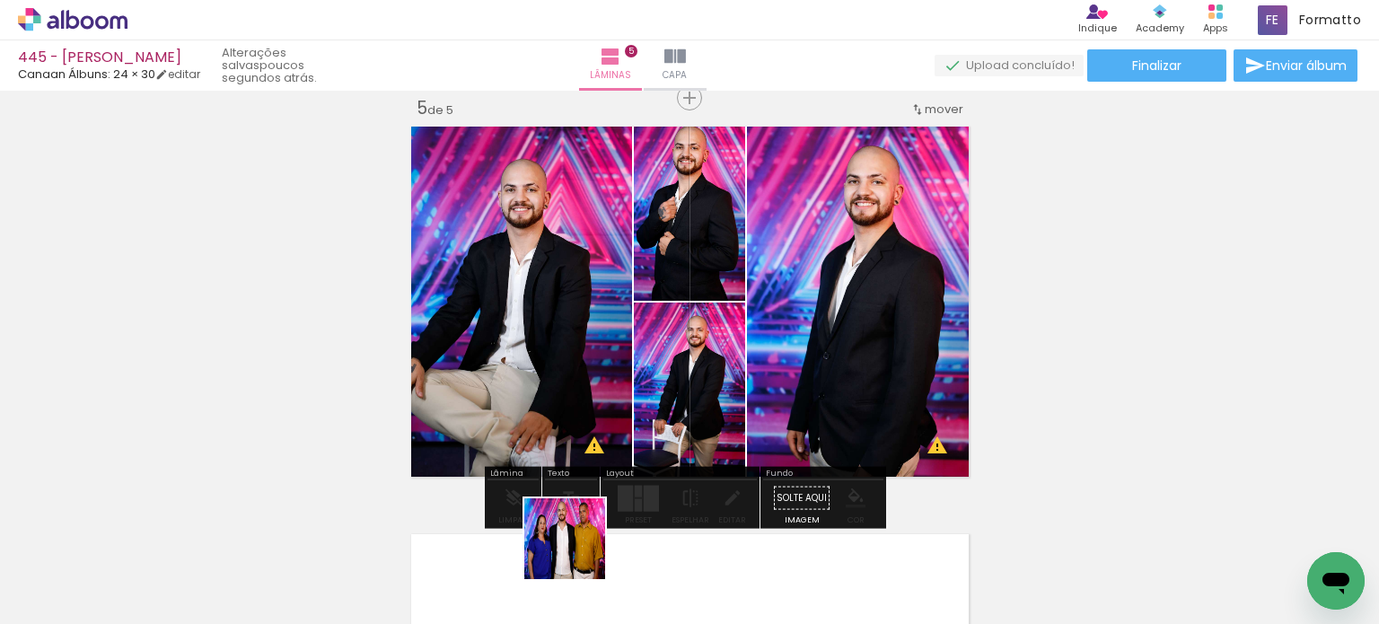
drag, startPoint x: 572, startPoint y: 562, endPoint x: 629, endPoint y: 401, distance: 170.7
click at [629, 401] on quentale-workspace at bounding box center [689, 312] width 1379 height 624
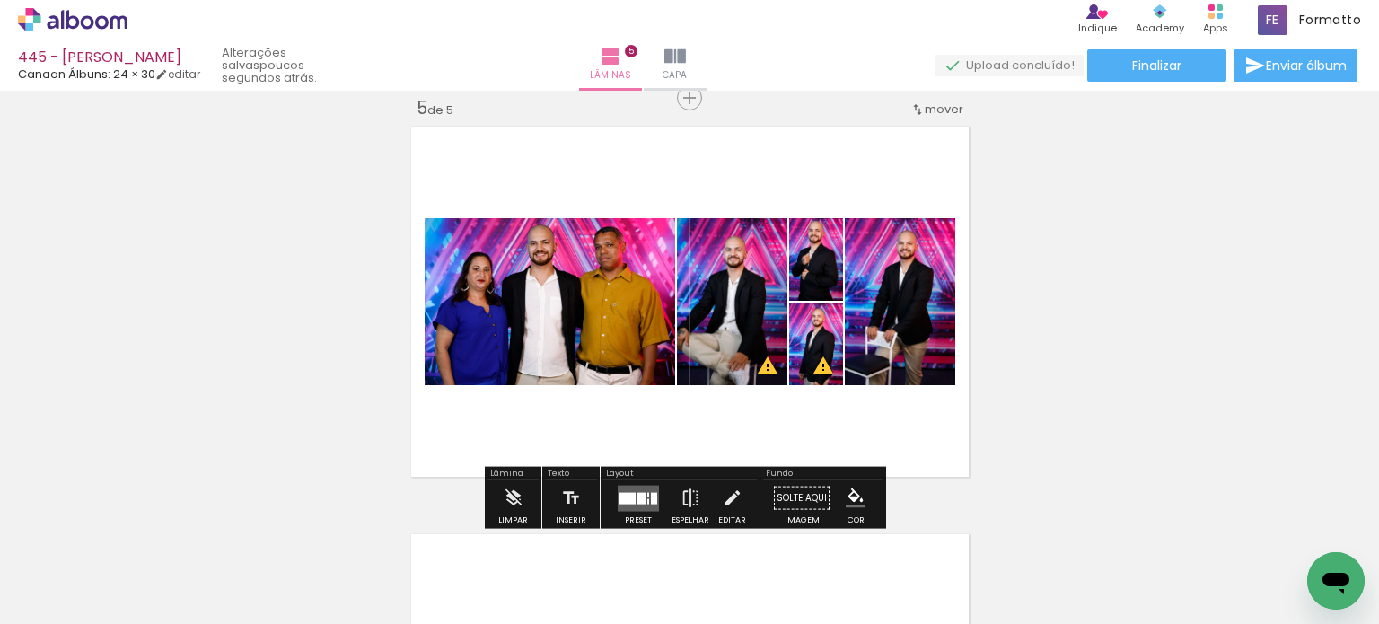
click at [643, 506] on quentale-layouter at bounding box center [638, 498] width 41 height 26
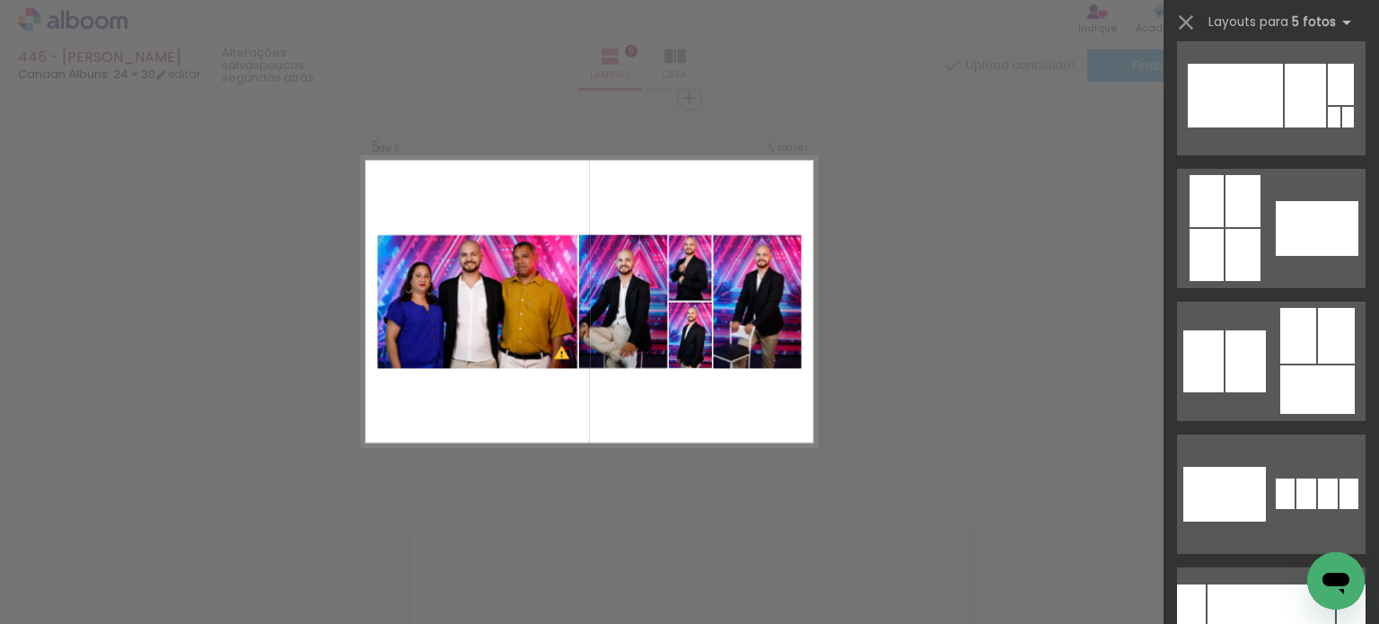
scroll to position [1257, 0]
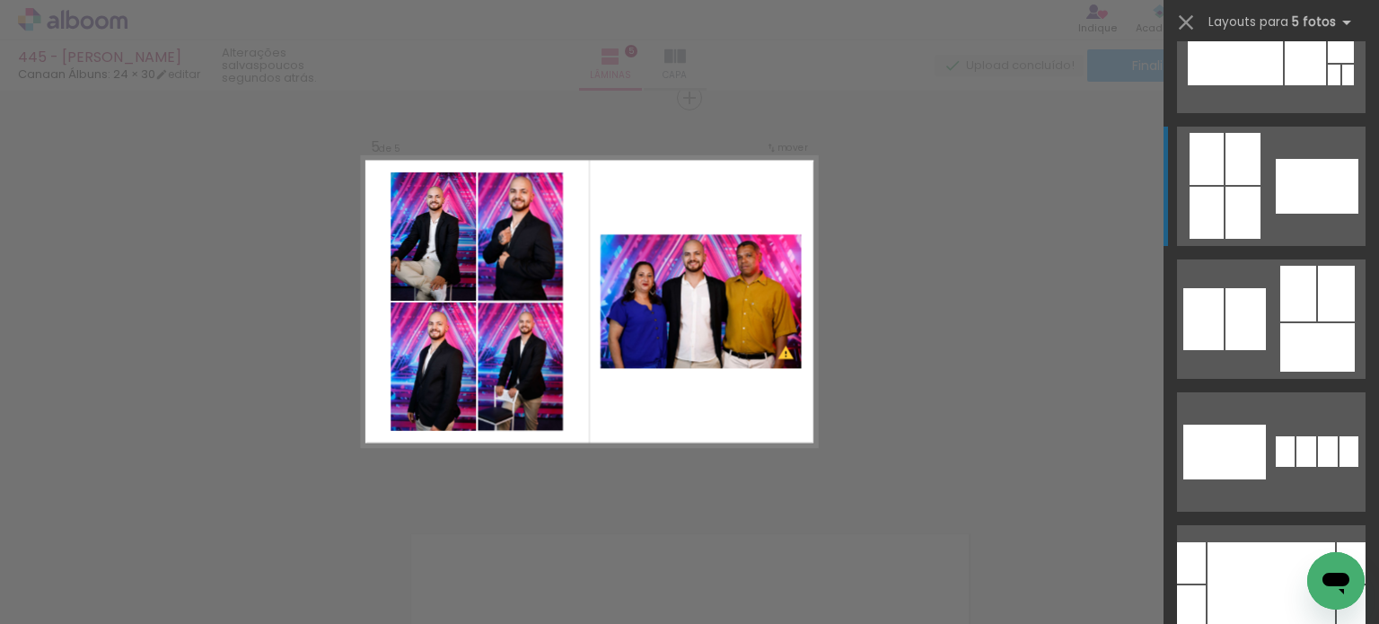
click at [1333, 525] on quentale-layouter at bounding box center [1271, 584] width 189 height 119
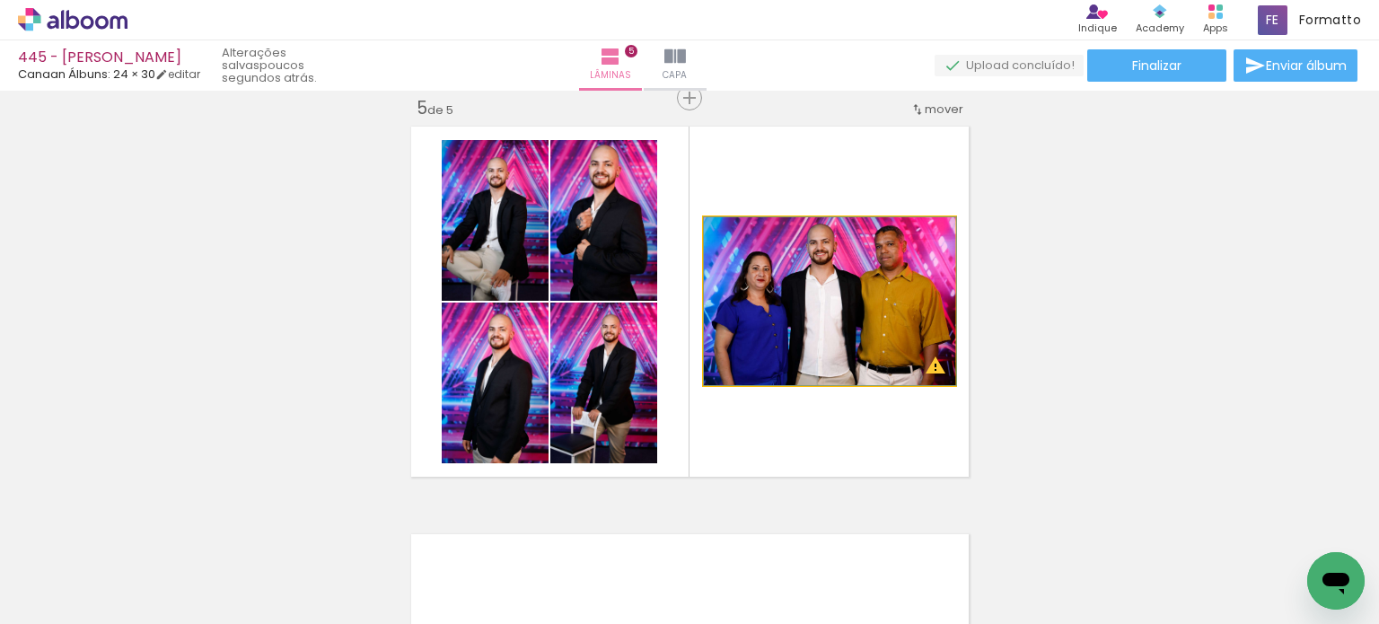
drag, startPoint x: 758, startPoint y: 326, endPoint x: 768, endPoint y: 329, distance: 11.1
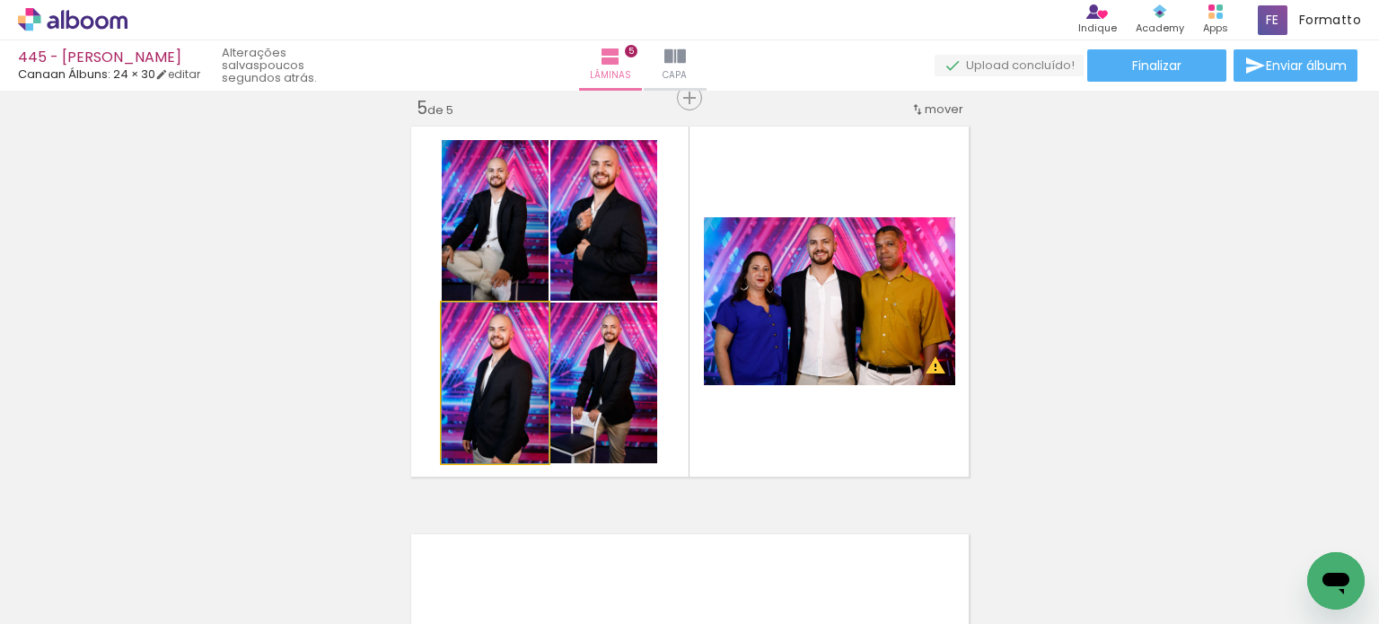
drag, startPoint x: 501, startPoint y: 373, endPoint x: 500, endPoint y: 252, distance: 120.3
click at [0, 0] on slot at bounding box center [0, 0] width 0 height 0
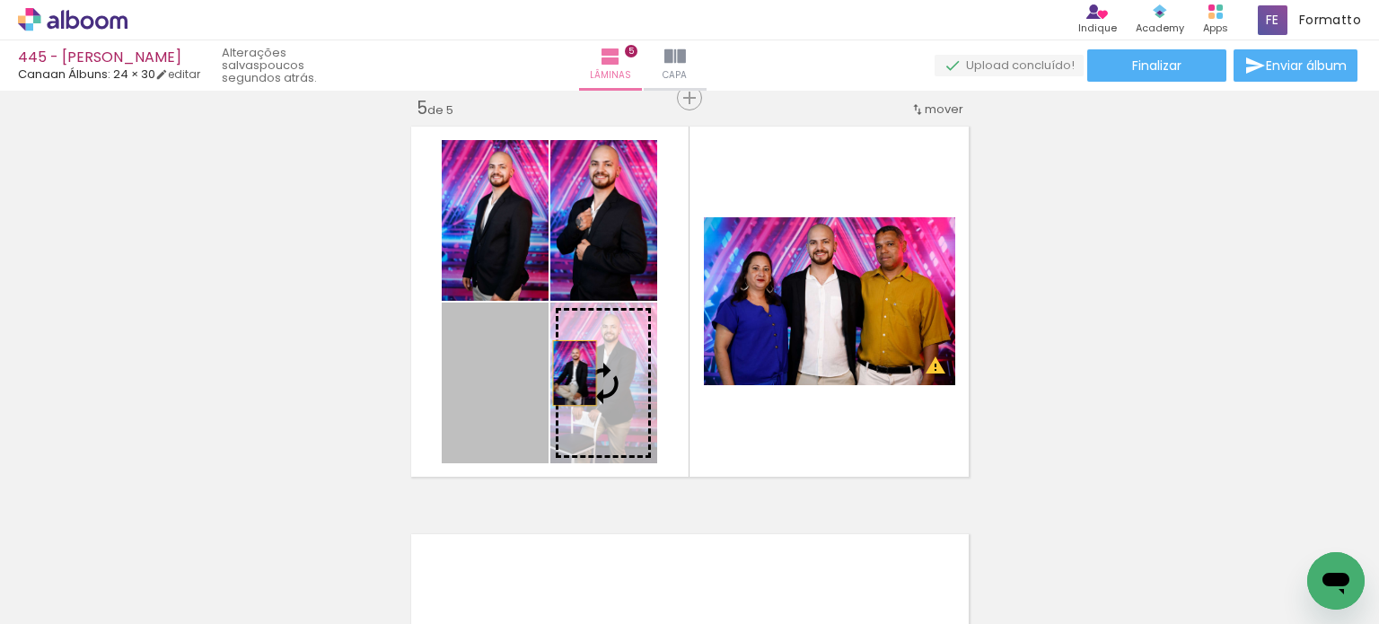
drag, startPoint x: 522, startPoint y: 368, endPoint x: 588, endPoint y: 371, distance: 66.5
click at [0, 0] on slot at bounding box center [0, 0] width 0 height 0
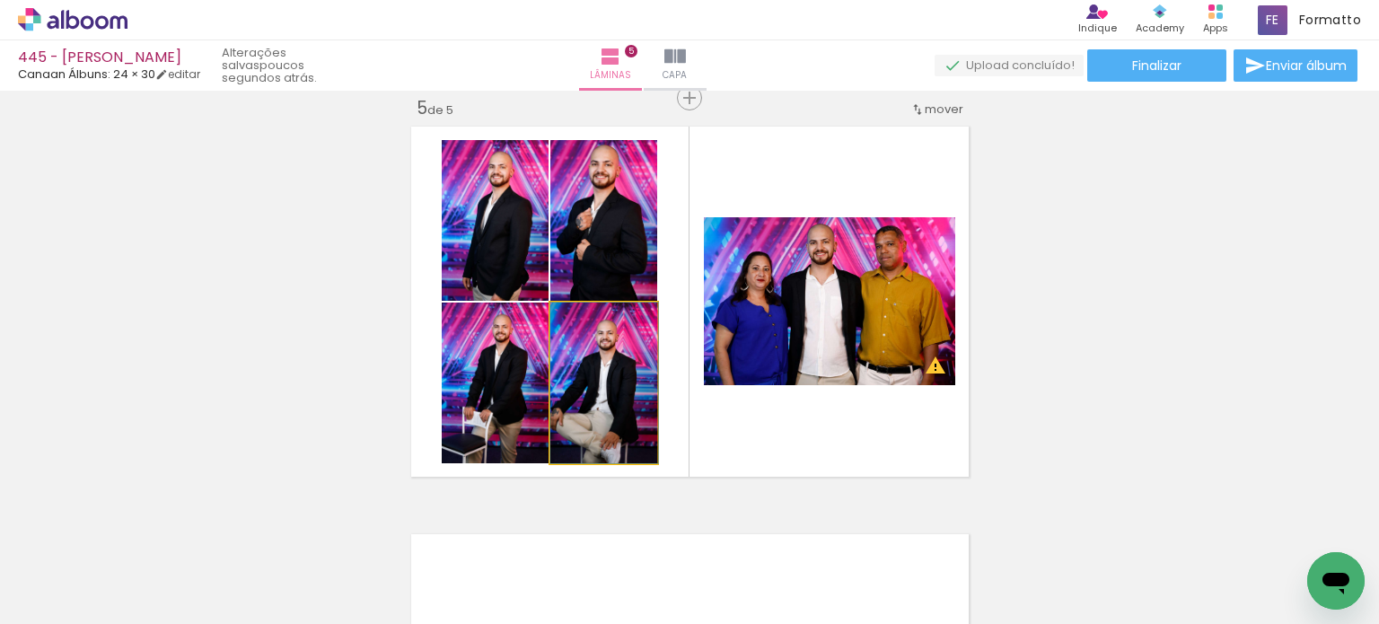
drag, startPoint x: 634, startPoint y: 374, endPoint x: 650, endPoint y: 378, distance: 16.6
click at [650, 378] on quentale-layouter at bounding box center [690, 301] width 570 height 363
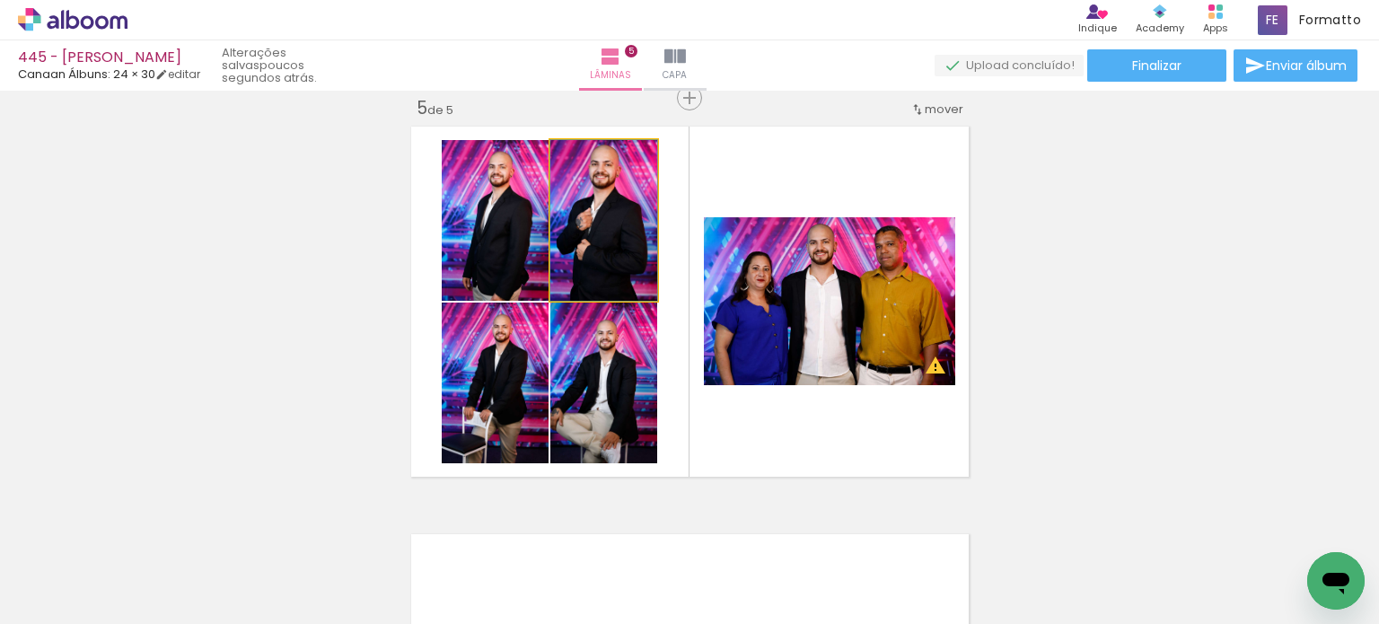
click at [627, 256] on quentale-photo at bounding box center [603, 220] width 107 height 161
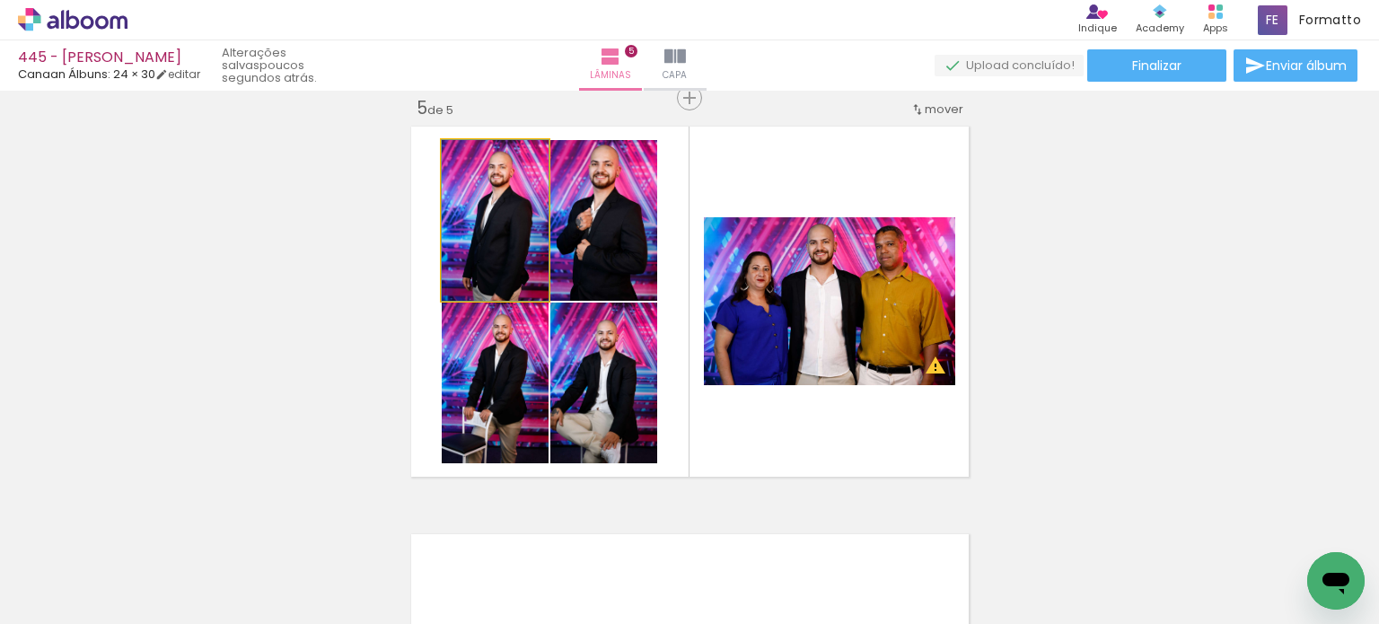
drag, startPoint x: 520, startPoint y: 258, endPoint x: 531, endPoint y: 255, distance: 12.0
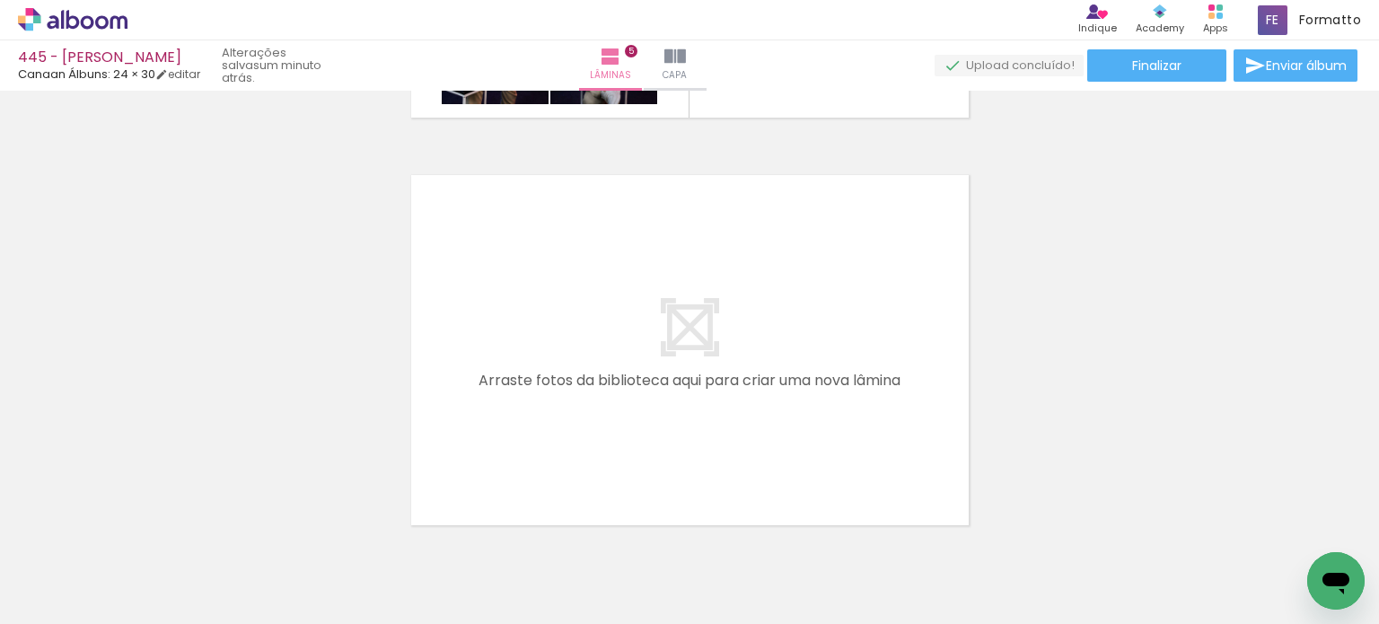
scroll to position [0, 2978]
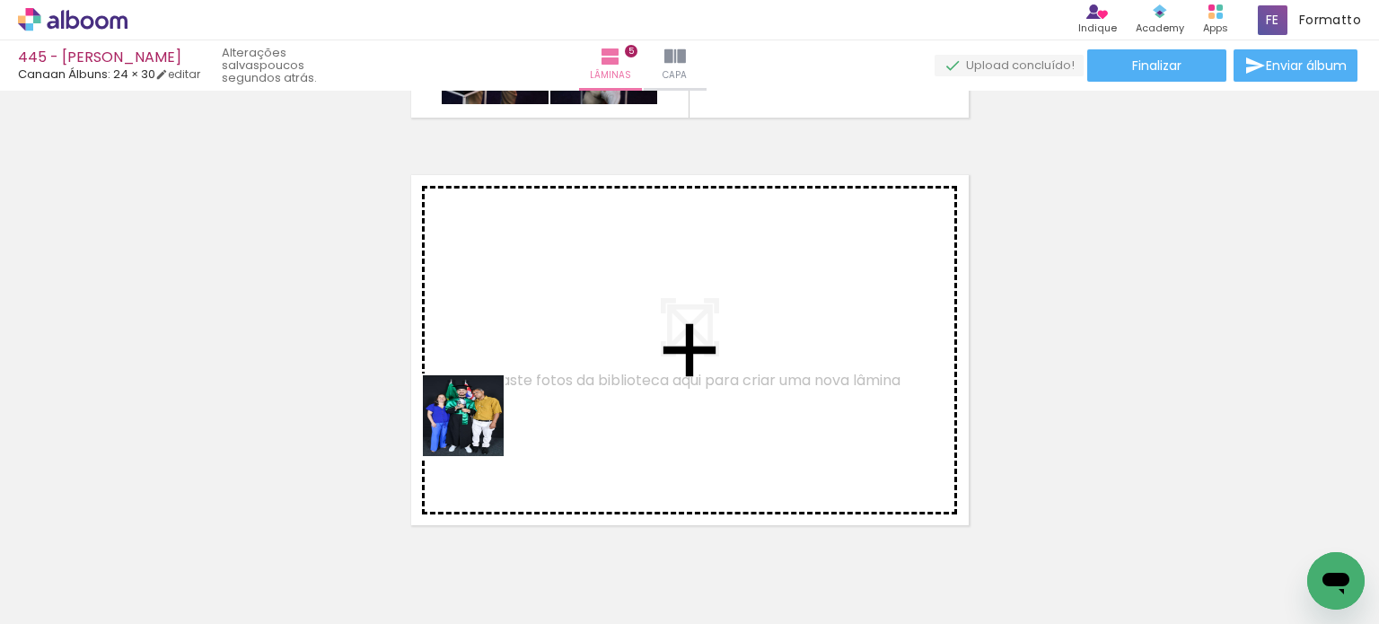
drag, startPoint x: 462, startPoint y: 545, endPoint x: 480, endPoint y: 403, distance: 143.0
click at [480, 403] on quentale-workspace at bounding box center [689, 312] width 1379 height 624
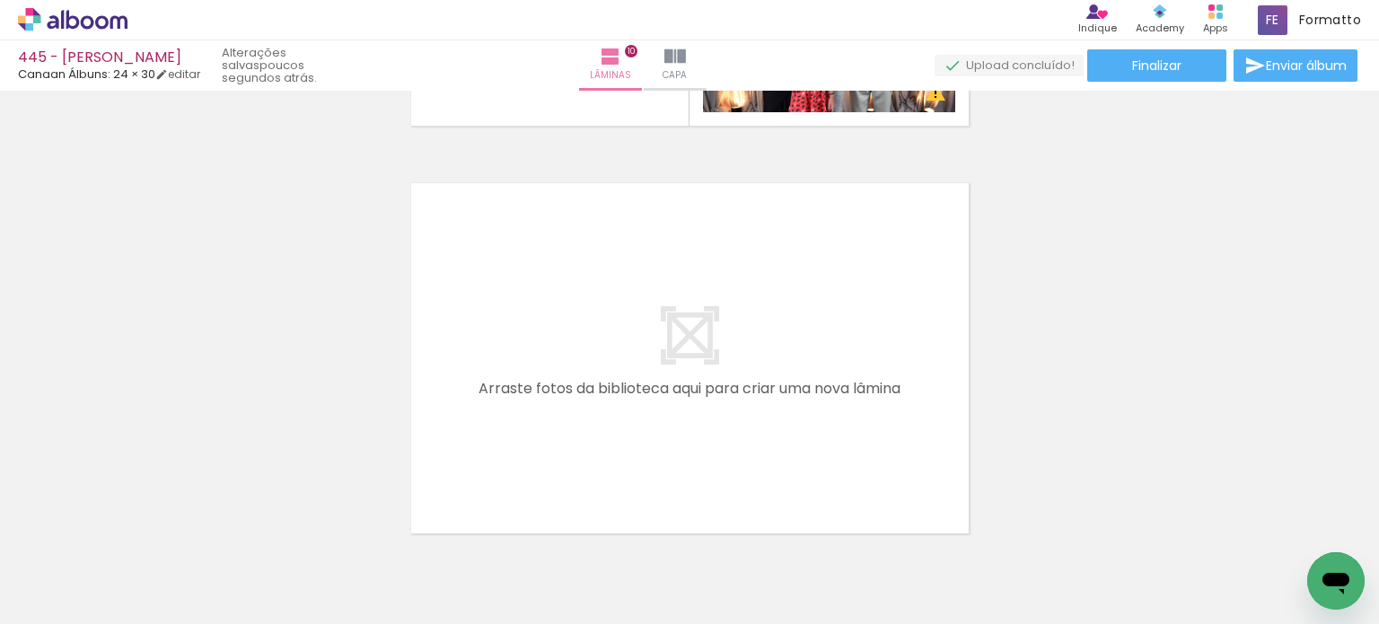
scroll to position [0, 180]
drag, startPoint x: 930, startPoint y: 556, endPoint x: 891, endPoint y: 420, distance: 141.2
click at [891, 420] on quentale-workspace at bounding box center [689, 312] width 1379 height 624
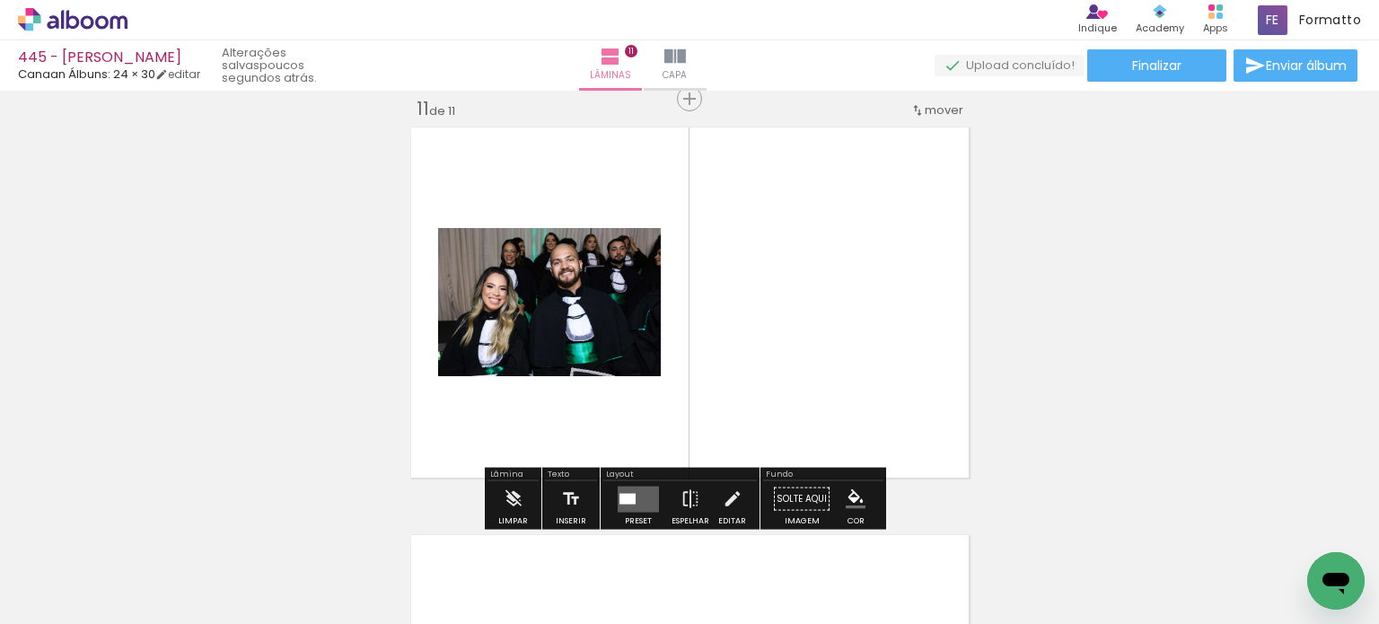
scroll to position [4098, 0]
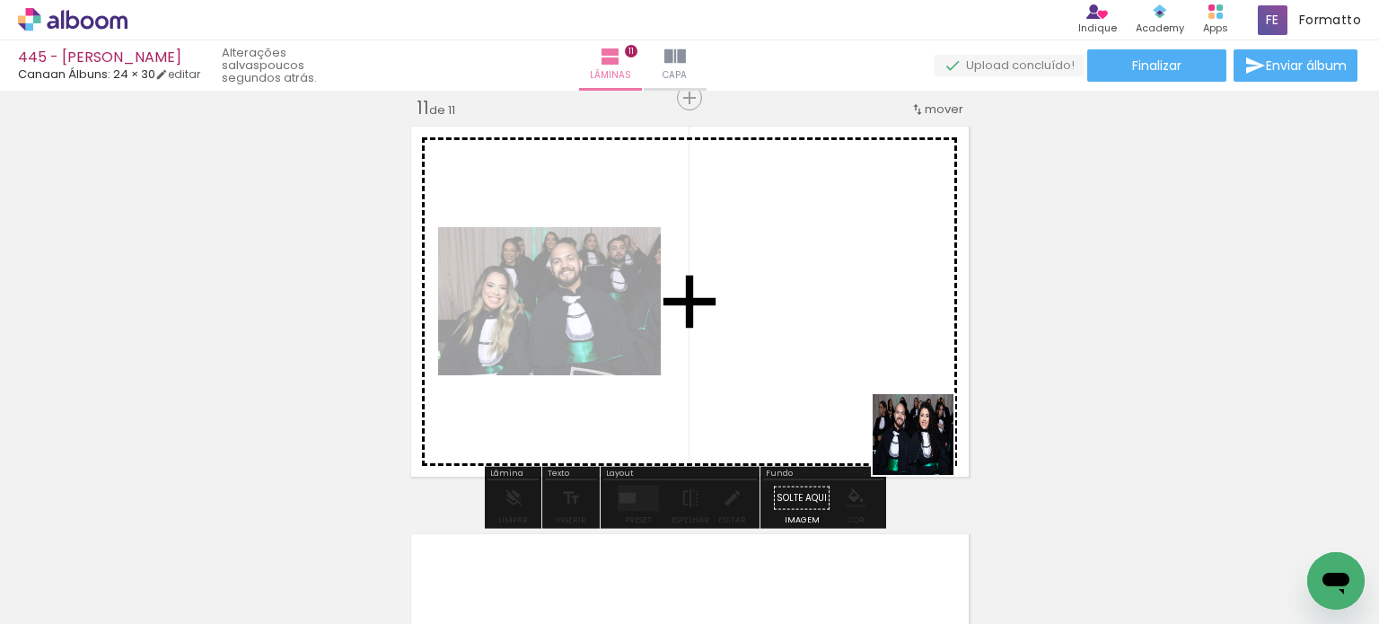
drag, startPoint x: 994, startPoint y: 534, endPoint x: 902, endPoint y: 419, distance: 146.9
click at [902, 419] on quentale-workspace at bounding box center [689, 312] width 1379 height 624
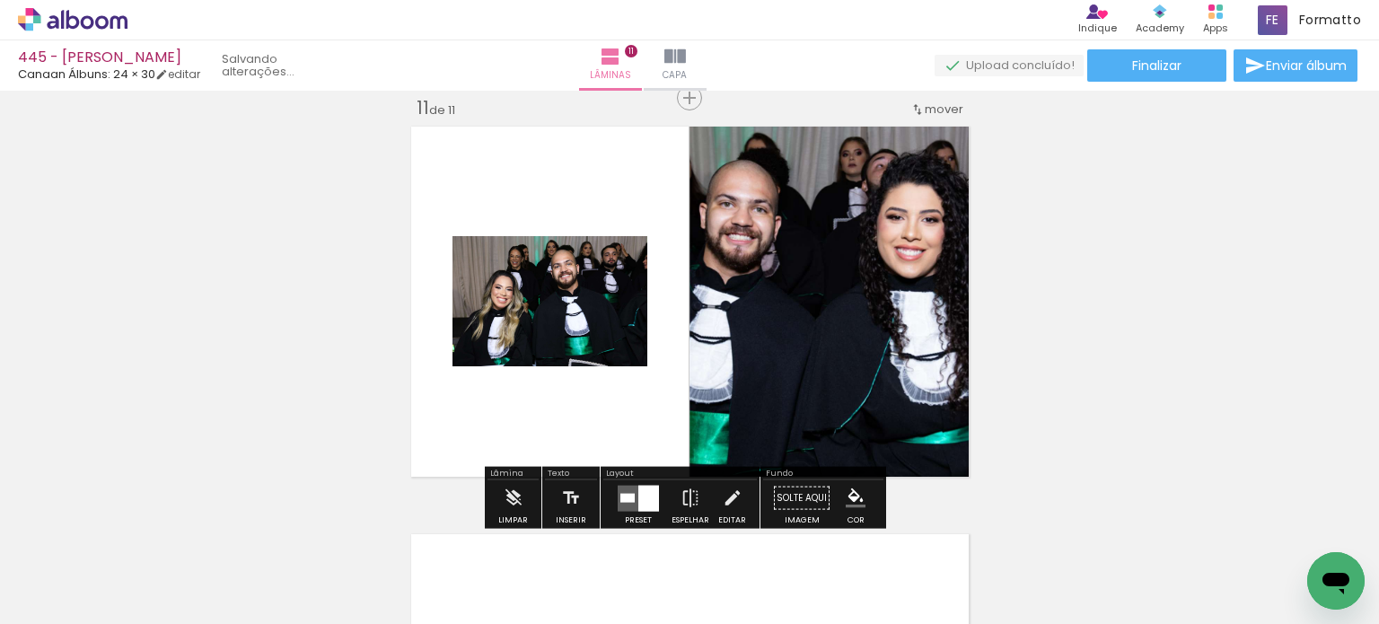
scroll to position [0, 0]
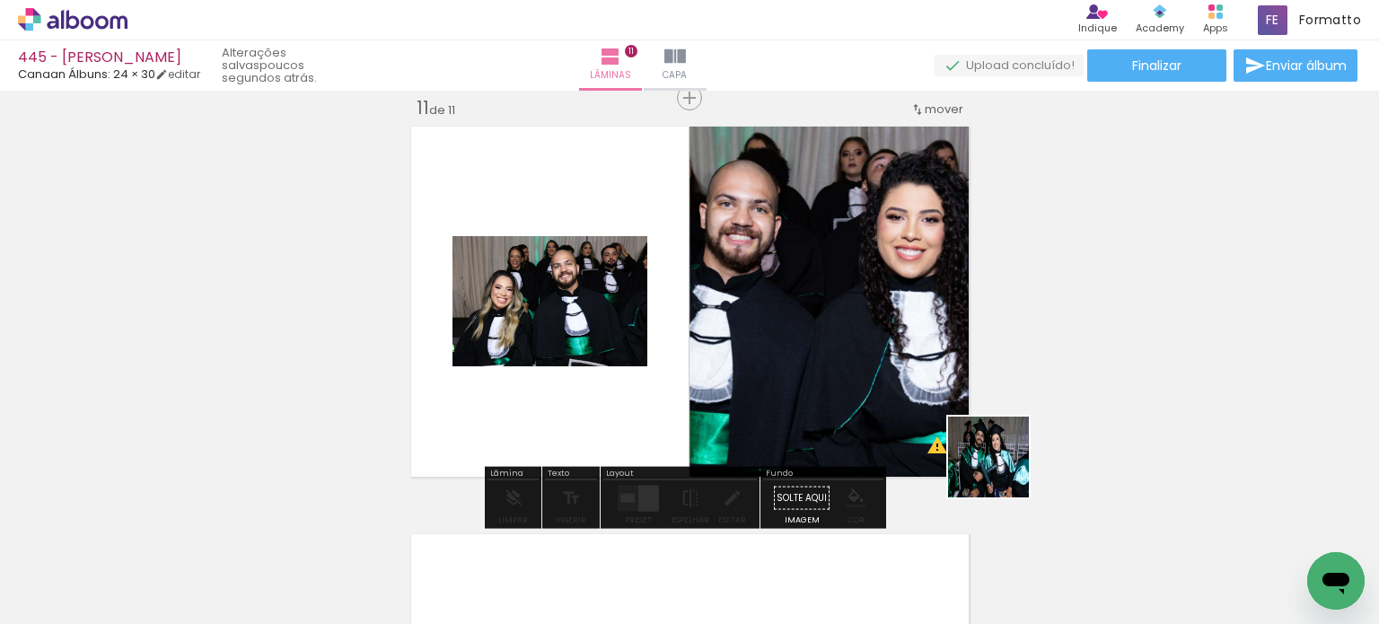
drag, startPoint x: 1078, startPoint y: 541, endPoint x: 913, endPoint y: 408, distance: 212.5
click at [919, 414] on quentale-workspace at bounding box center [689, 312] width 1379 height 624
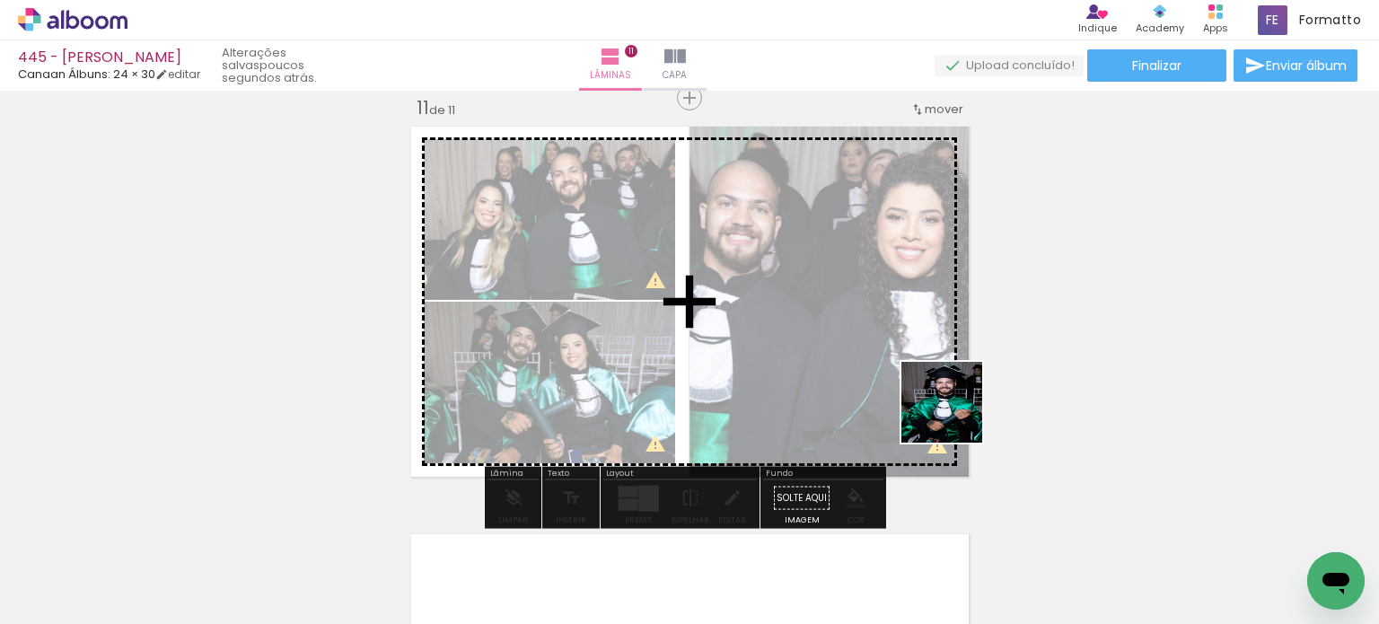
drag, startPoint x: 1075, startPoint y: 534, endPoint x: 921, endPoint y: 383, distance: 215.2
click at [921, 383] on quentale-workspace at bounding box center [689, 312] width 1379 height 624
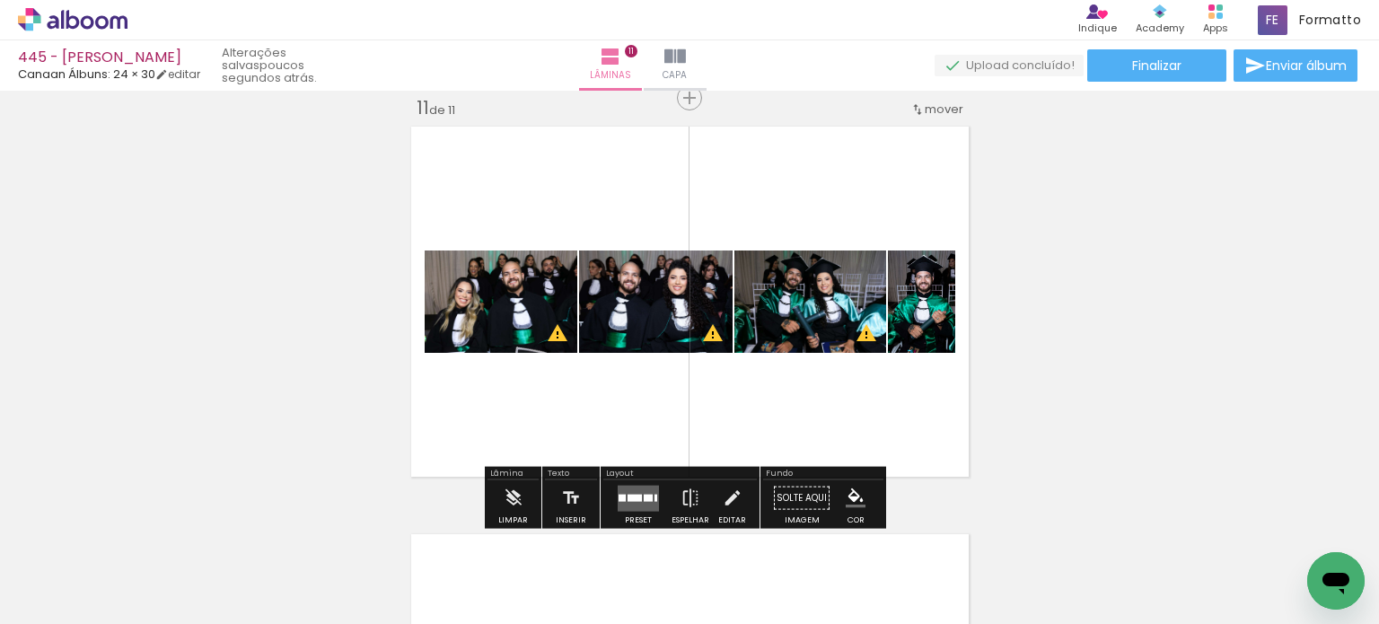
click at [627, 494] on div at bounding box center [634, 497] width 14 height 7
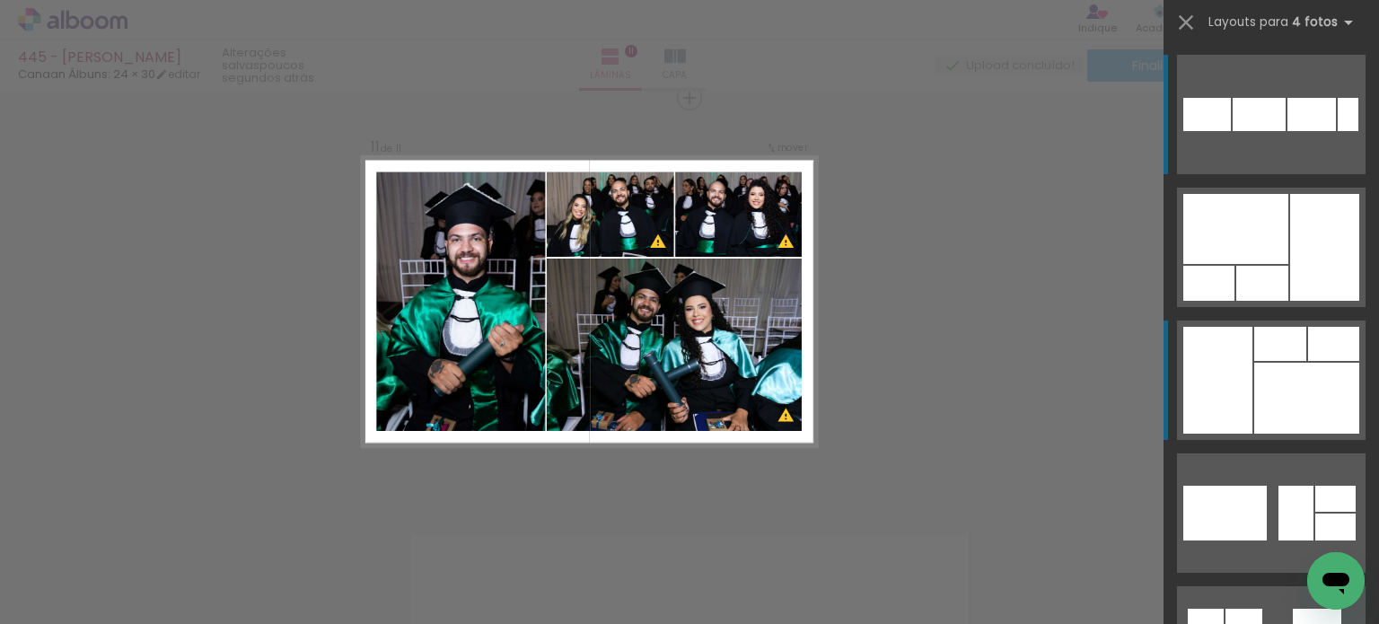
click at [1288, 301] on div at bounding box center [1262, 283] width 52 height 35
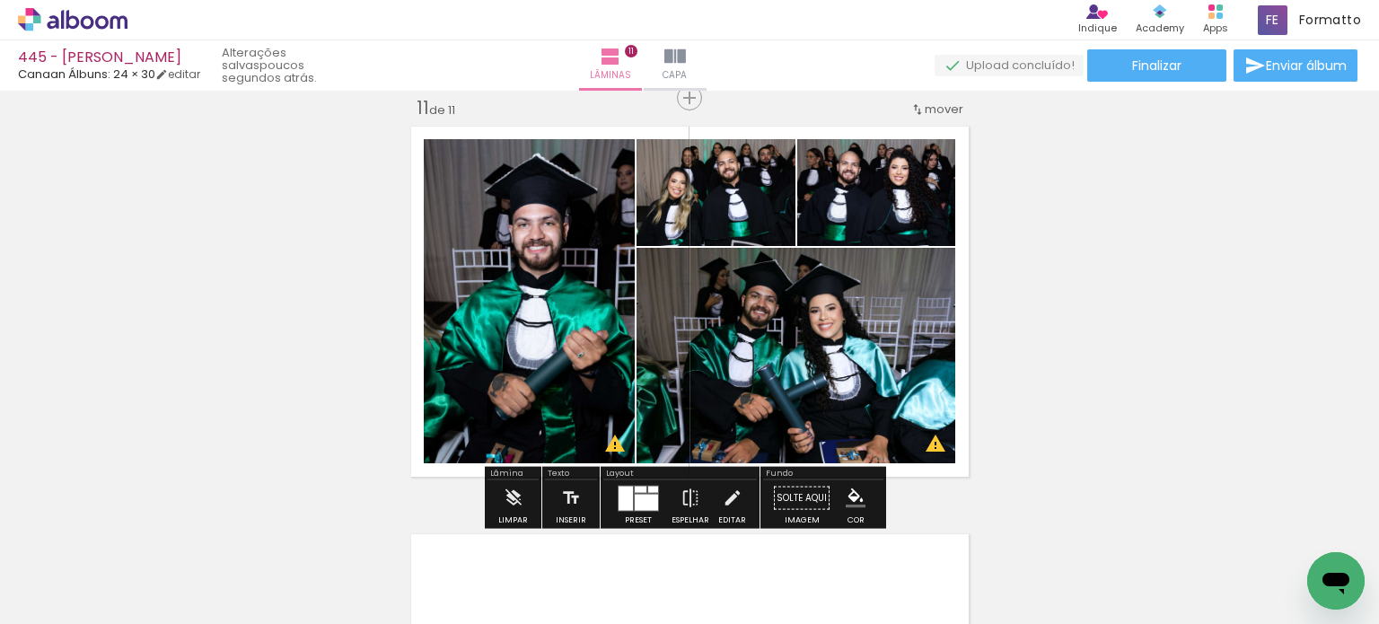
click at [635, 498] on div at bounding box center [646, 502] width 23 height 16
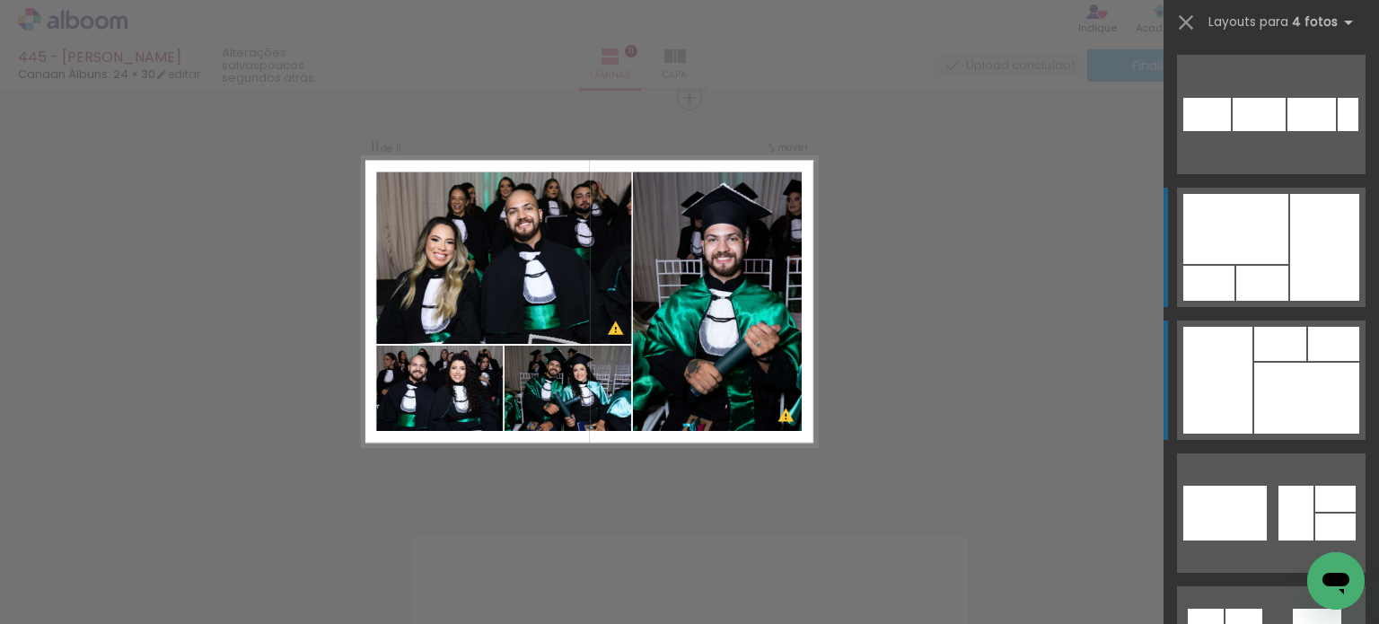
click at [1335, 225] on div at bounding box center [1324, 247] width 69 height 107
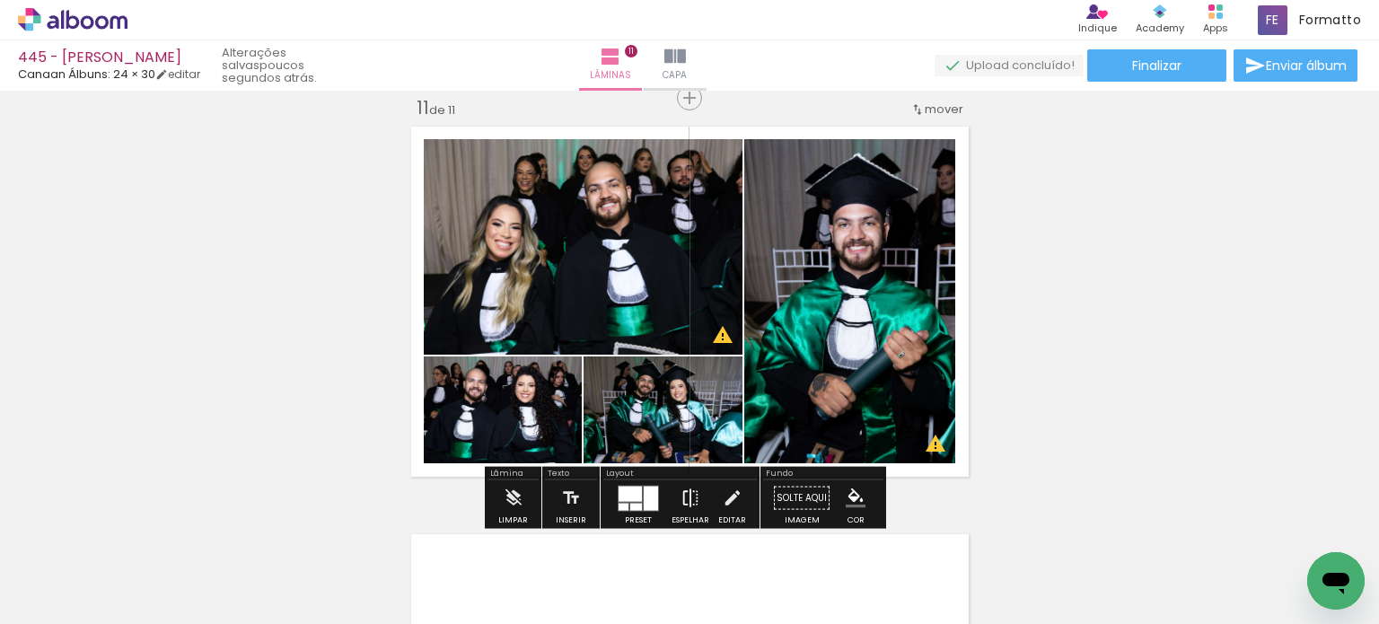
click at [691, 492] on iron-icon at bounding box center [690, 498] width 20 height 36
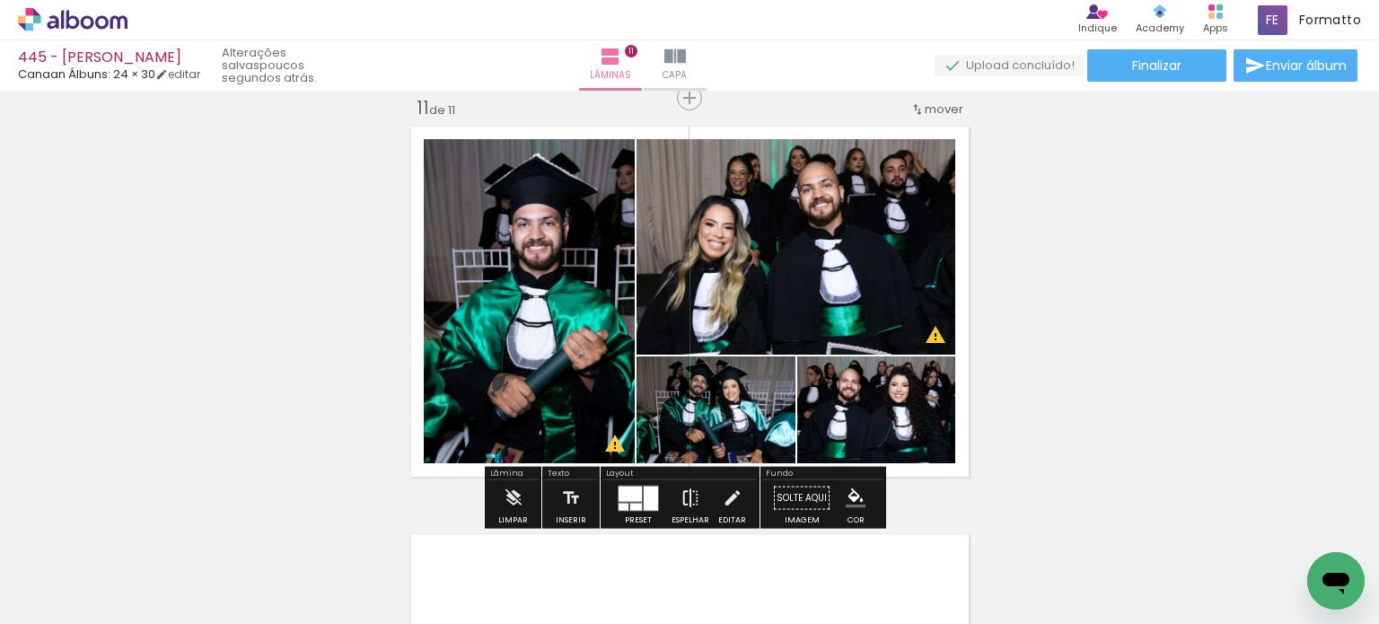
click at [687, 500] on iron-icon at bounding box center [690, 498] width 20 height 36
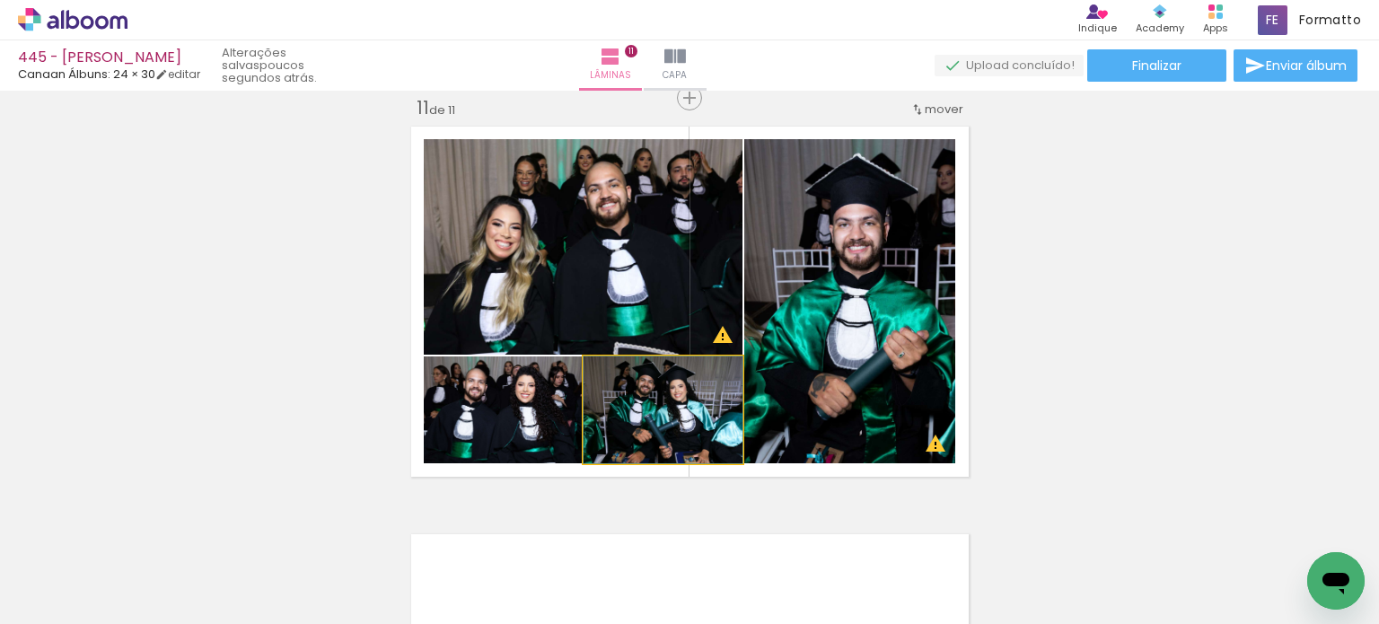
drag, startPoint x: 700, startPoint y: 420, endPoint x: 684, endPoint y: 426, distance: 17.3
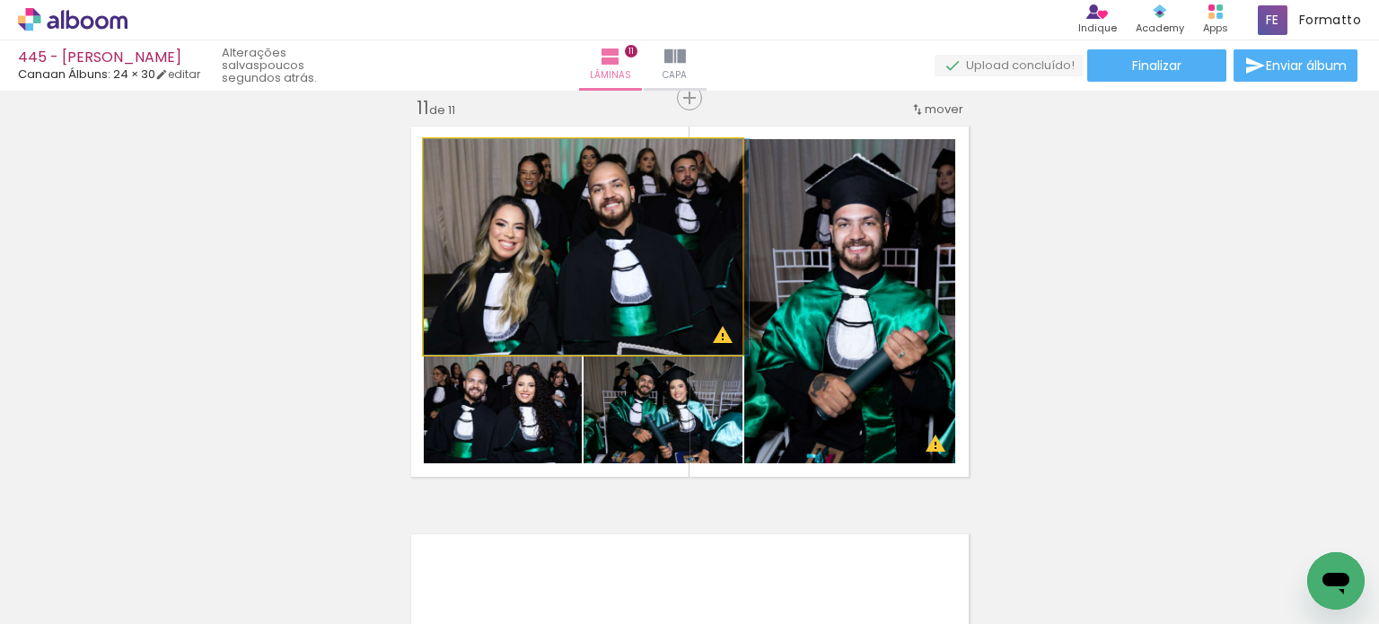
drag, startPoint x: 668, startPoint y: 304, endPoint x: 678, endPoint y: 297, distance: 12.2
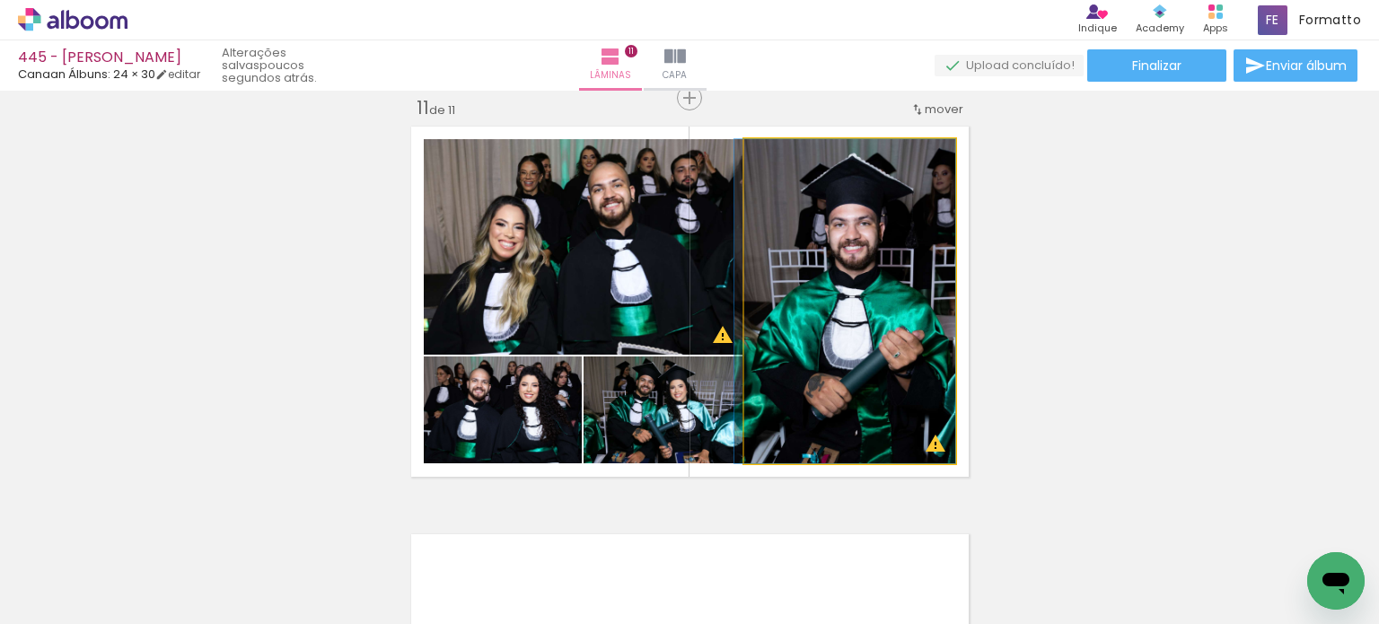
drag, startPoint x: 833, startPoint y: 371, endPoint x: 819, endPoint y: 368, distance: 14.6
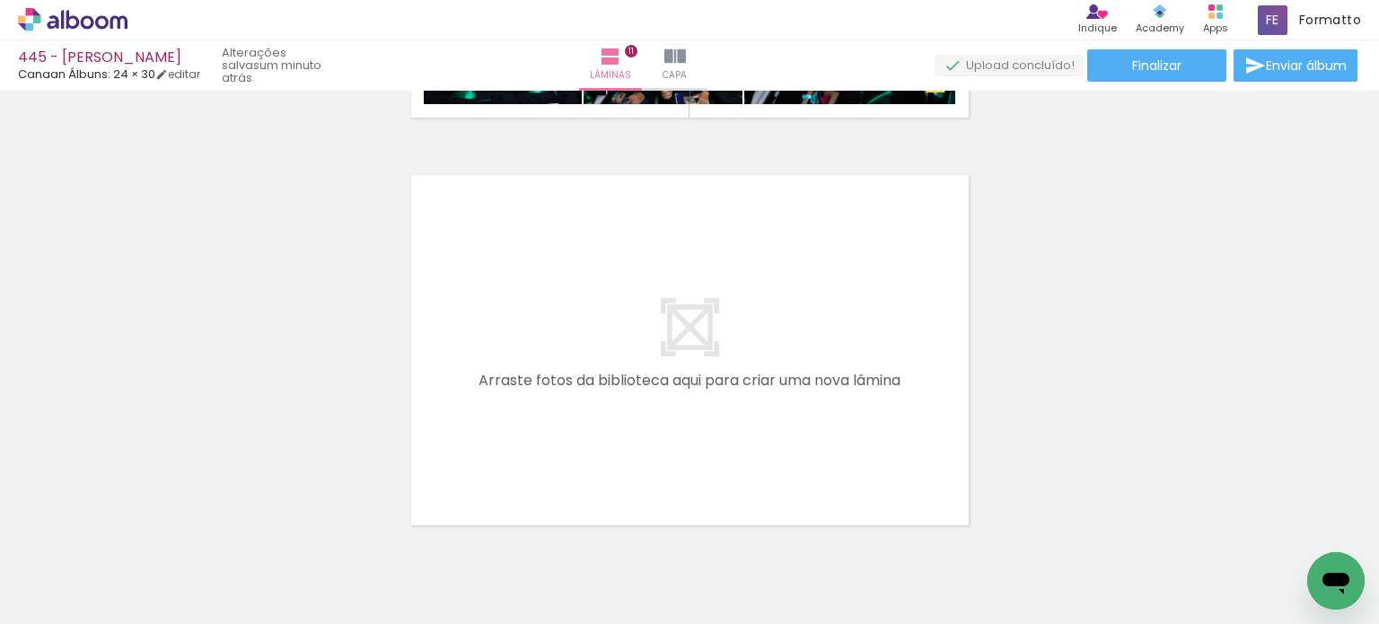
scroll to position [4539, 0]
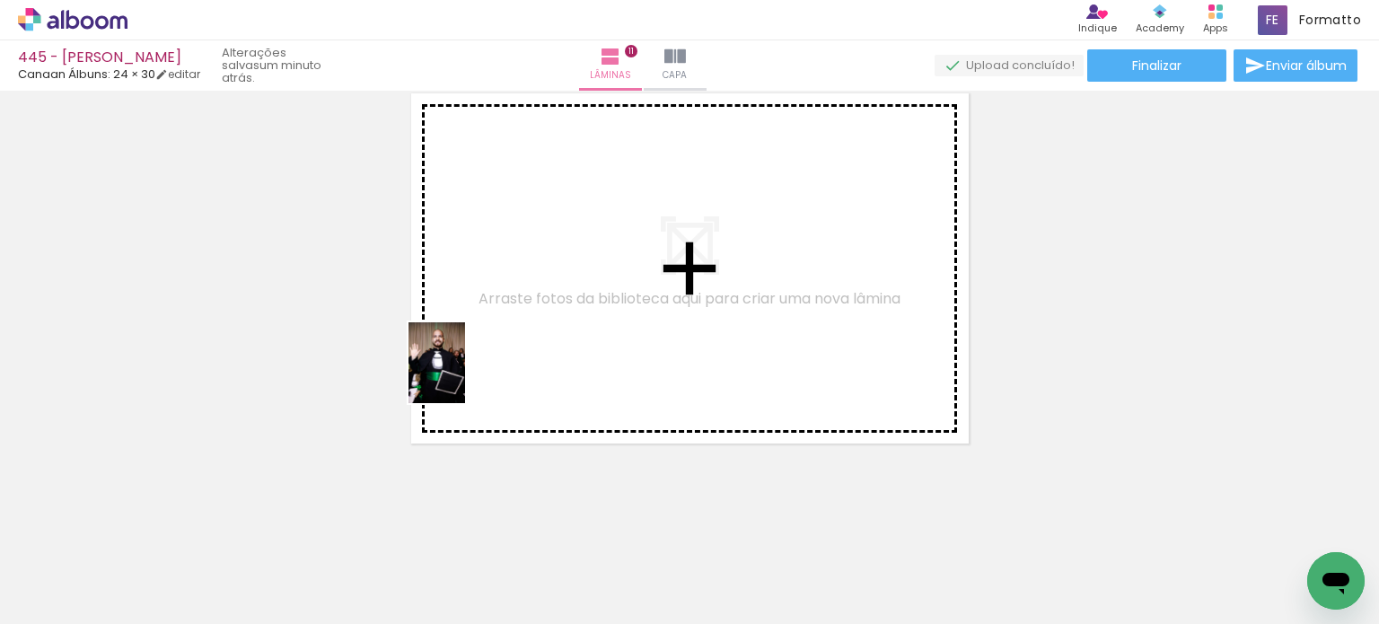
drag, startPoint x: 199, startPoint y: 566, endPoint x: 462, endPoint y: 376, distance: 324.7
click at [462, 376] on quentale-workspace at bounding box center [689, 312] width 1379 height 624
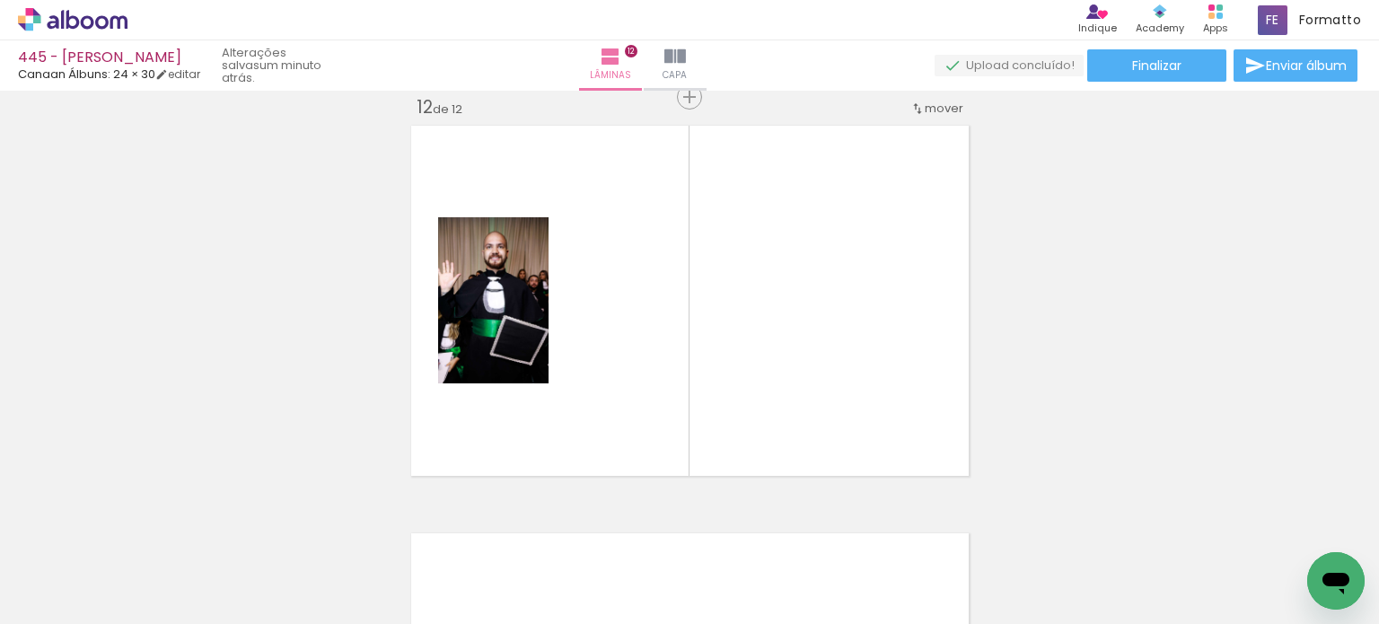
scroll to position [4506, 0]
drag, startPoint x: 204, startPoint y: 557, endPoint x: 362, endPoint y: 461, distance: 184.9
click at [422, 420] on quentale-workspace at bounding box center [689, 312] width 1379 height 624
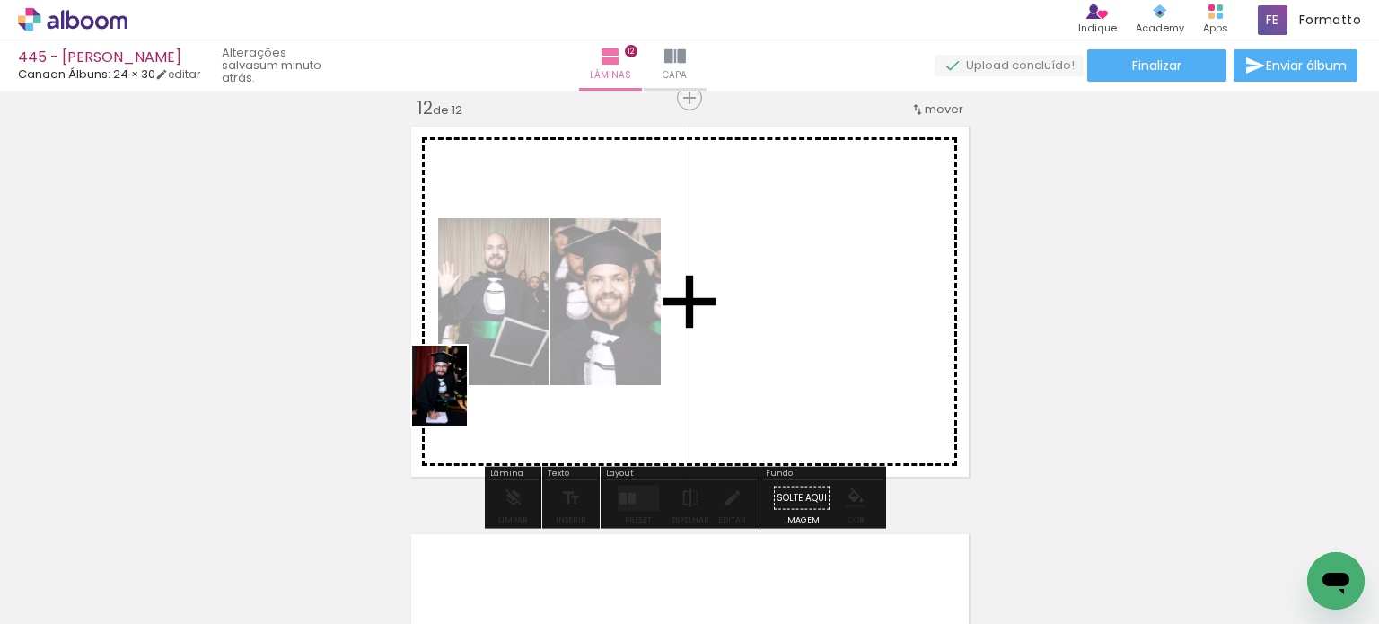
drag, startPoint x: 215, startPoint y: 557, endPoint x: 488, endPoint y: 382, distance: 324.2
click at [488, 383] on quentale-workspace at bounding box center [689, 312] width 1379 height 624
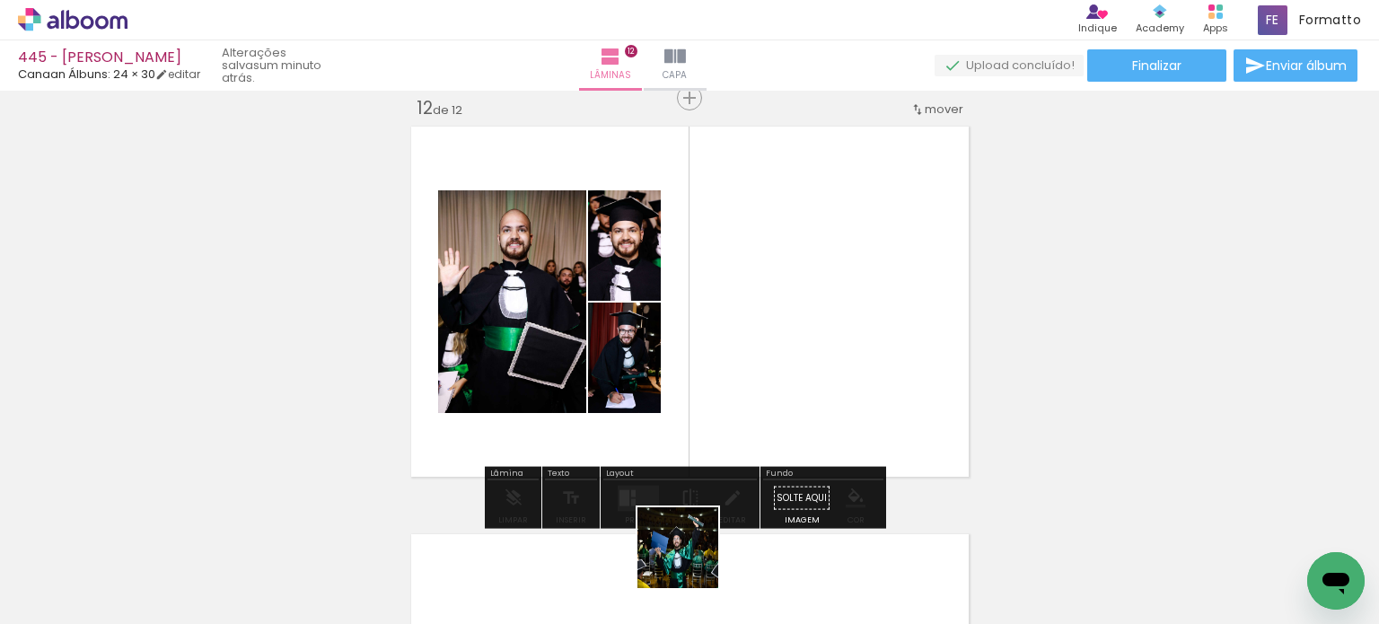
drag, startPoint x: 691, startPoint y: 561, endPoint x: 736, endPoint y: 333, distance: 232.4
click at [736, 333] on quentale-workspace at bounding box center [689, 312] width 1379 height 624
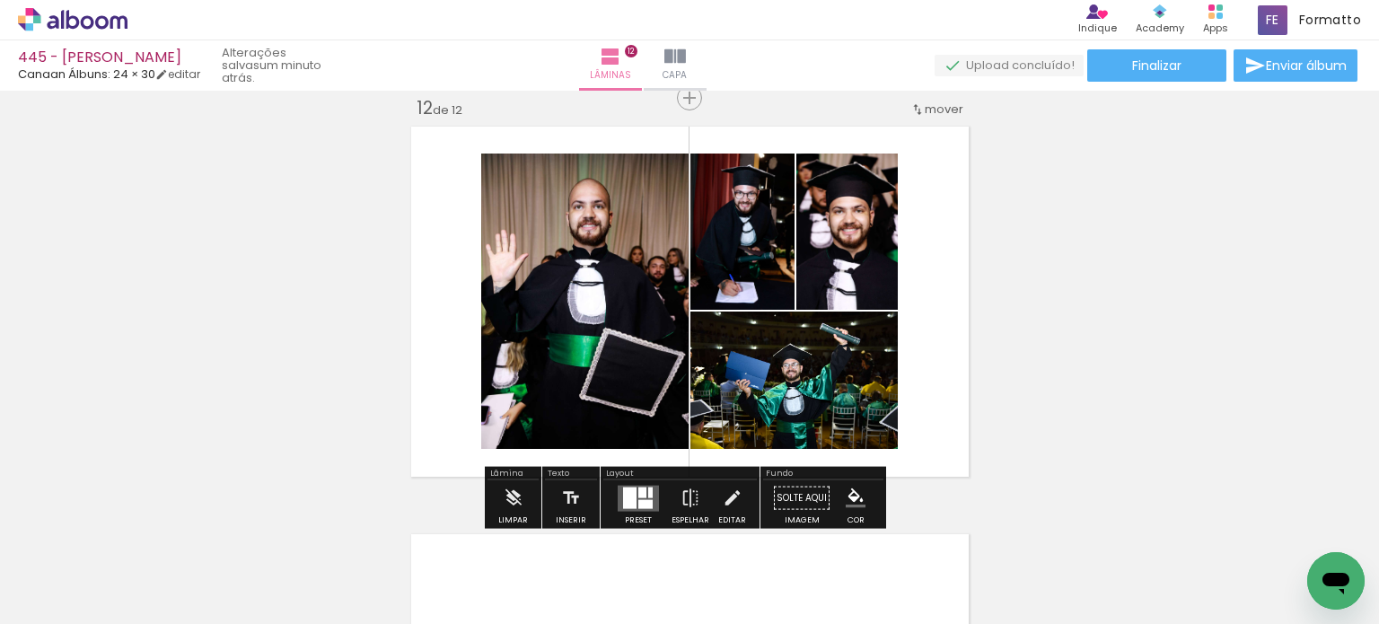
click at [250, 532] on iron-icon at bounding box center [241, 527] width 19 height 19
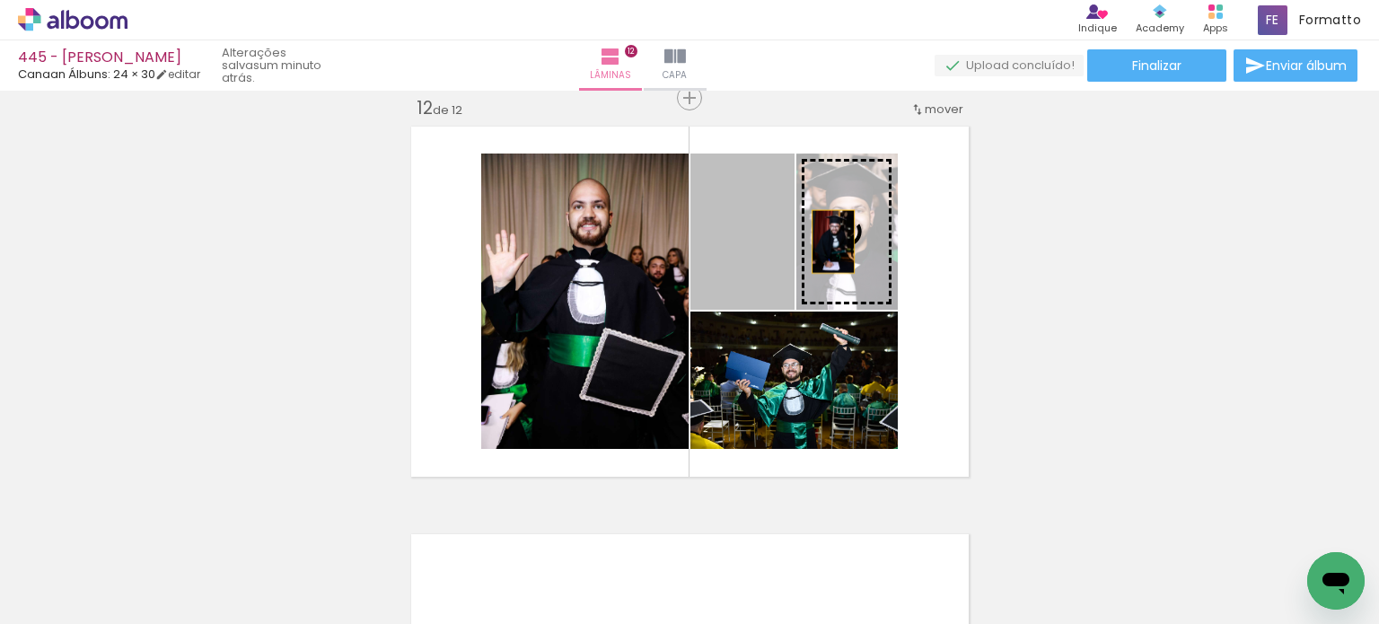
drag, startPoint x: 766, startPoint y: 248, endPoint x: 826, endPoint y: 241, distance: 60.5
click at [0, 0] on slot at bounding box center [0, 0] width 0 height 0
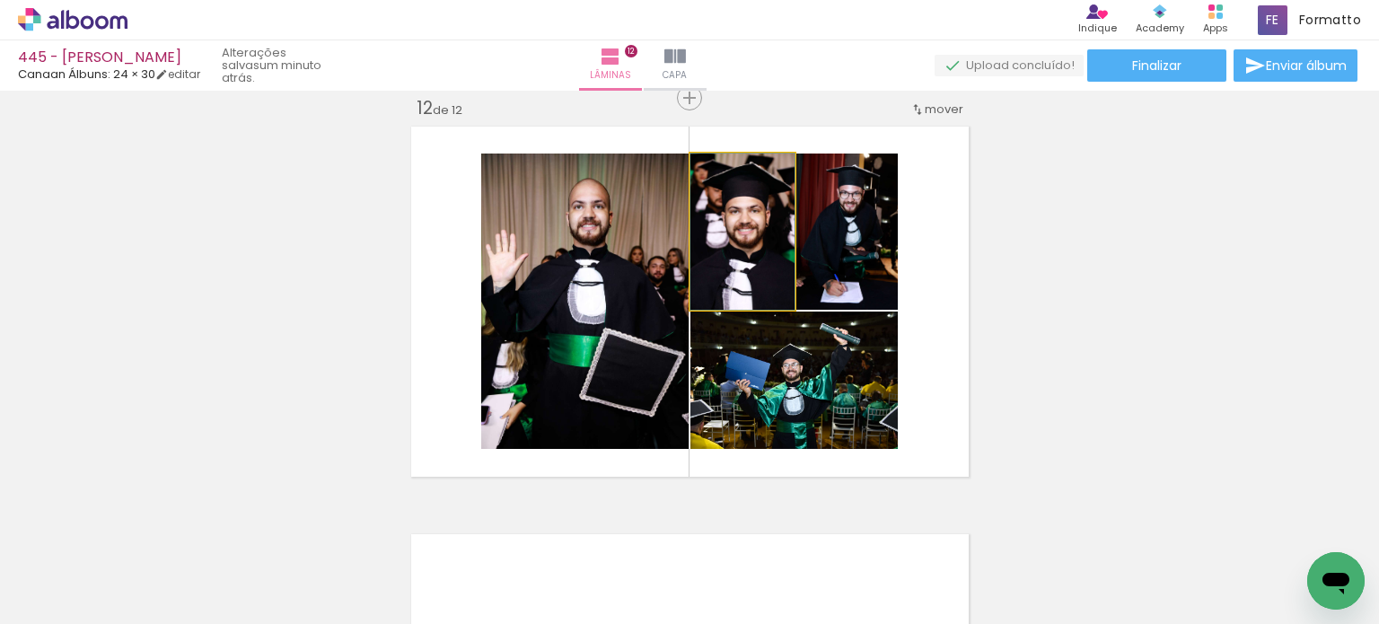
drag, startPoint x: 753, startPoint y: 254, endPoint x: 746, endPoint y: 246, distance: 10.8
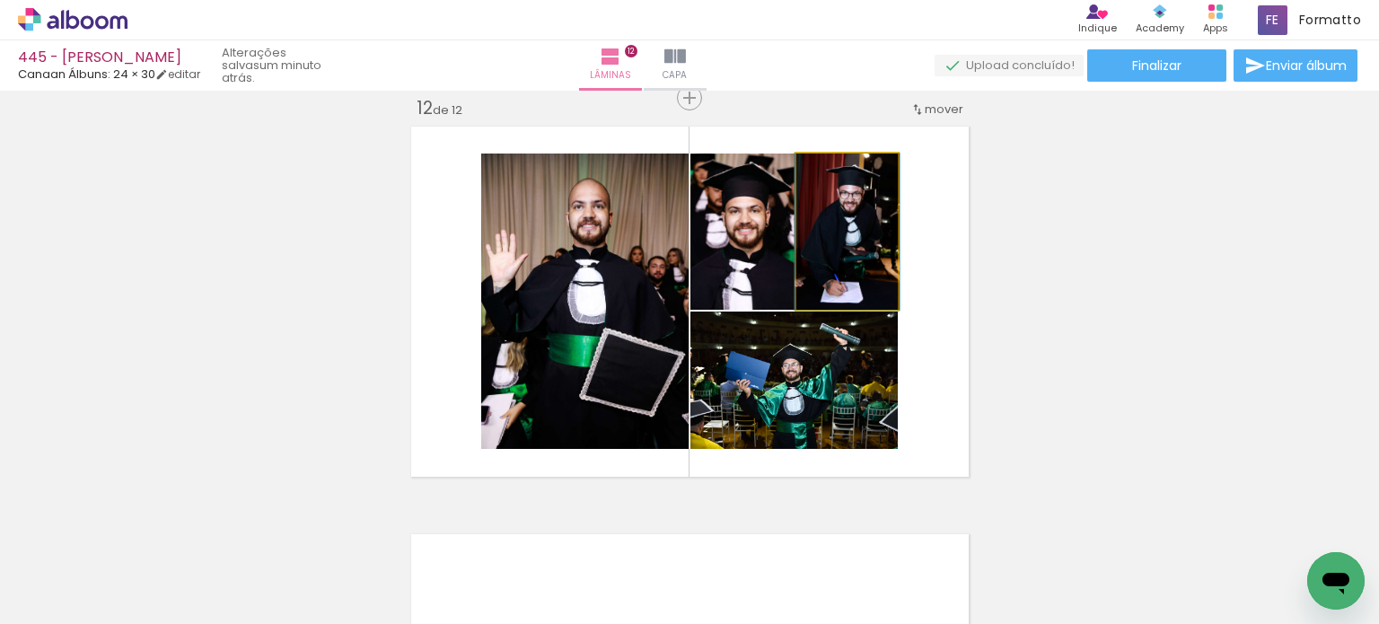
drag, startPoint x: 822, startPoint y: 251, endPoint x: 808, endPoint y: 287, distance: 38.7
click at [826, 250] on quentale-photo at bounding box center [846, 232] width 101 height 156
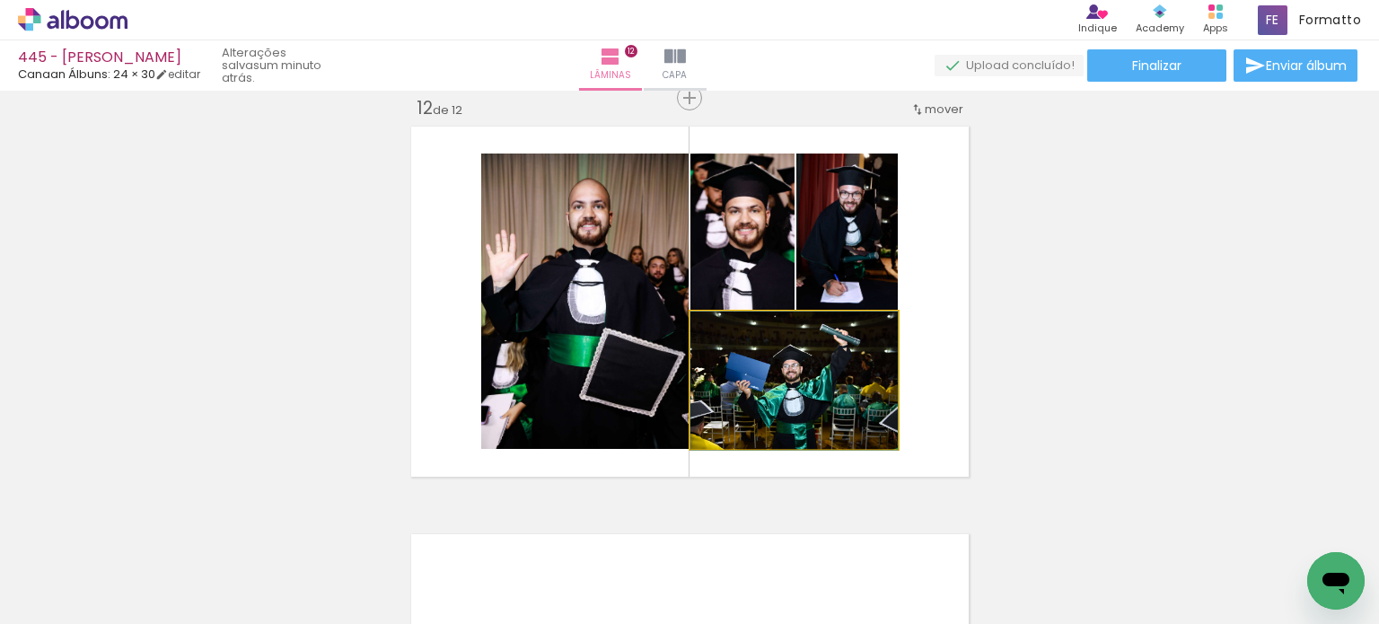
drag, startPoint x: 824, startPoint y: 391, endPoint x: 833, endPoint y: 397, distance: 11.0
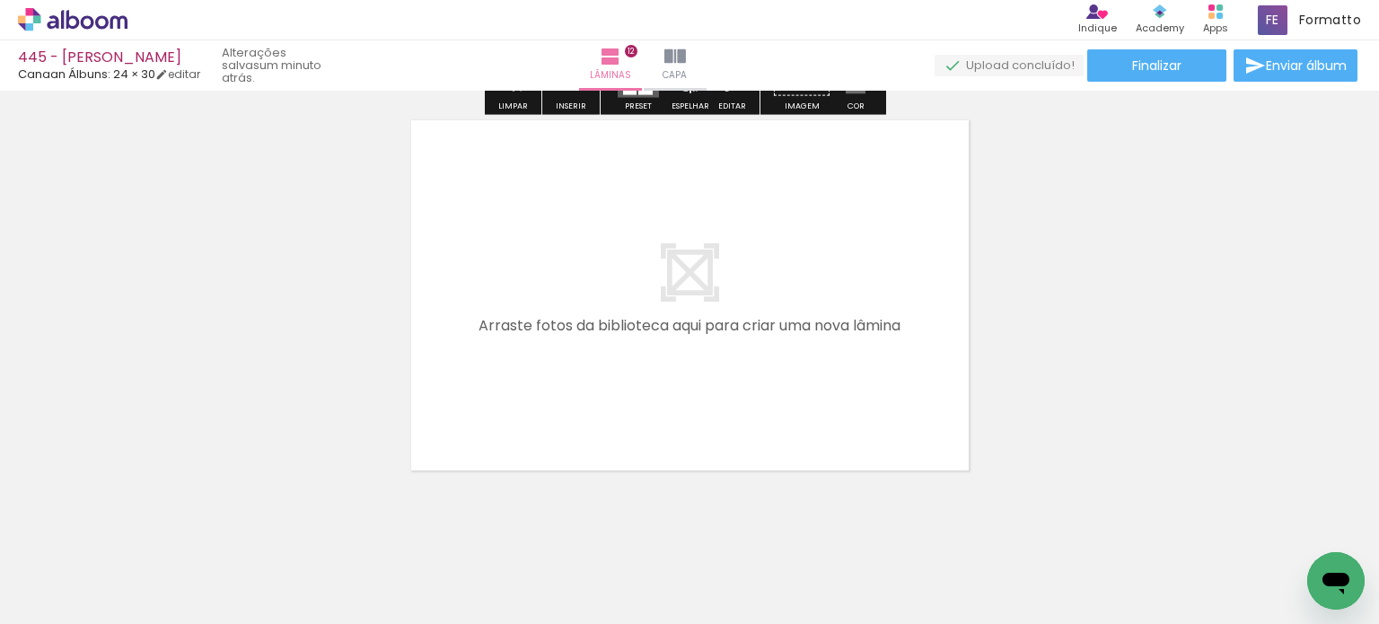
scroll to position [4946, 0]
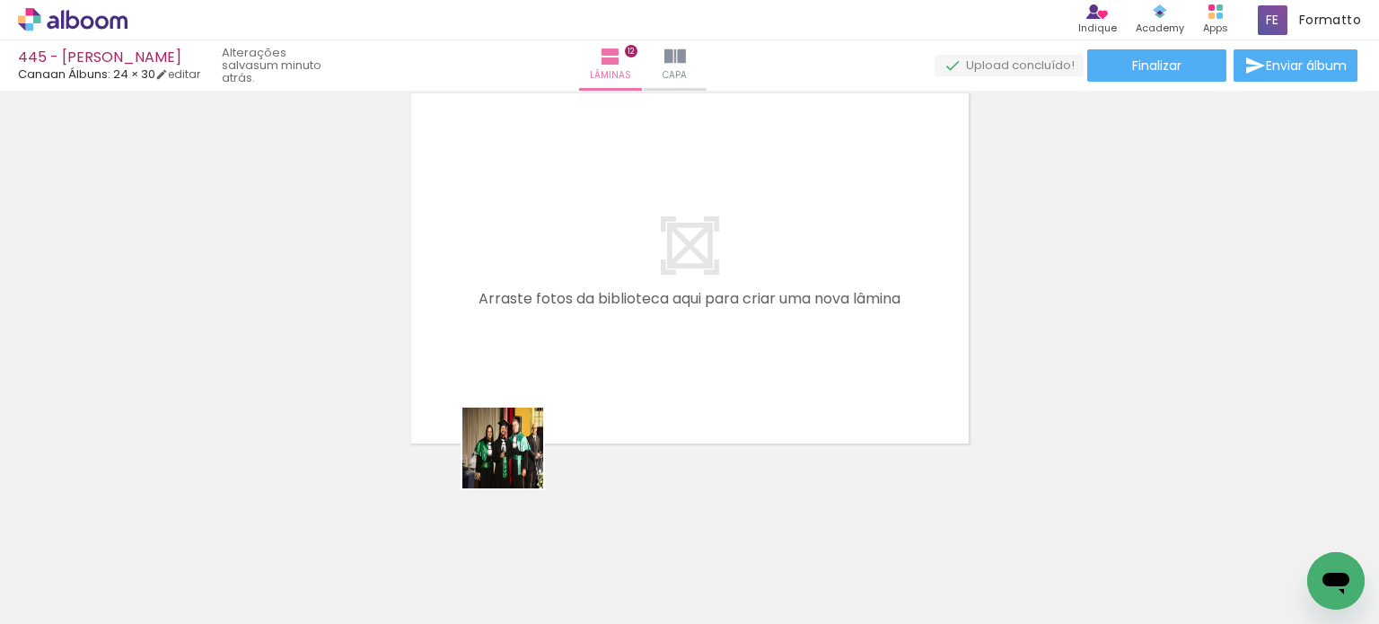
drag, startPoint x: 498, startPoint y: 557, endPoint x: 467, endPoint y: 454, distance: 107.9
click at [530, 364] on quentale-workspace at bounding box center [689, 312] width 1379 height 624
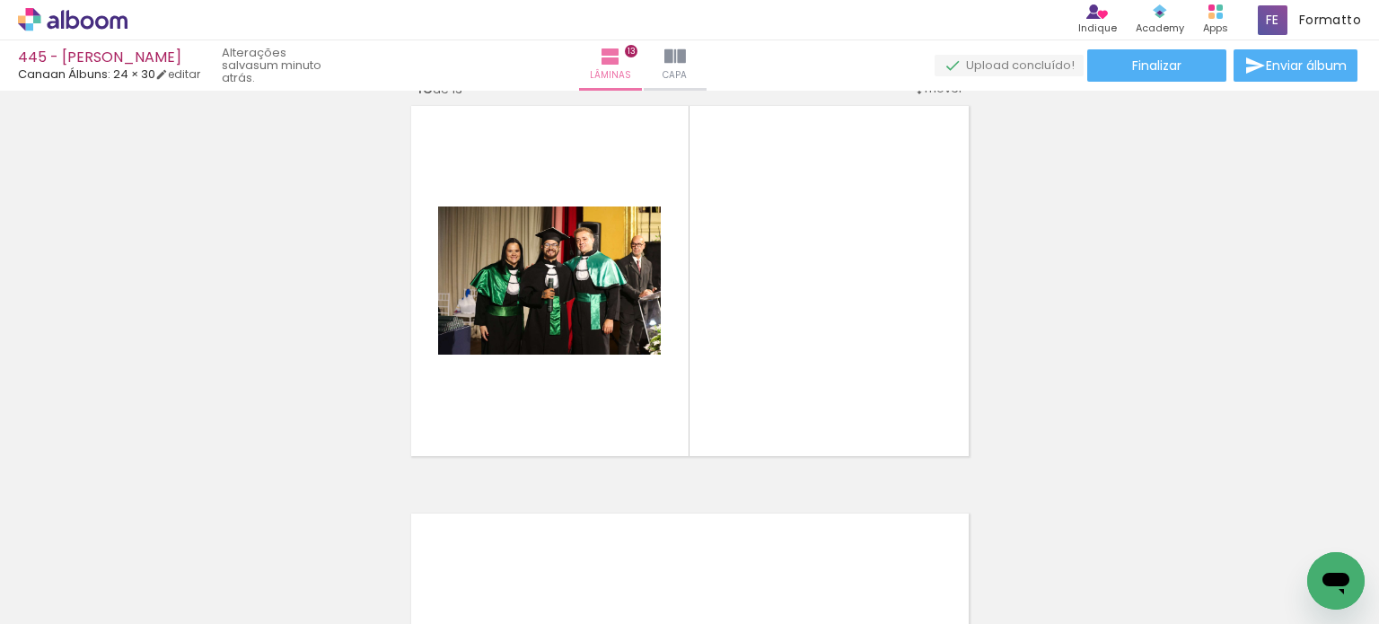
scroll to position [4913, 0]
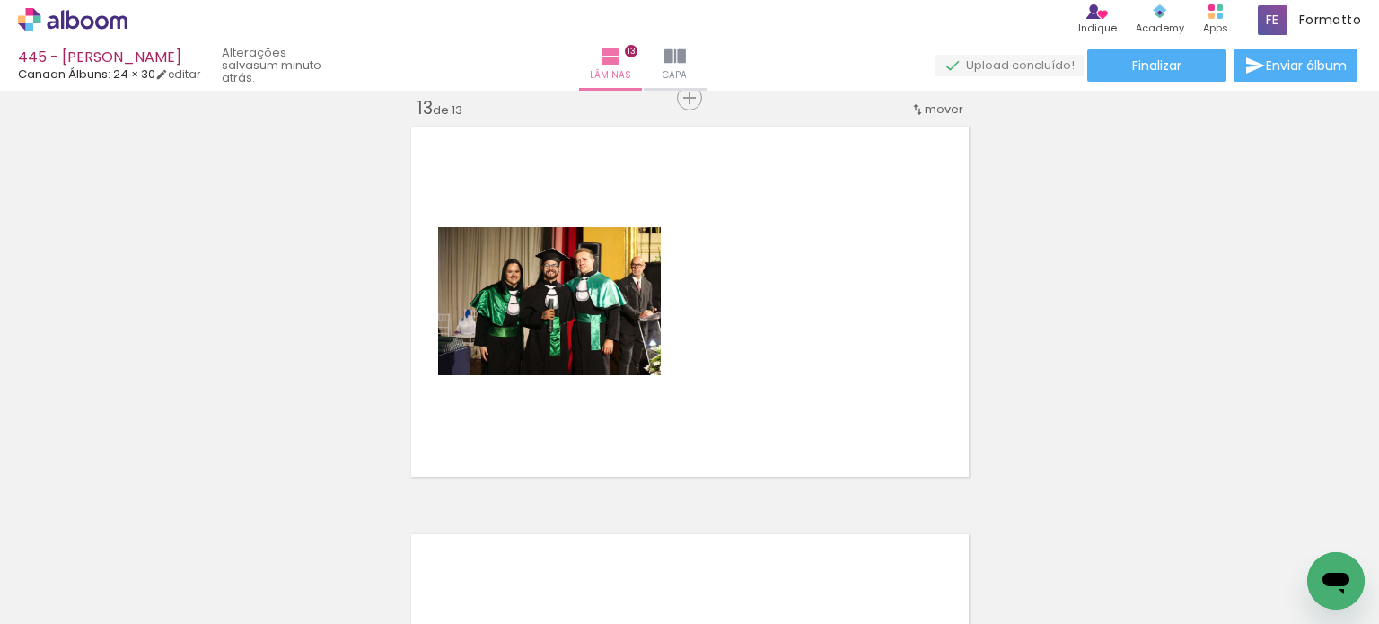
drag, startPoint x: 399, startPoint y: 553, endPoint x: 443, endPoint y: 454, distance: 108.5
click at [472, 432] on quentale-workspace at bounding box center [689, 312] width 1379 height 624
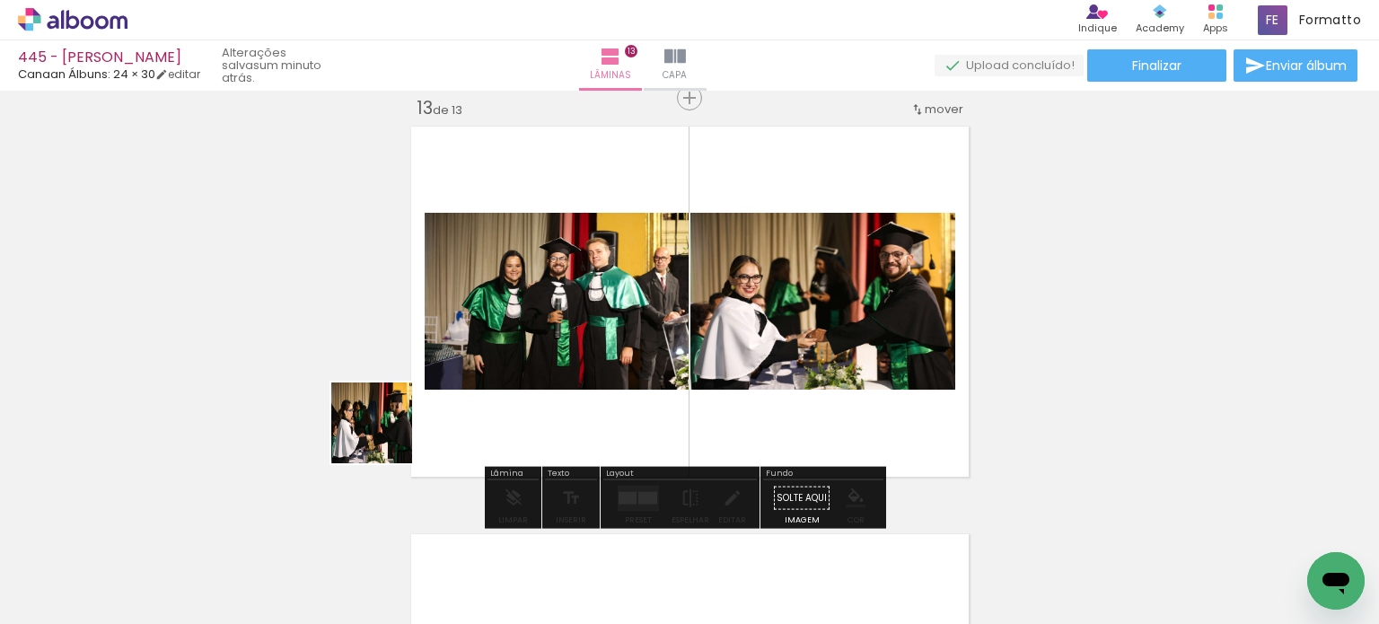
drag, startPoint x: 301, startPoint y: 541, endPoint x: 440, endPoint y: 380, distance: 213.2
click at [432, 386] on quentale-workspace at bounding box center [689, 312] width 1379 height 624
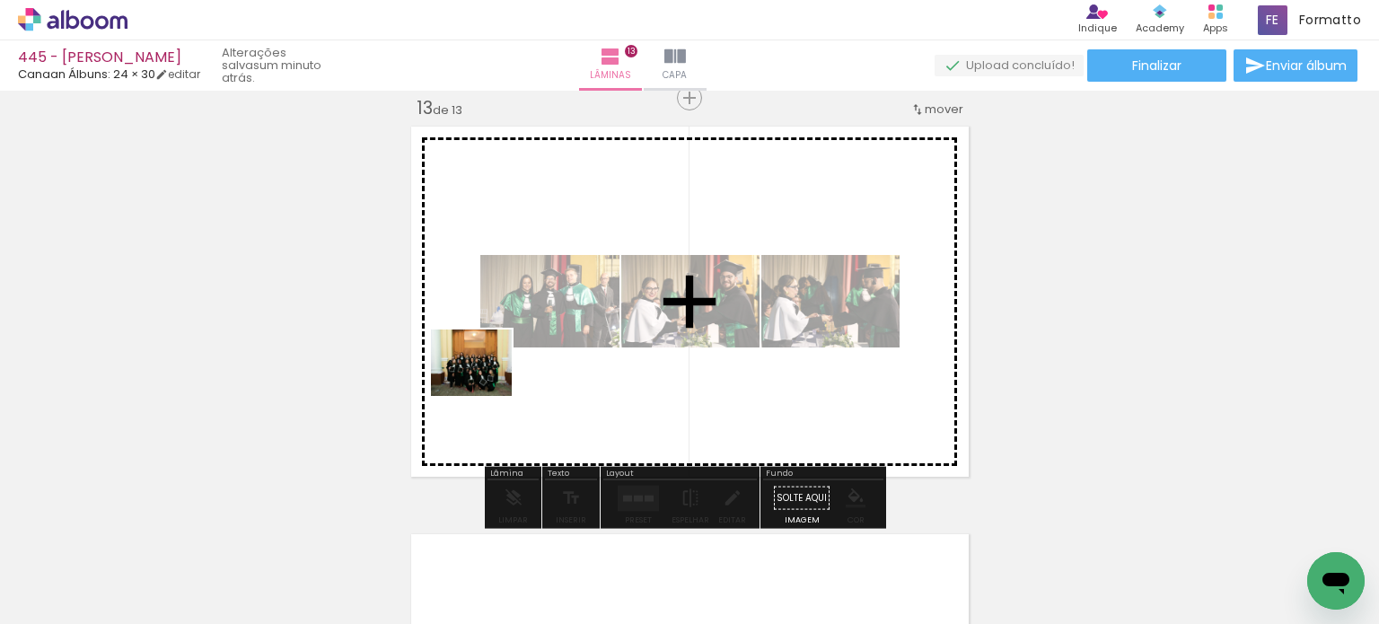
drag, startPoint x: 220, startPoint y: 551, endPoint x: 487, endPoint y: 379, distance: 317.5
click at [487, 379] on quentale-workspace at bounding box center [689, 312] width 1379 height 624
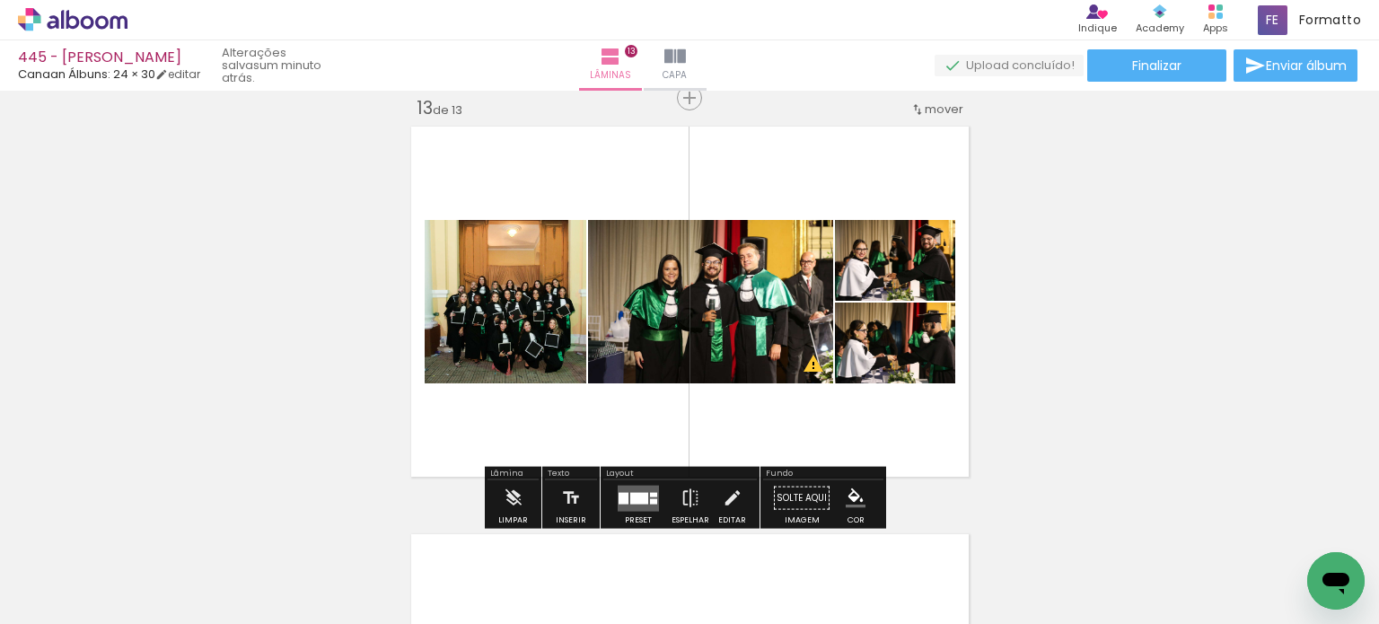
click at [619, 495] on div at bounding box center [624, 498] width 10 height 12
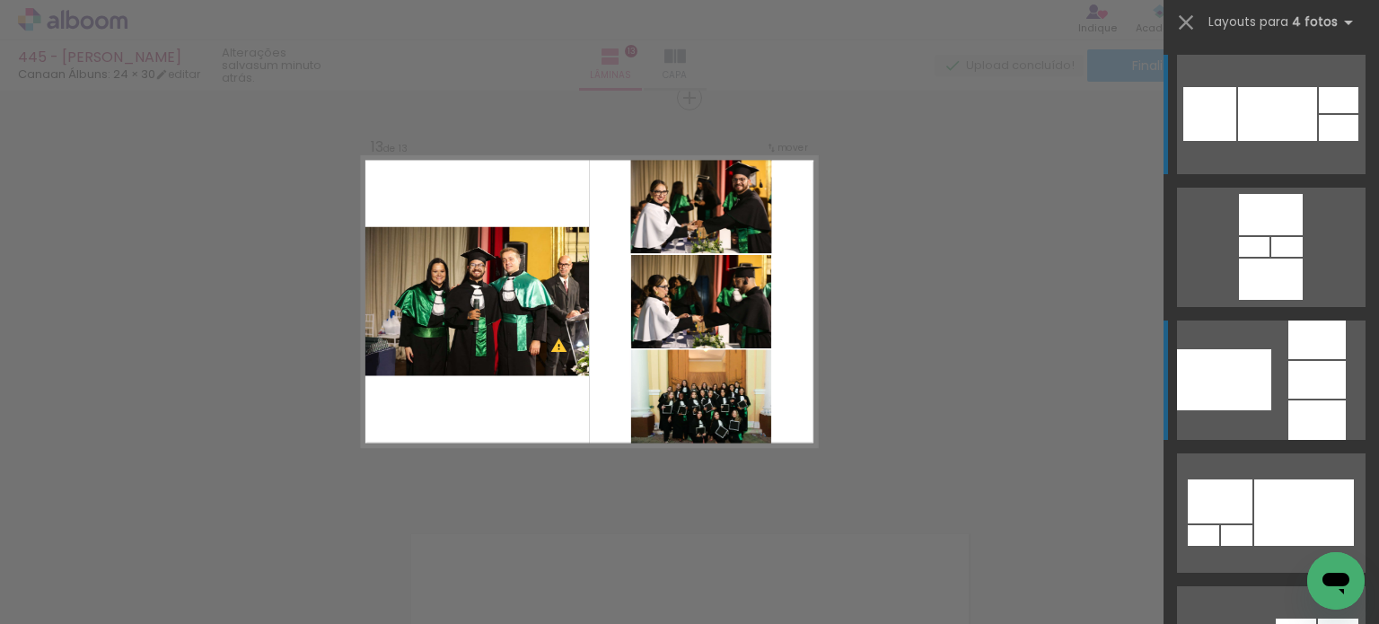
click at [1256, 360] on div at bounding box center [1224, 379] width 94 height 61
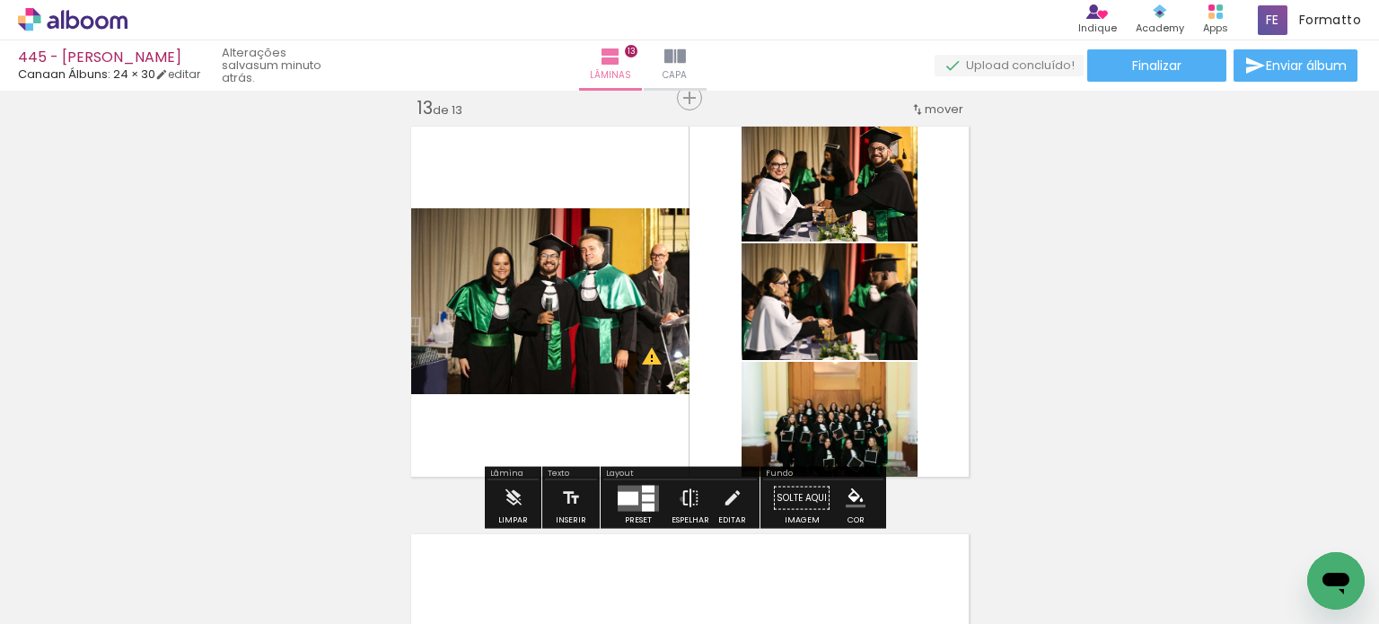
click at [680, 498] on iron-icon at bounding box center [690, 498] width 20 height 36
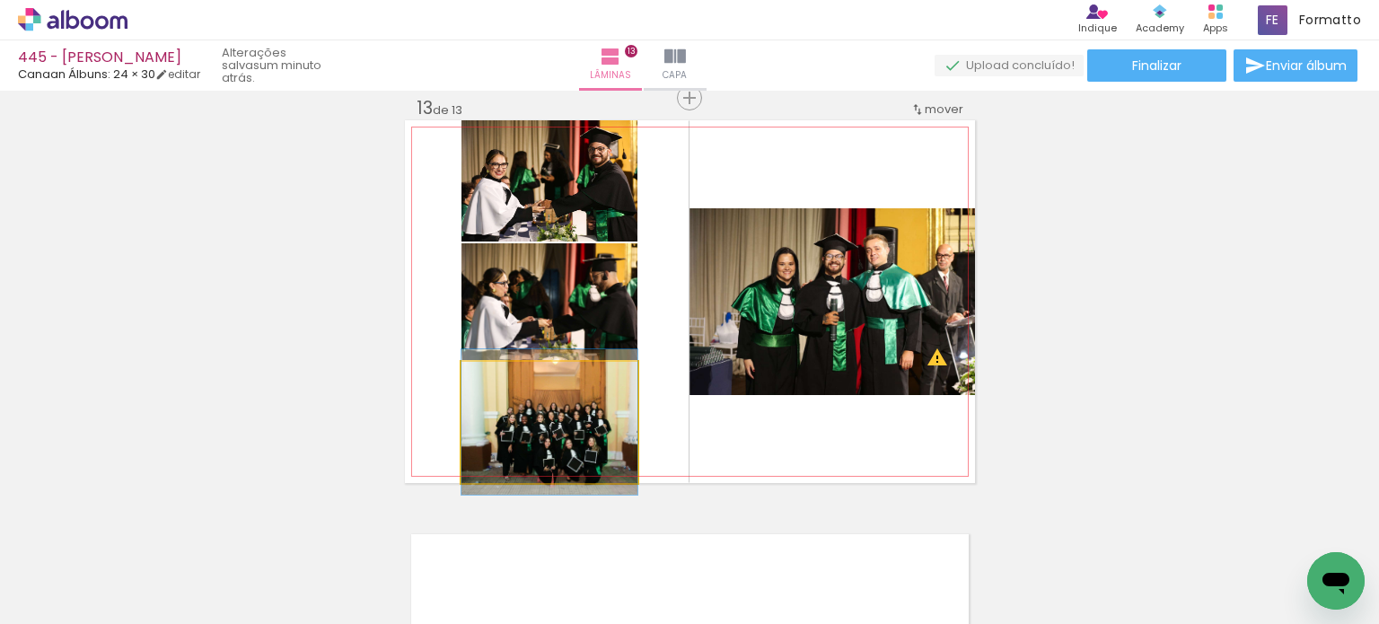
drag, startPoint x: 600, startPoint y: 449, endPoint x: 756, endPoint y: 360, distance: 179.7
click at [0, 0] on slot at bounding box center [0, 0] width 0 height 0
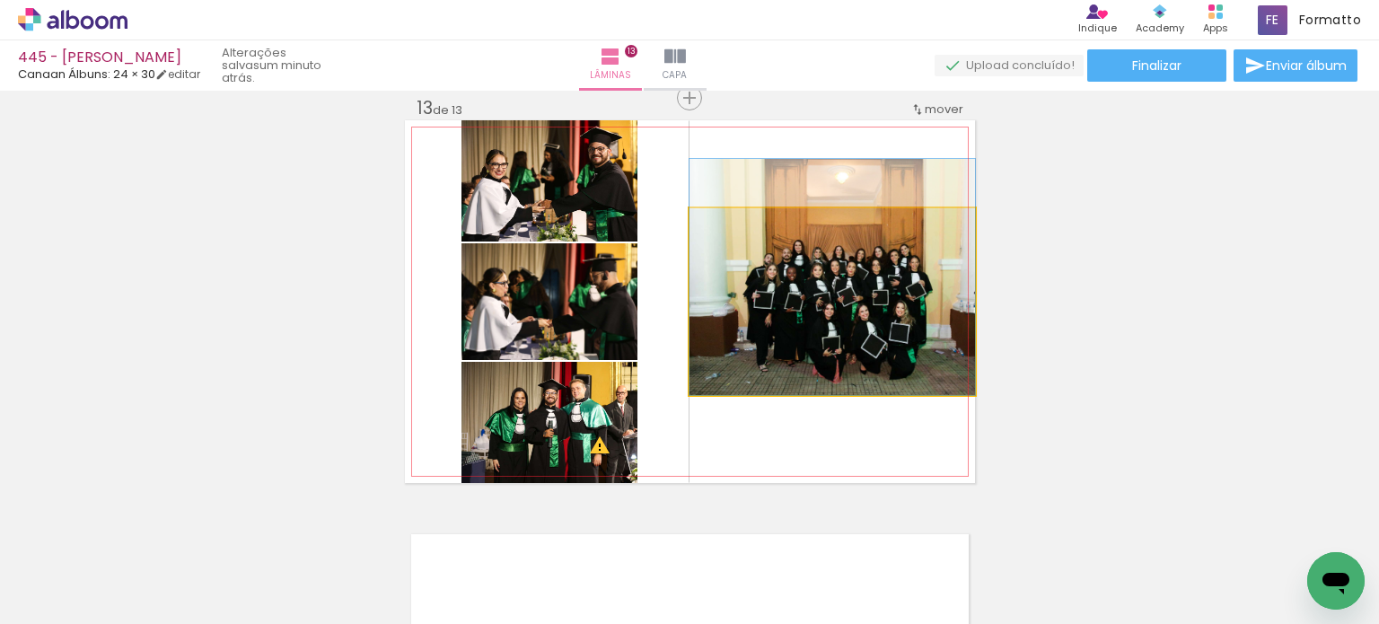
drag, startPoint x: 808, startPoint y: 333, endPoint x: 797, endPoint y: 301, distance: 34.1
drag, startPoint x: 797, startPoint y: 300, endPoint x: 776, endPoint y: 301, distance: 21.6
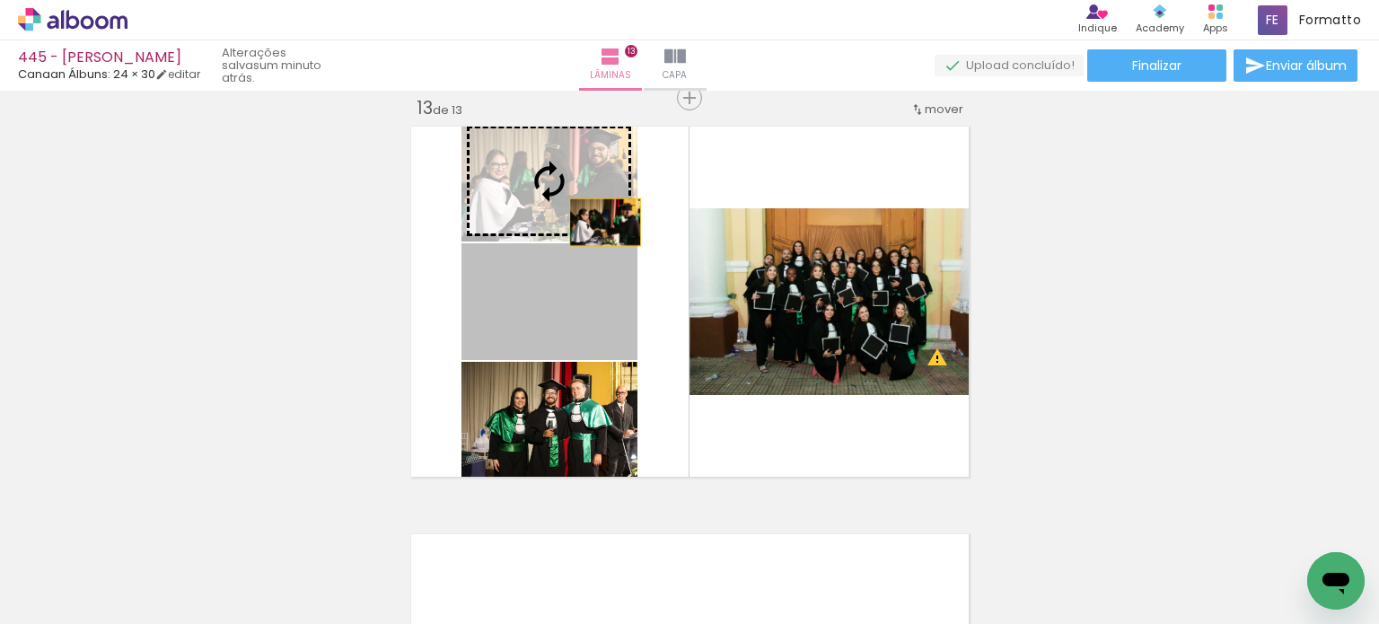
drag, startPoint x: 598, startPoint y: 319, endPoint x: 598, endPoint y: 209, distance: 109.5
click at [0, 0] on slot at bounding box center [0, 0] width 0 height 0
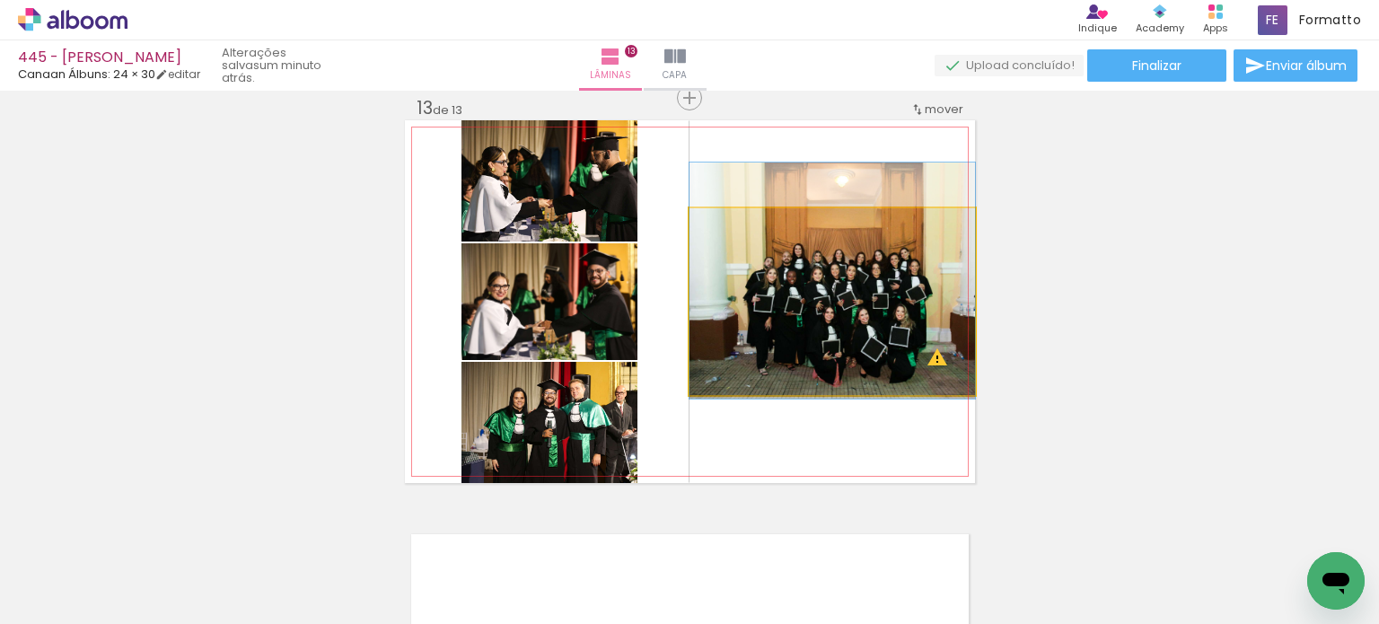
drag, startPoint x: 775, startPoint y: 337, endPoint x: 856, endPoint y: 322, distance: 82.1
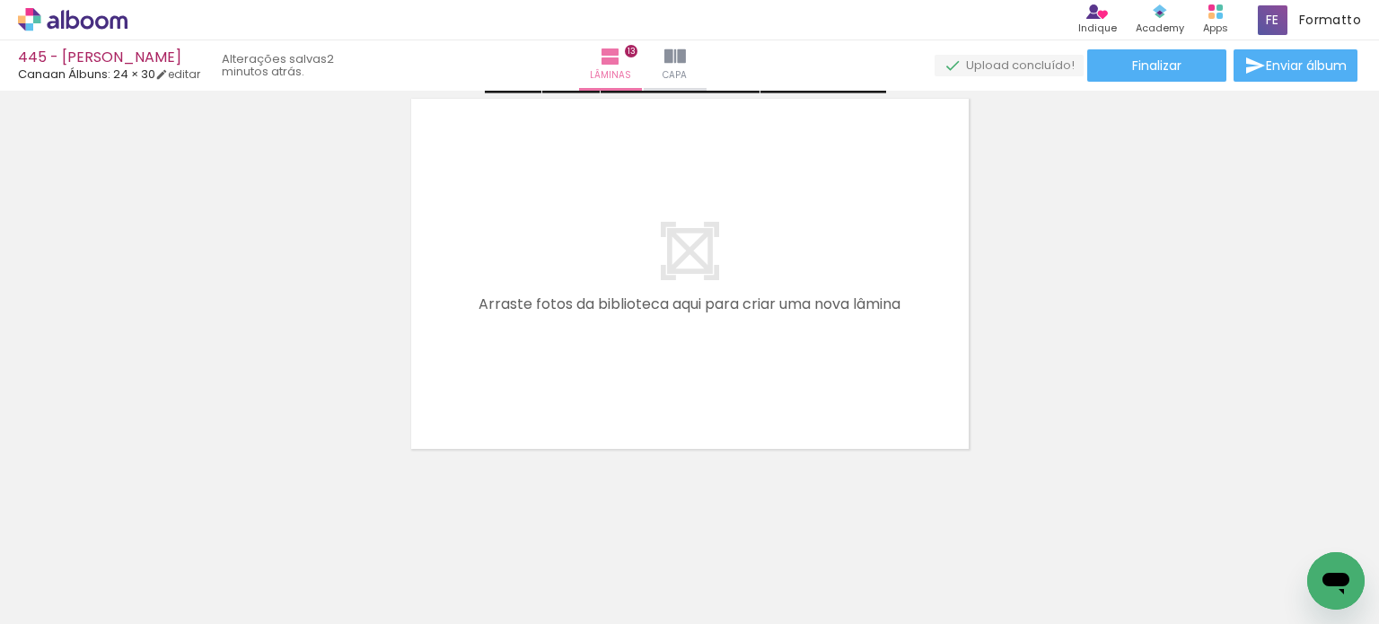
scroll to position [5354, 0]
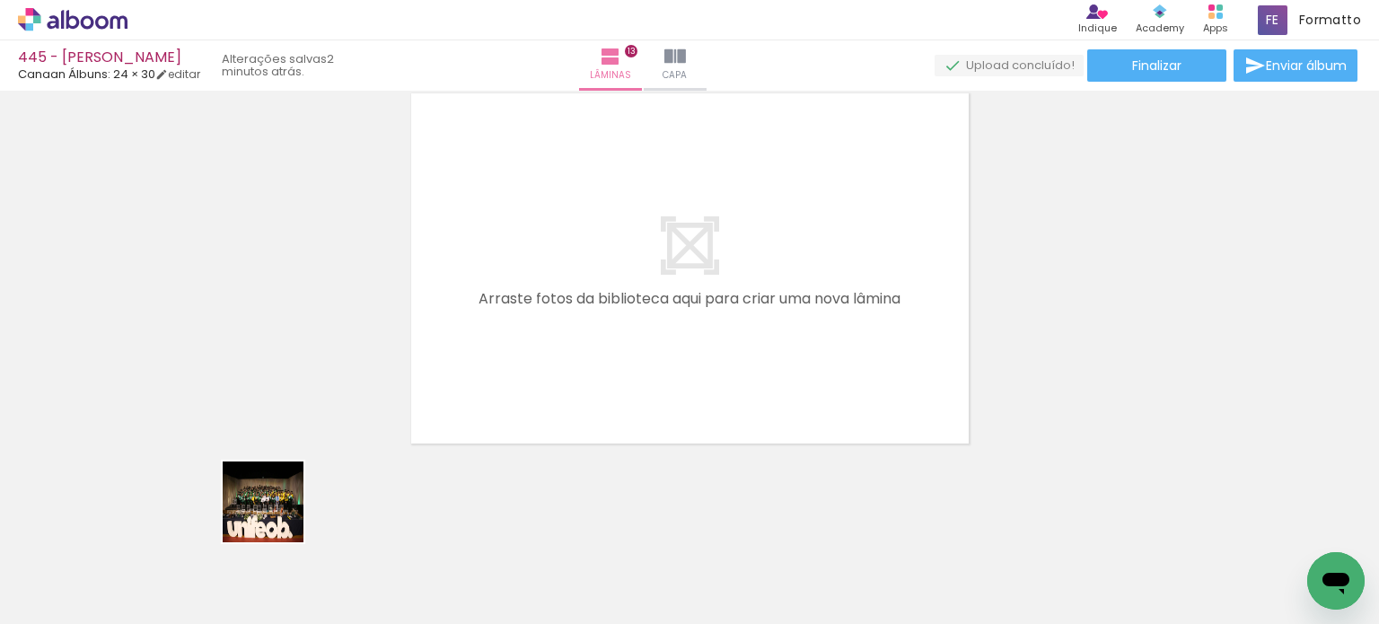
drag, startPoint x: 220, startPoint y: 545, endPoint x: 452, endPoint y: 397, distance: 274.9
click at [452, 397] on quentale-workspace at bounding box center [689, 312] width 1379 height 624
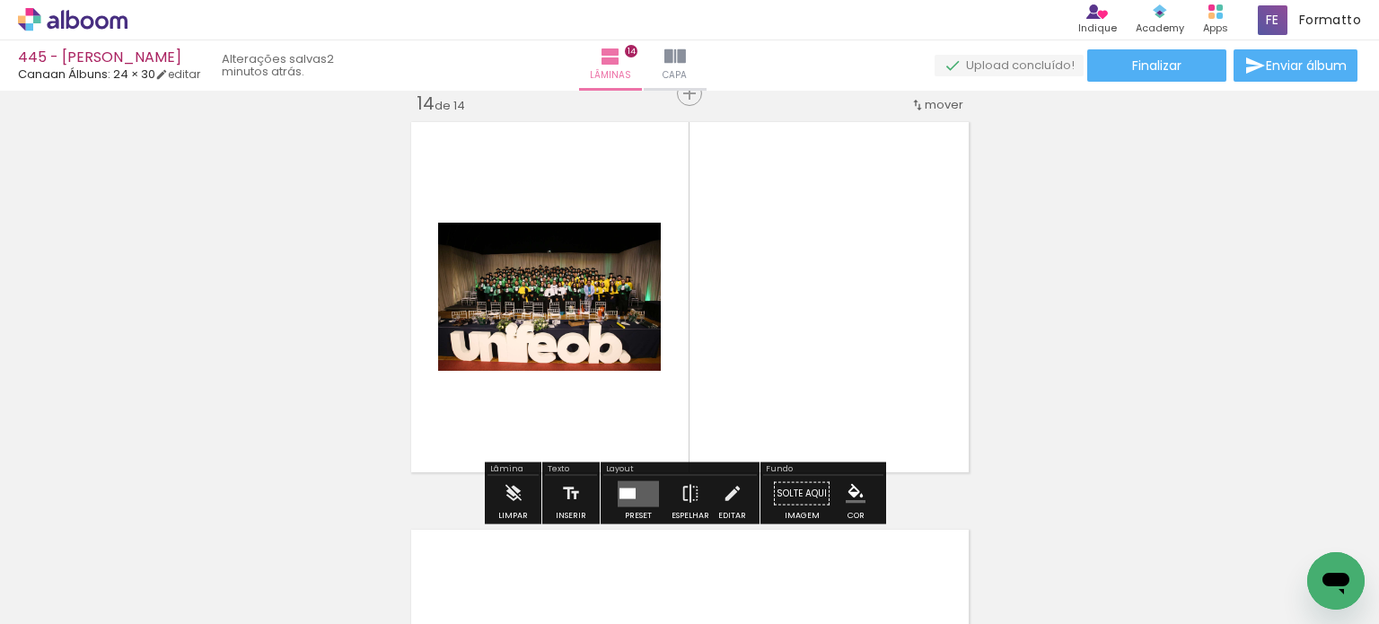
scroll to position [5321, 0]
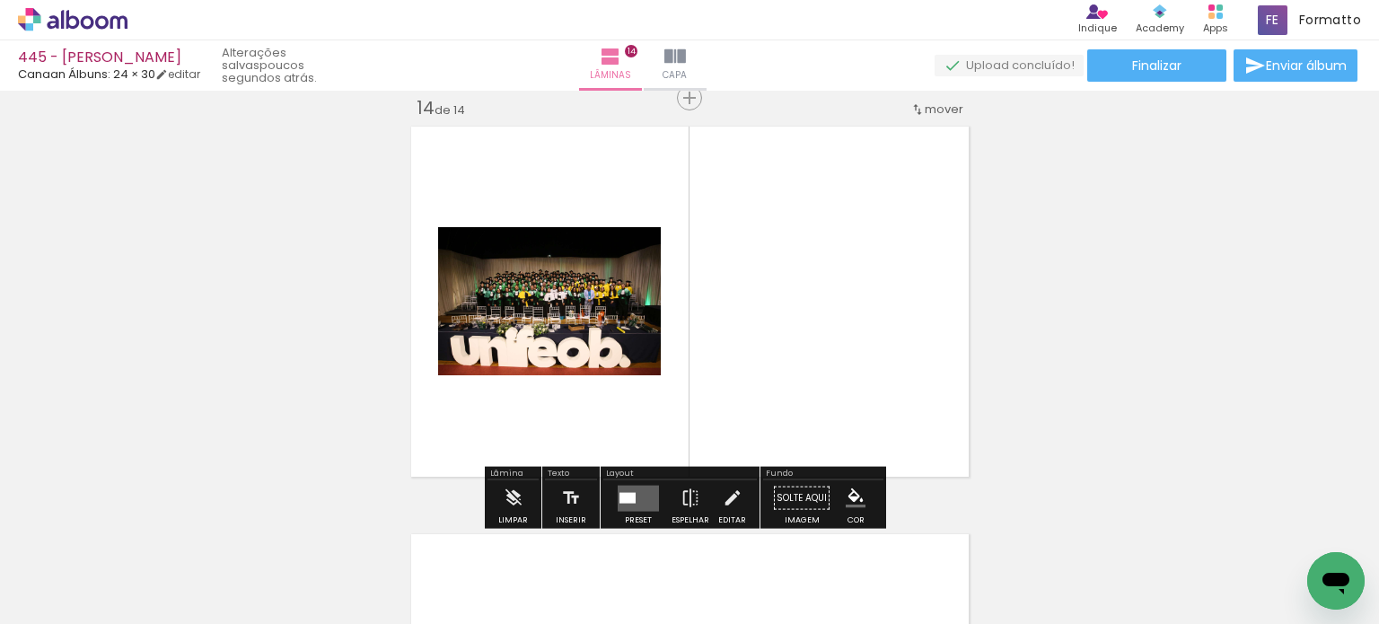
click at [628, 477] on div "Layout" at bounding box center [680, 474] width 154 height 11
click at [629, 495] on div at bounding box center [627, 497] width 16 height 11
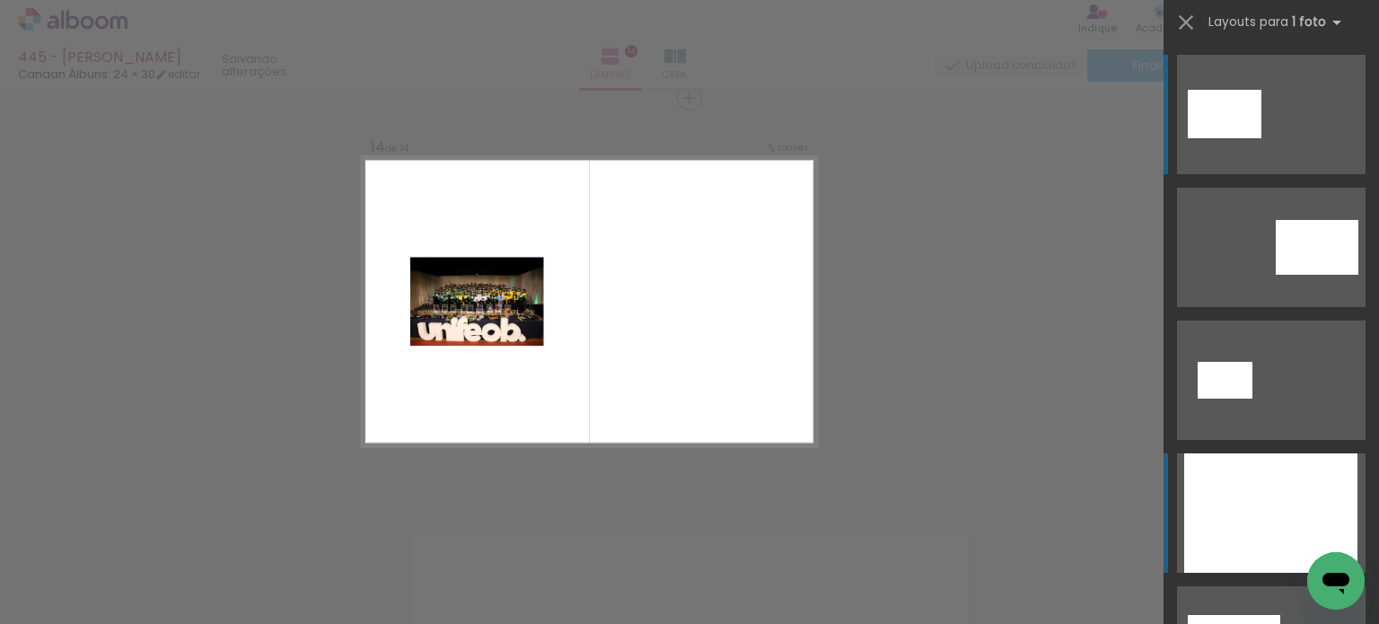
click at [1270, 493] on div at bounding box center [1270, 512] width 173 height 119
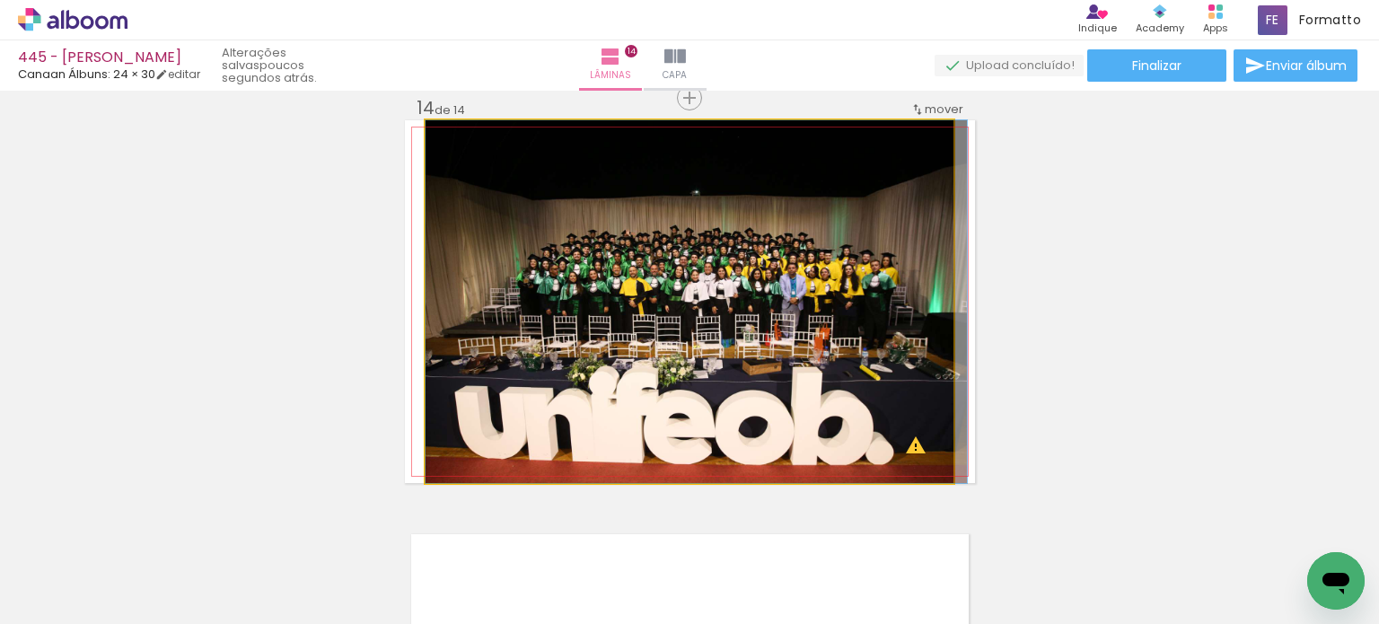
drag, startPoint x: 858, startPoint y: 296, endPoint x: 867, endPoint y: 275, distance: 23.3
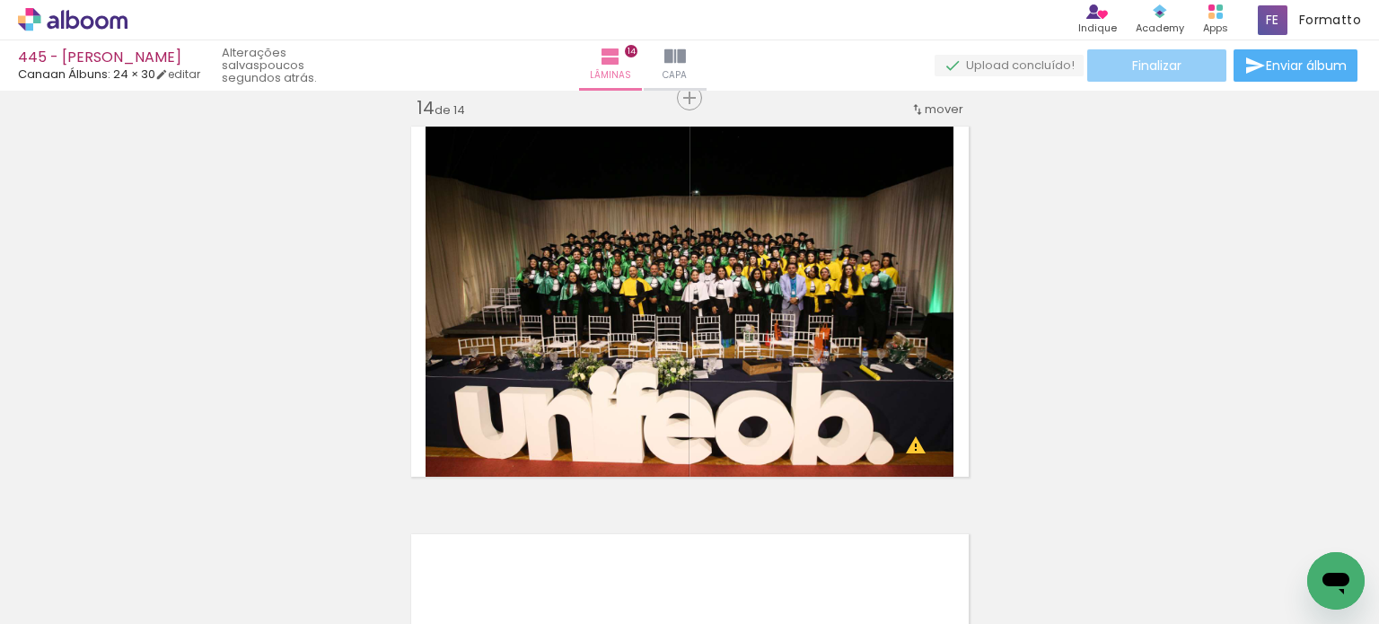
click at [1160, 68] on span "Finalizar" at bounding box center [1156, 65] width 49 height 13
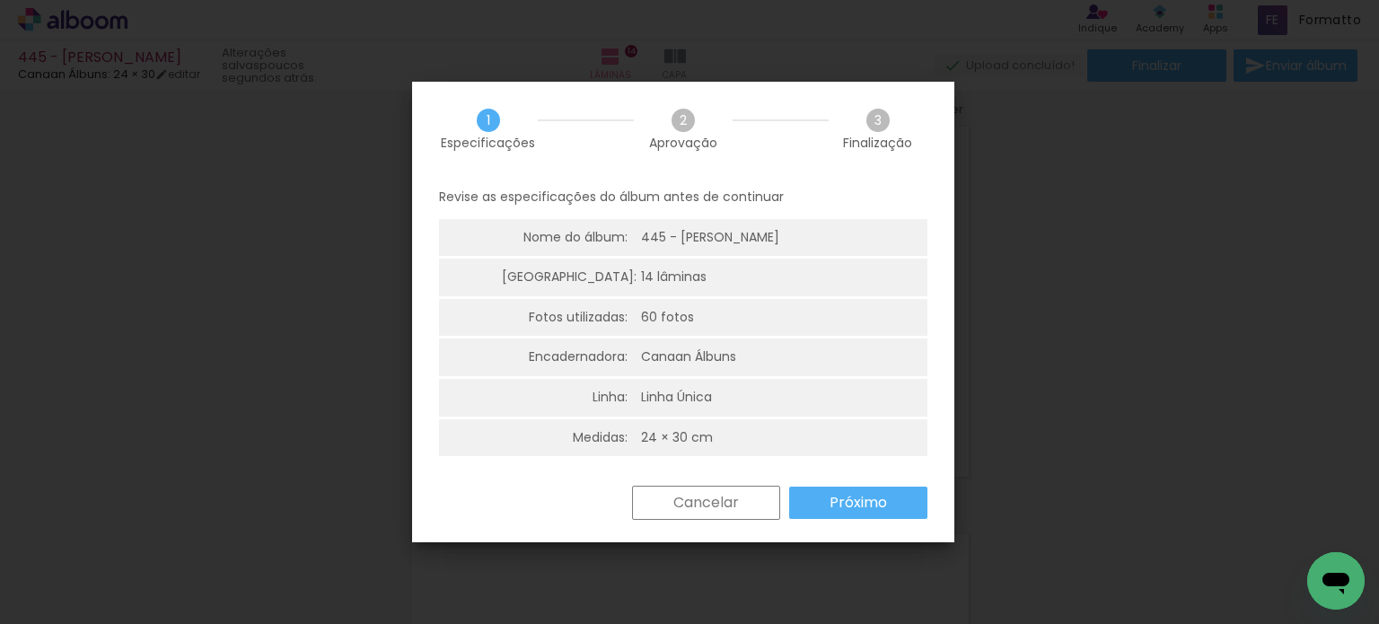
click at [0, 0] on slot "Próximo" at bounding box center [0, 0] width 0 height 0
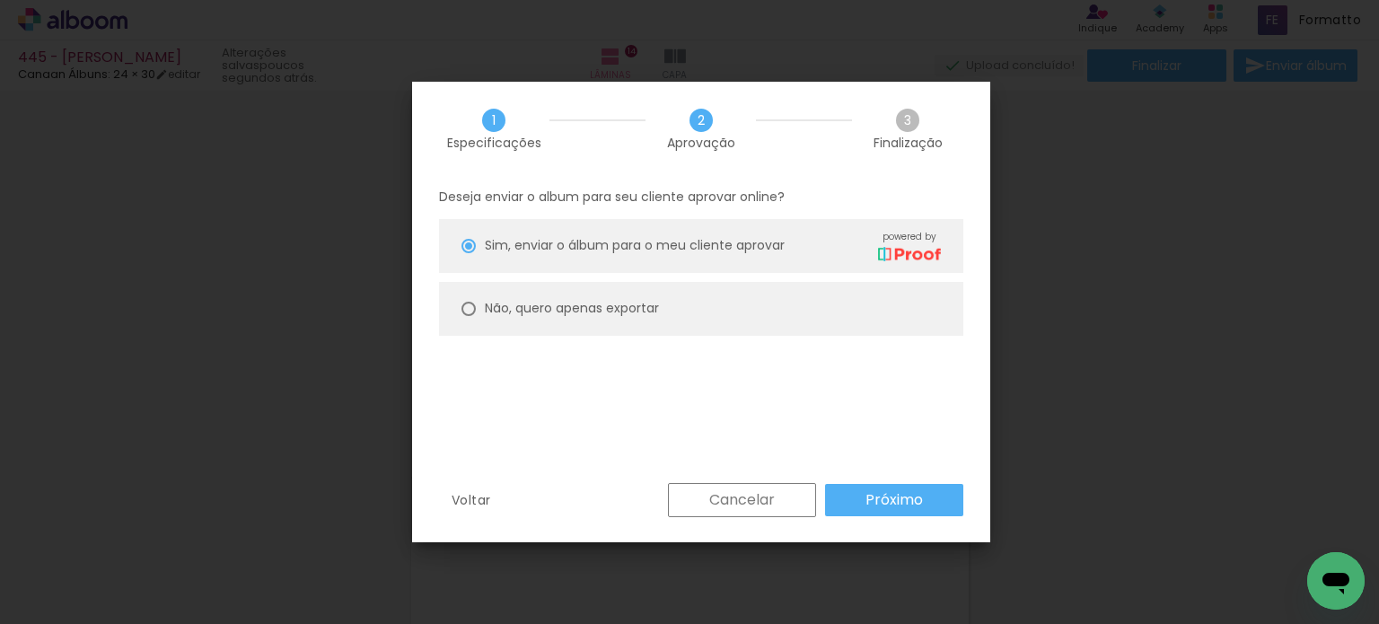
click at [461, 253] on div at bounding box center [468, 246] width 14 height 14
type paper-radio-button "on"
click at [0, 0] on slot "Próximo" at bounding box center [0, 0] width 0 height 0
type input "Alta, 300 DPI"
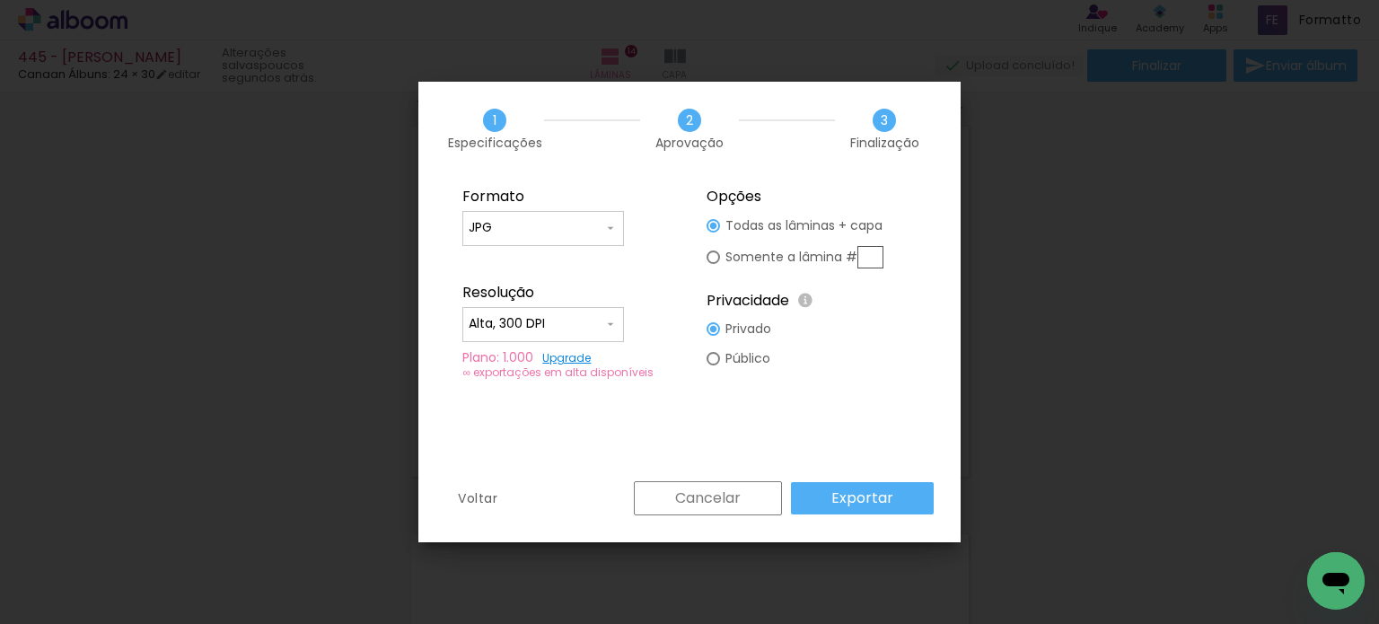
click at [0, 0] on slot "Exportar" at bounding box center [0, 0] width 0 height 0
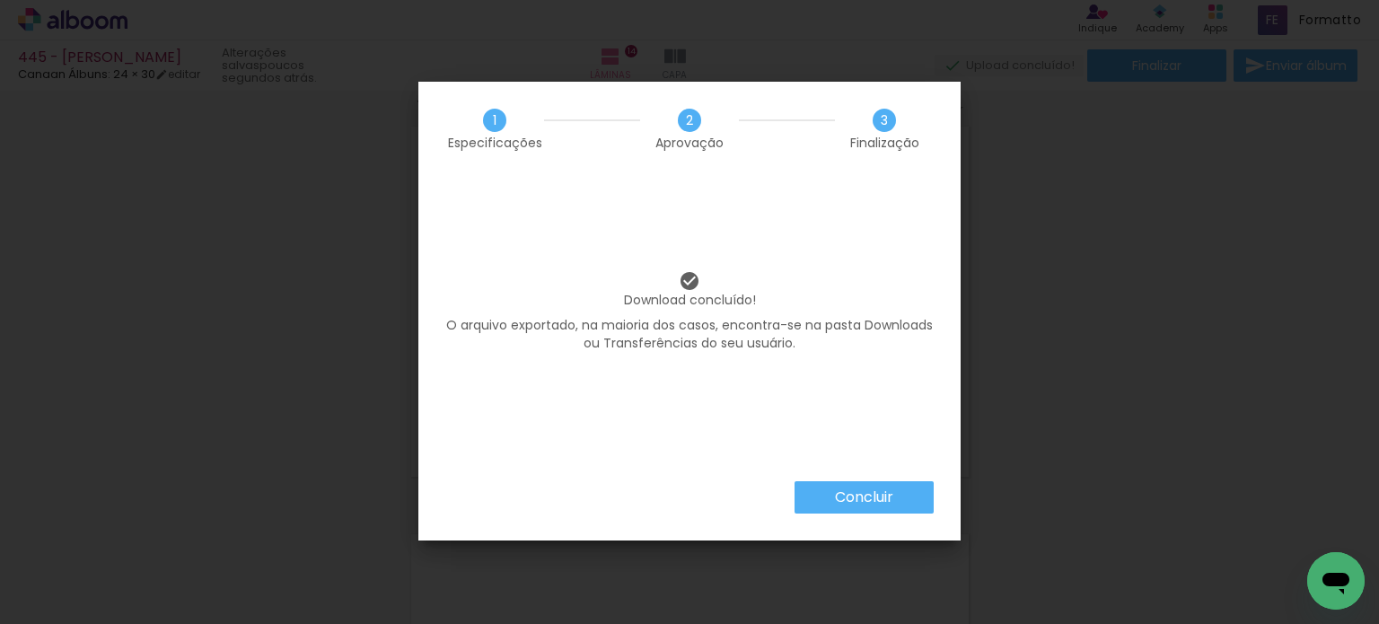
click at [0, 0] on slot "Concluir" at bounding box center [0, 0] width 0 height 0
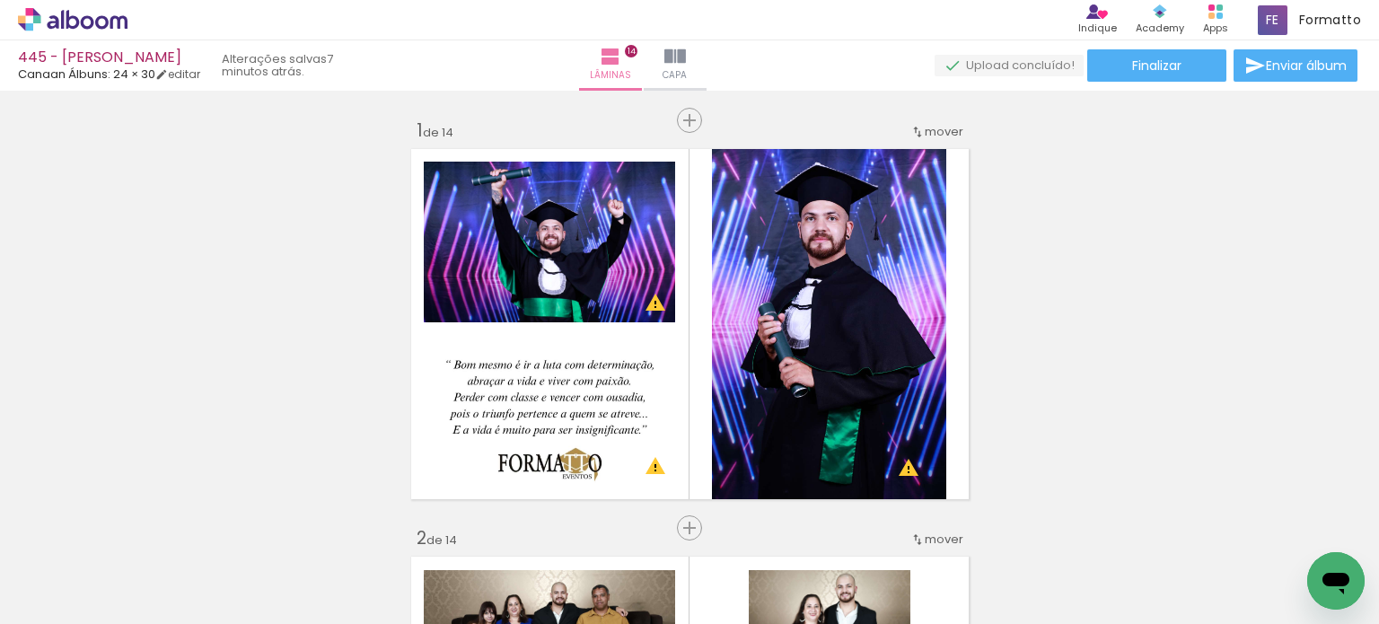
scroll to position [5321, 0]
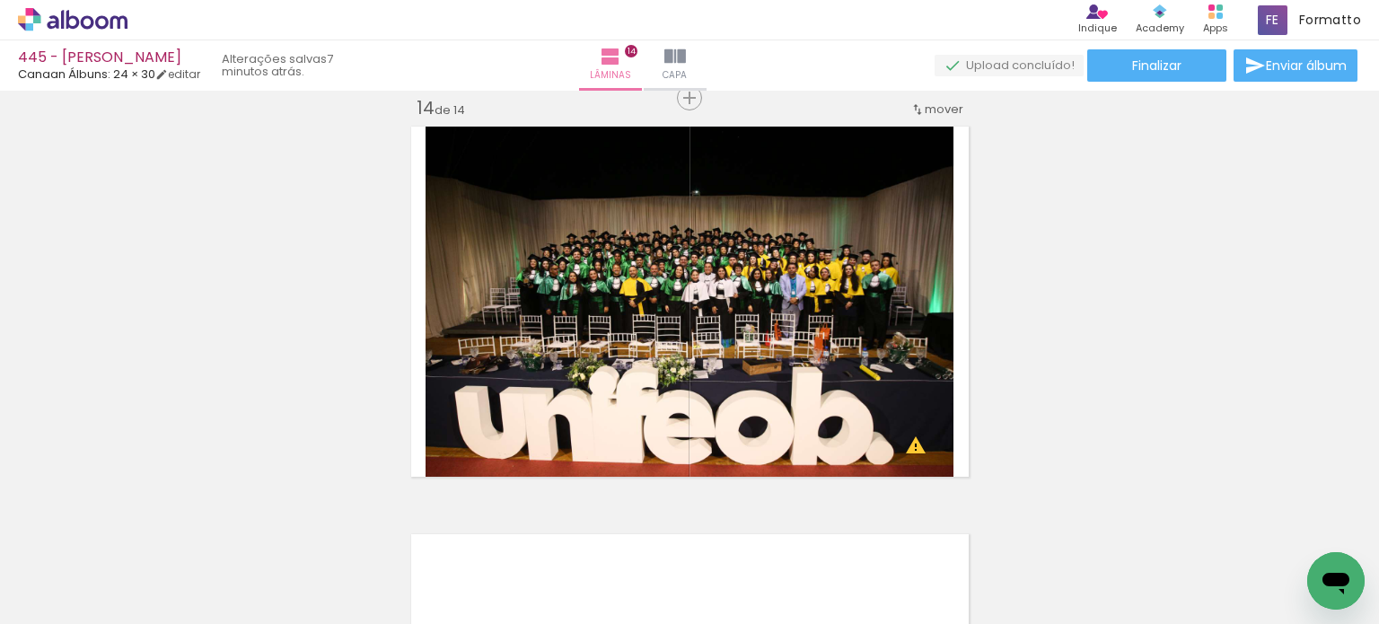
click at [57, 13] on icon at bounding box center [73, 19] width 110 height 23
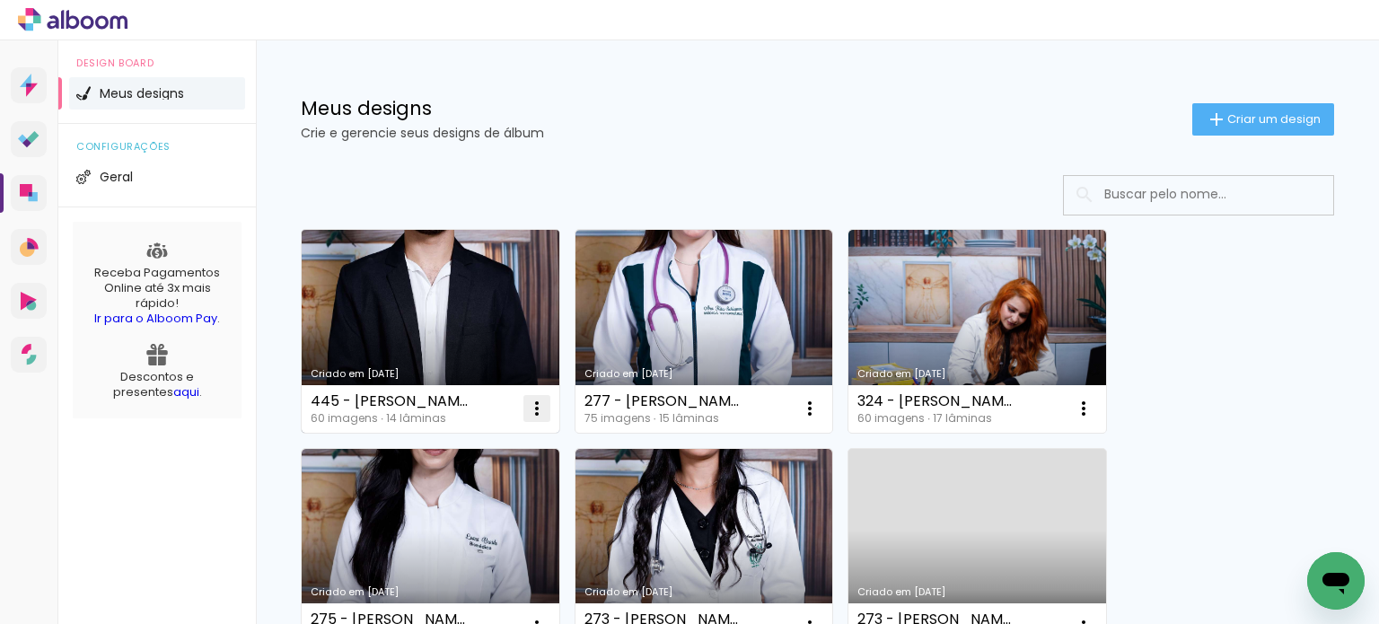
click at [533, 409] on iron-icon at bounding box center [537, 409] width 22 height 22
